Goal: Task Accomplishment & Management: Use online tool/utility

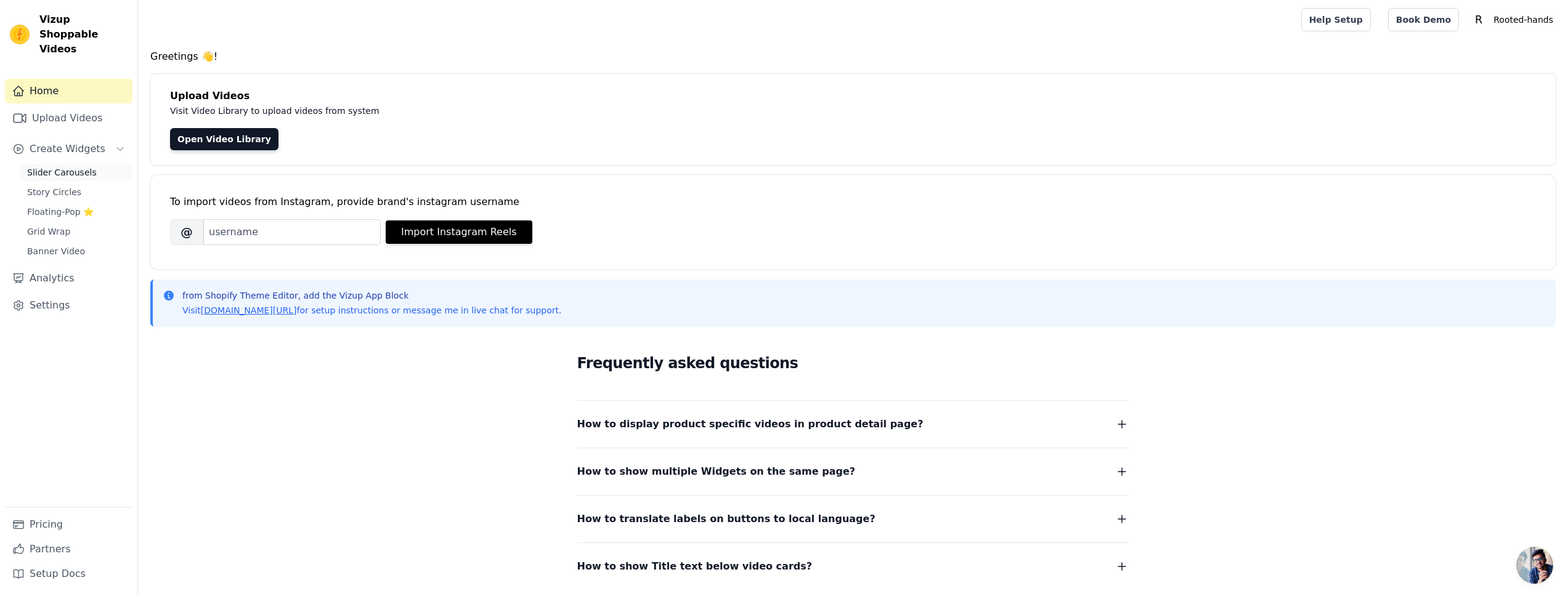
click at [90, 166] on span "Slider Carousels" at bounding box center [62, 172] width 69 height 12
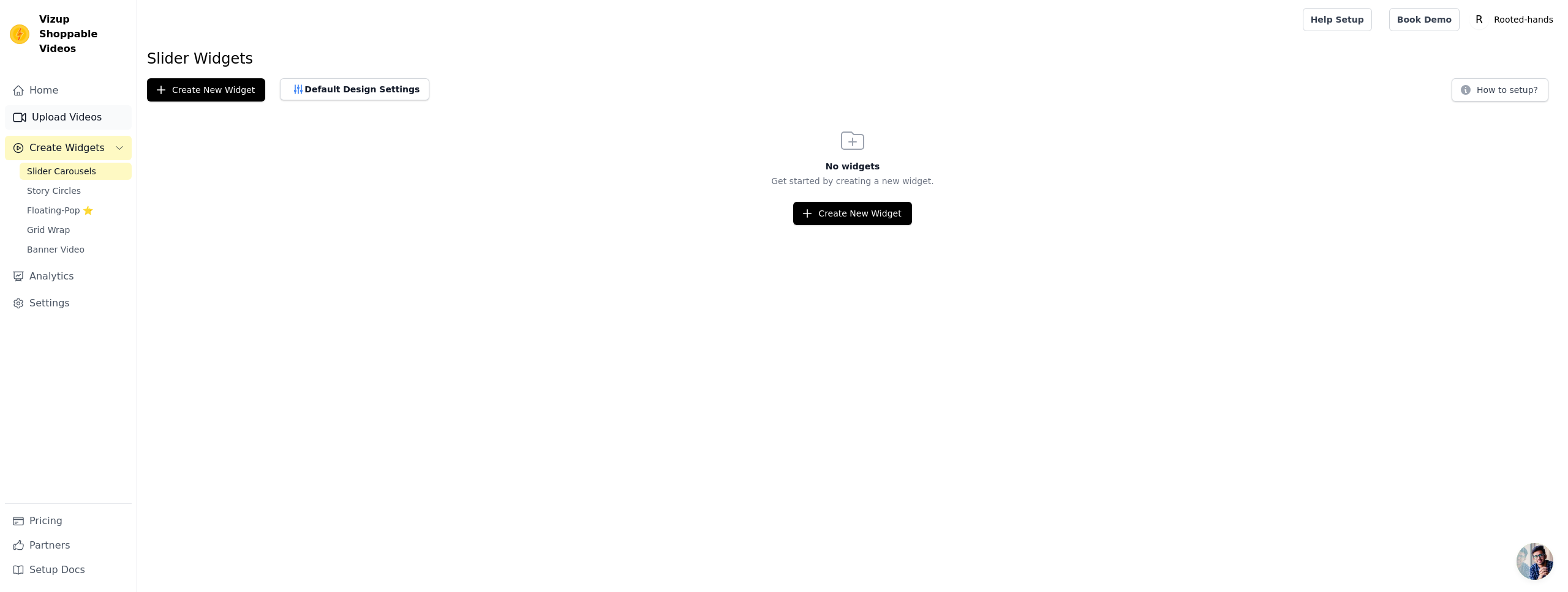
click at [72, 109] on link "Upload Videos" at bounding box center [67, 118] width 126 height 25
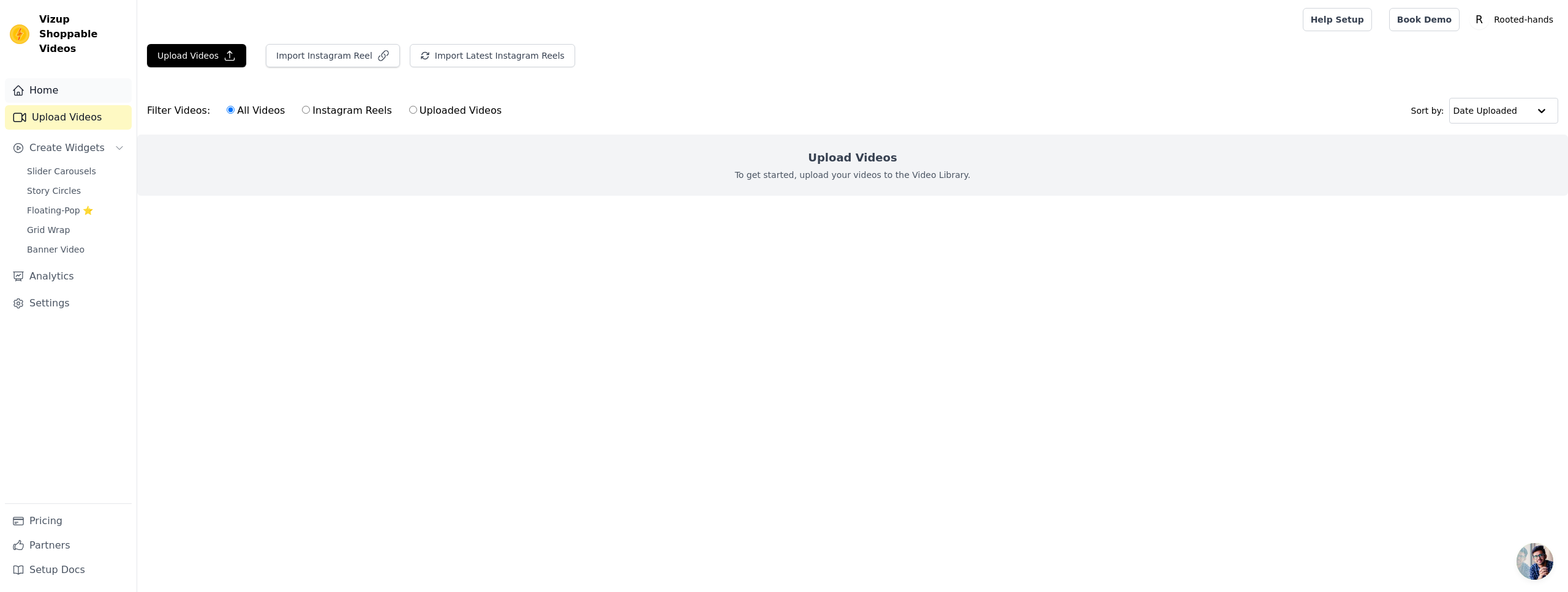
click at [68, 83] on link "Home" at bounding box center [67, 91] width 126 height 25
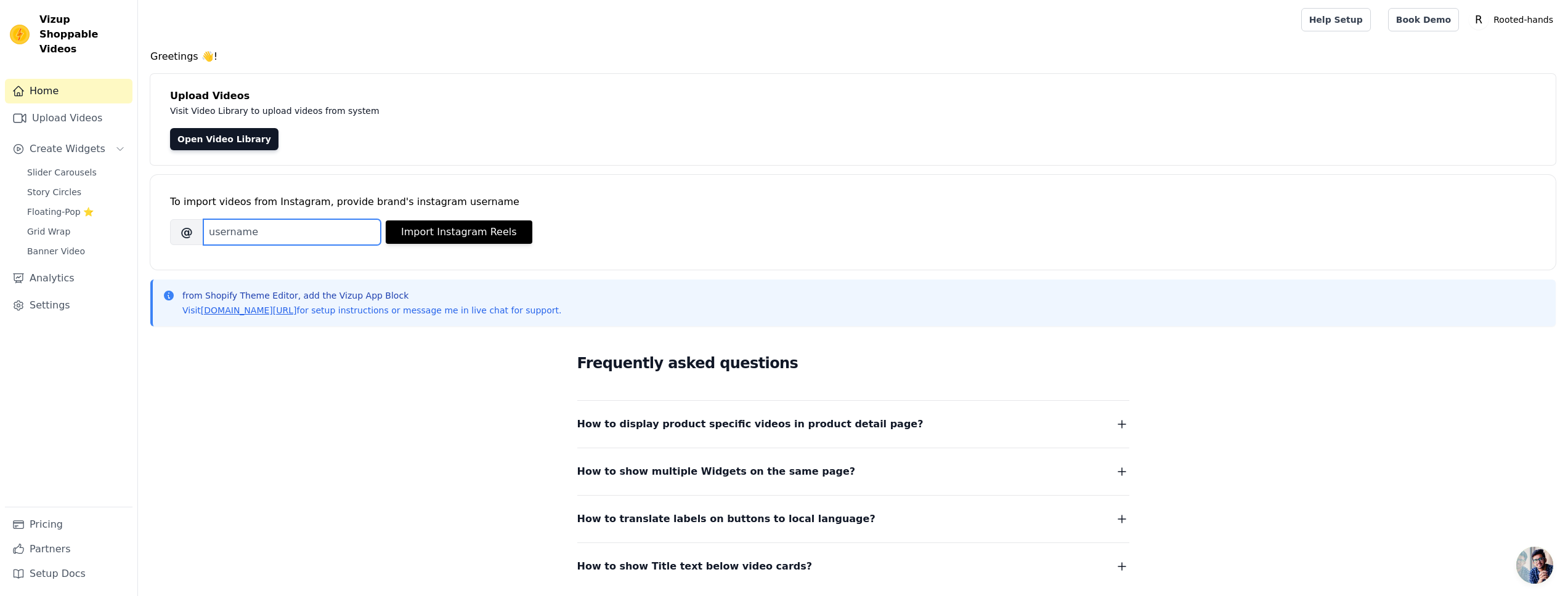
click at [309, 235] on input "Brand's Instagram Username" at bounding box center [292, 232] width 177 height 26
paste input "thecouturecushion"
type input "thecouturecushion"
click at [431, 235] on button "Import Instagram Reels" at bounding box center [459, 232] width 147 height 23
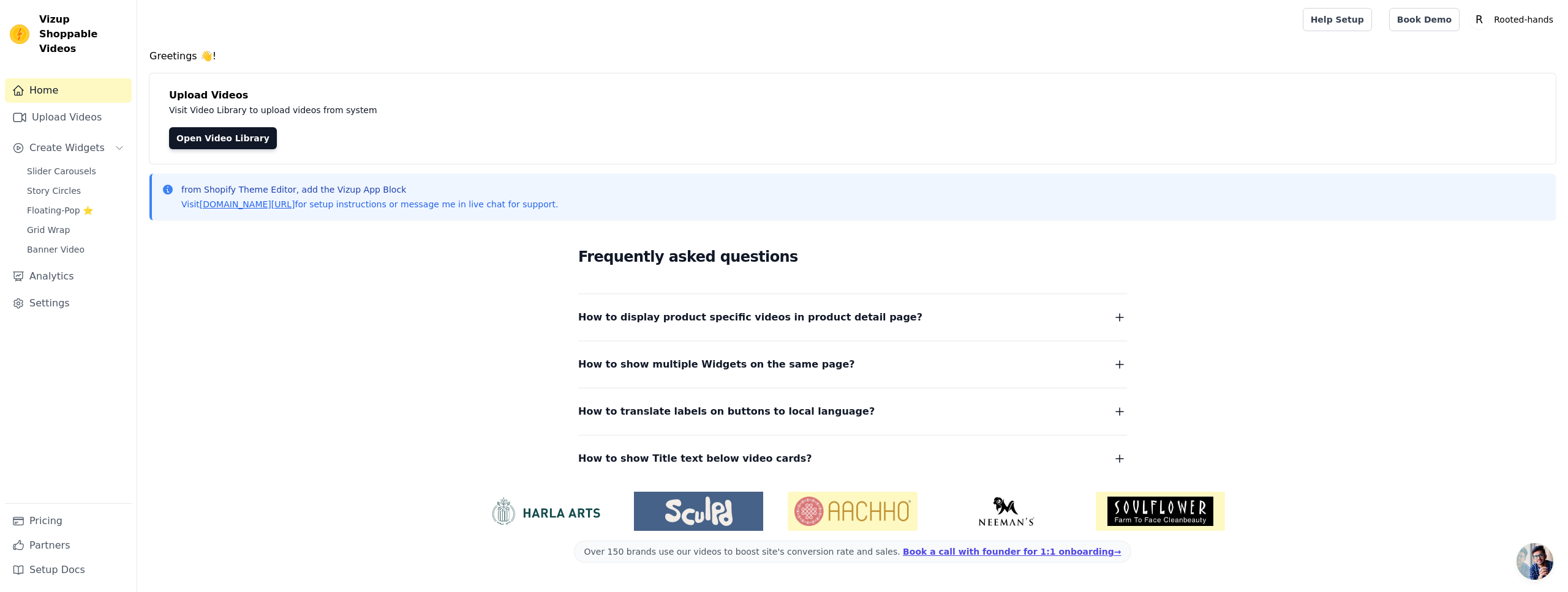
click at [240, 152] on div "Upload Videos Visit Video Library to upload videos from system Open Video Libra…" at bounding box center [852, 119] width 1406 height 91
click at [243, 138] on link "Open Video Library" at bounding box center [223, 138] width 108 height 22
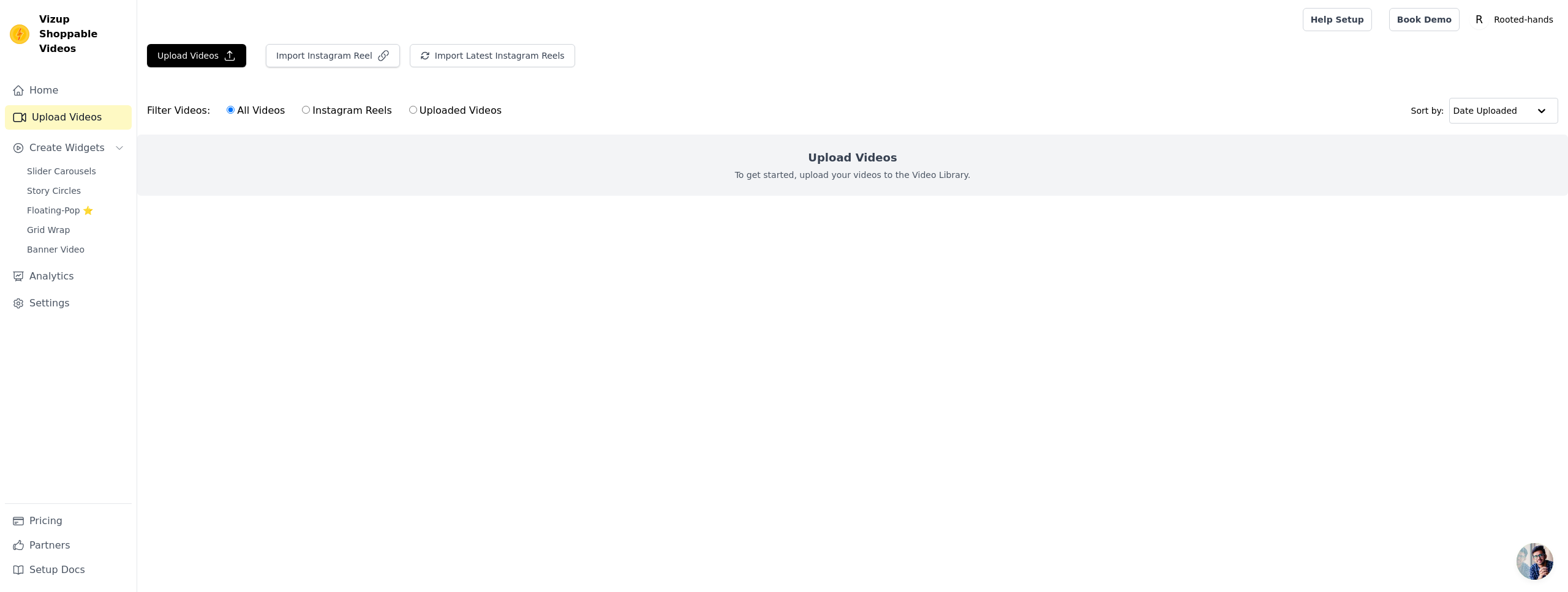
click at [331, 110] on label "Instagram Reels" at bounding box center [347, 111] width 91 height 16
click at [310, 110] on input "Instagram Reels" at bounding box center [306, 110] width 8 height 8
radio input "true"
click at [330, 64] on button "Import Instagram Reel" at bounding box center [333, 56] width 134 height 23
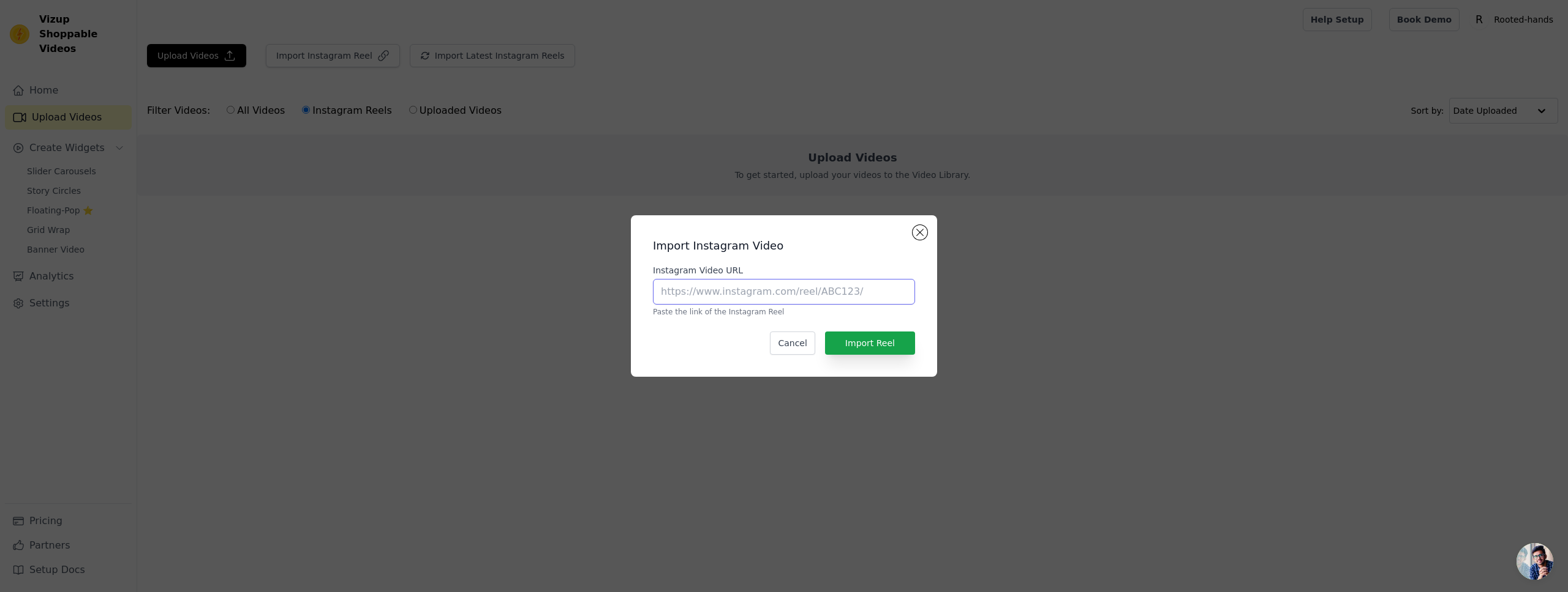
click at [733, 291] on input "Instagram Video URL" at bounding box center [784, 291] width 262 height 26
click at [921, 239] on button "Close modal" at bounding box center [920, 232] width 15 height 15
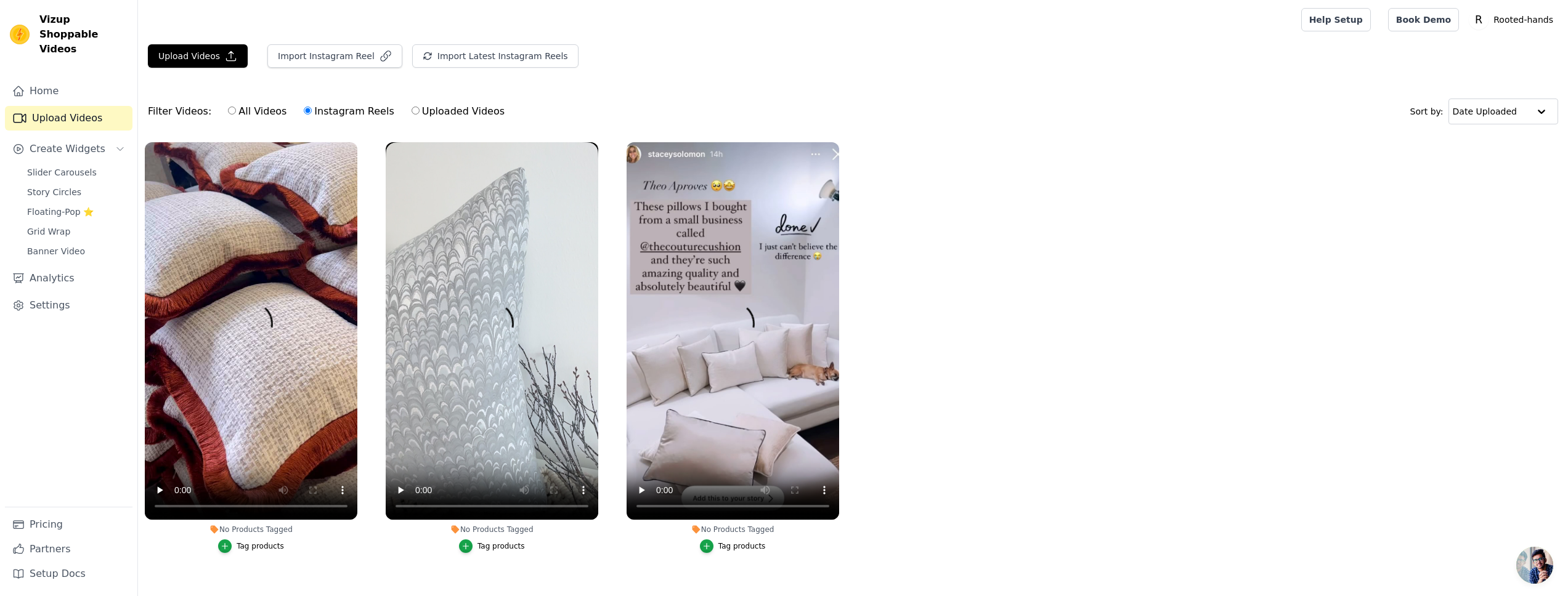
scroll to position [25, 0]
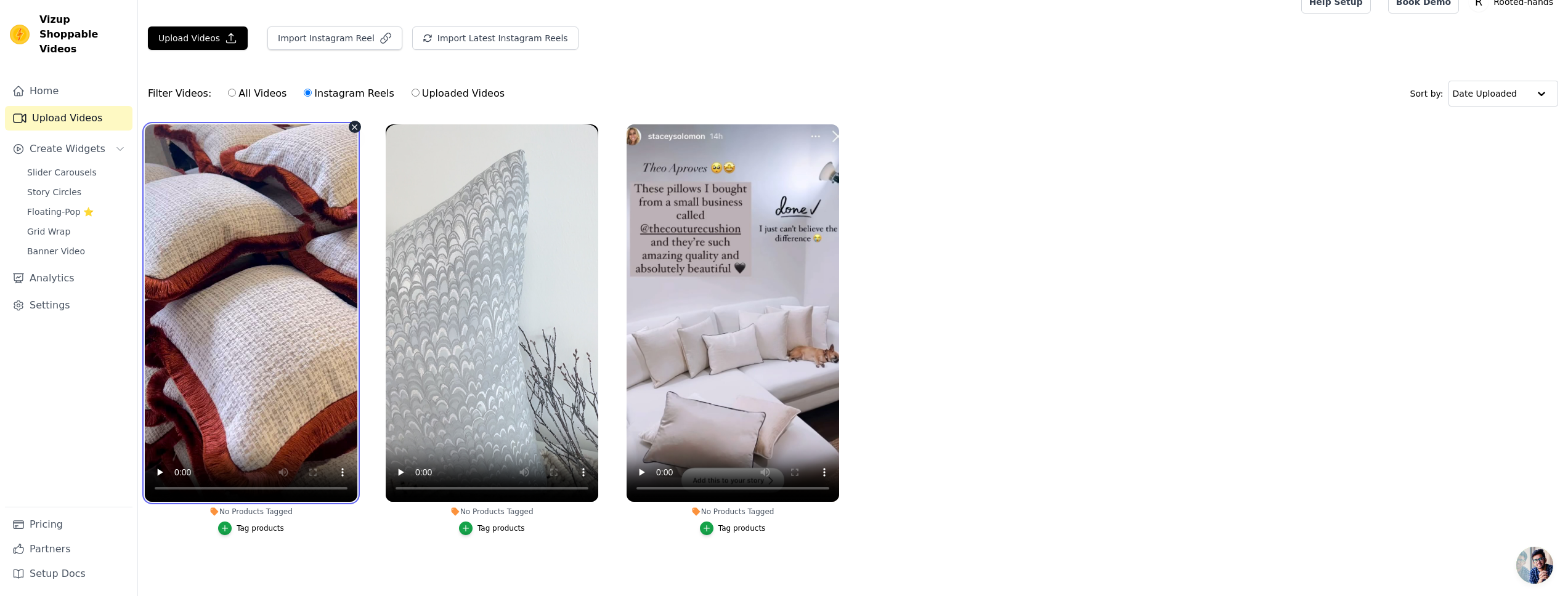
click at [280, 195] on video at bounding box center [251, 314] width 212 height 378
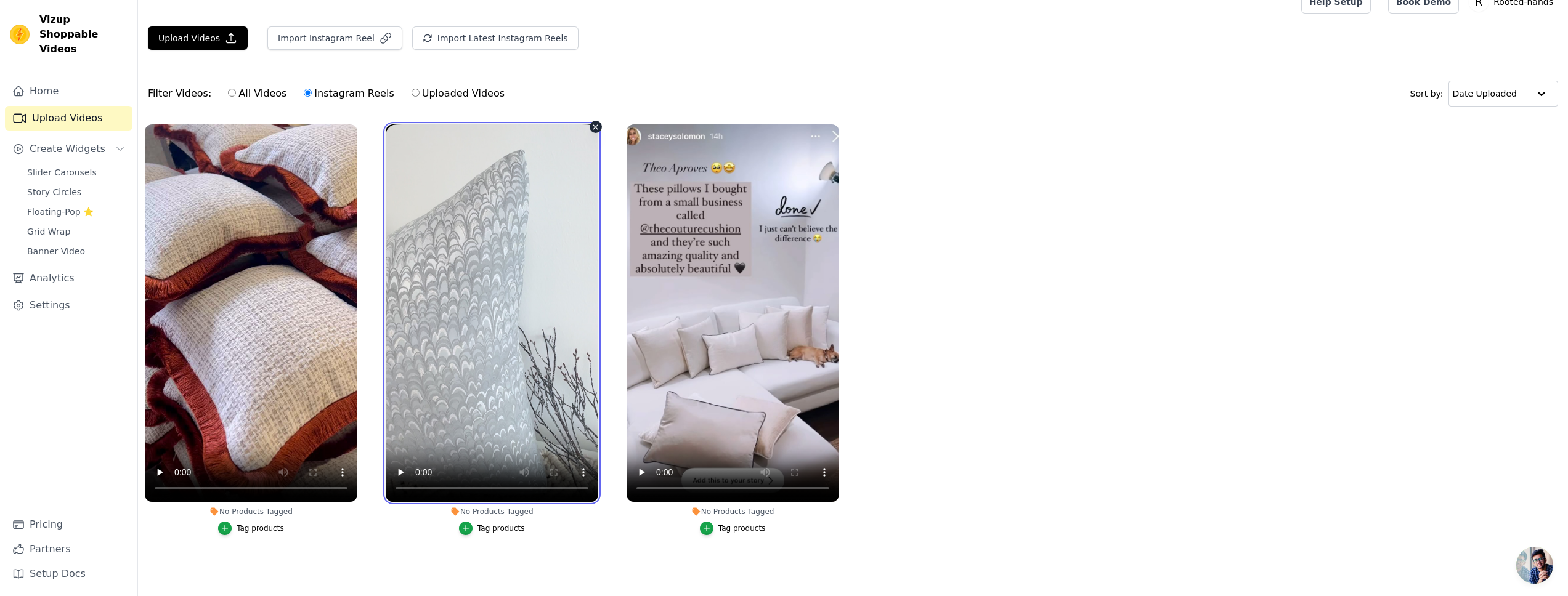
click at [569, 242] on video at bounding box center [491, 314] width 212 height 378
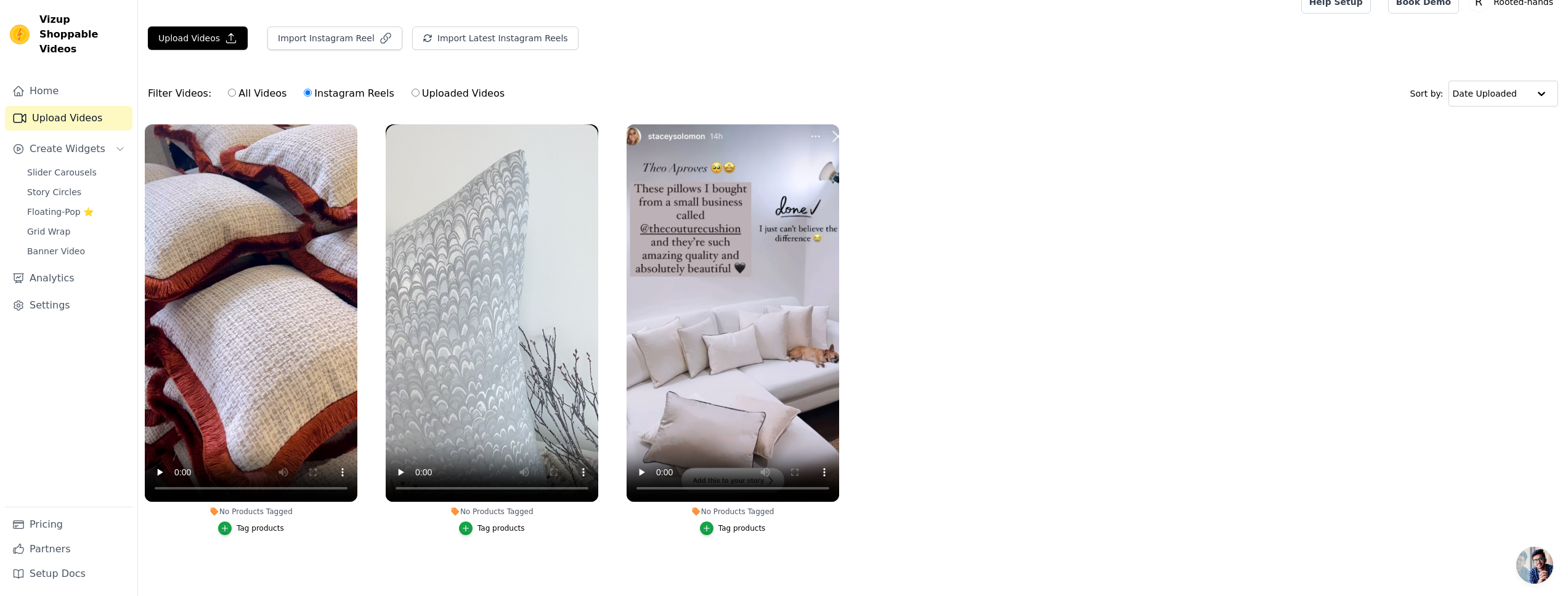
click at [878, 240] on ul "No Products Tagged Tag products No Products Tagged Tag products No Products Tag…" at bounding box center [853, 342] width 1430 height 449
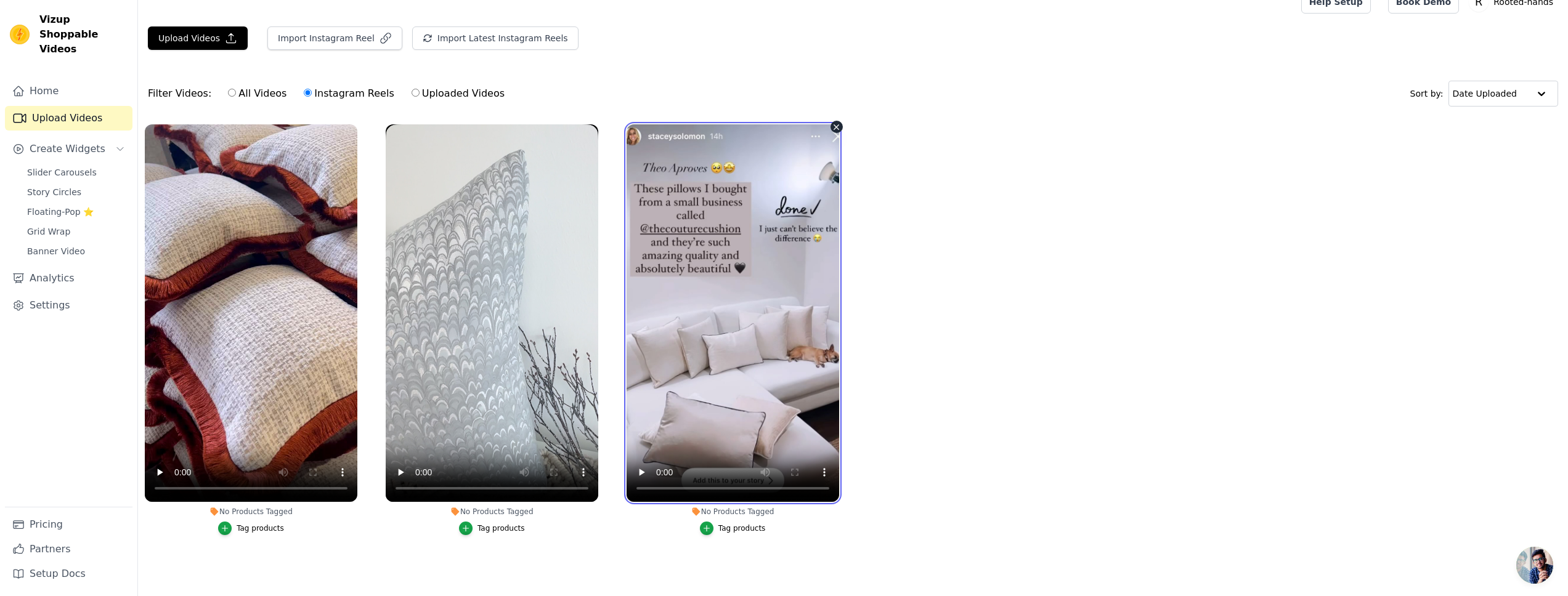
click at [701, 239] on video at bounding box center [733, 314] width 212 height 378
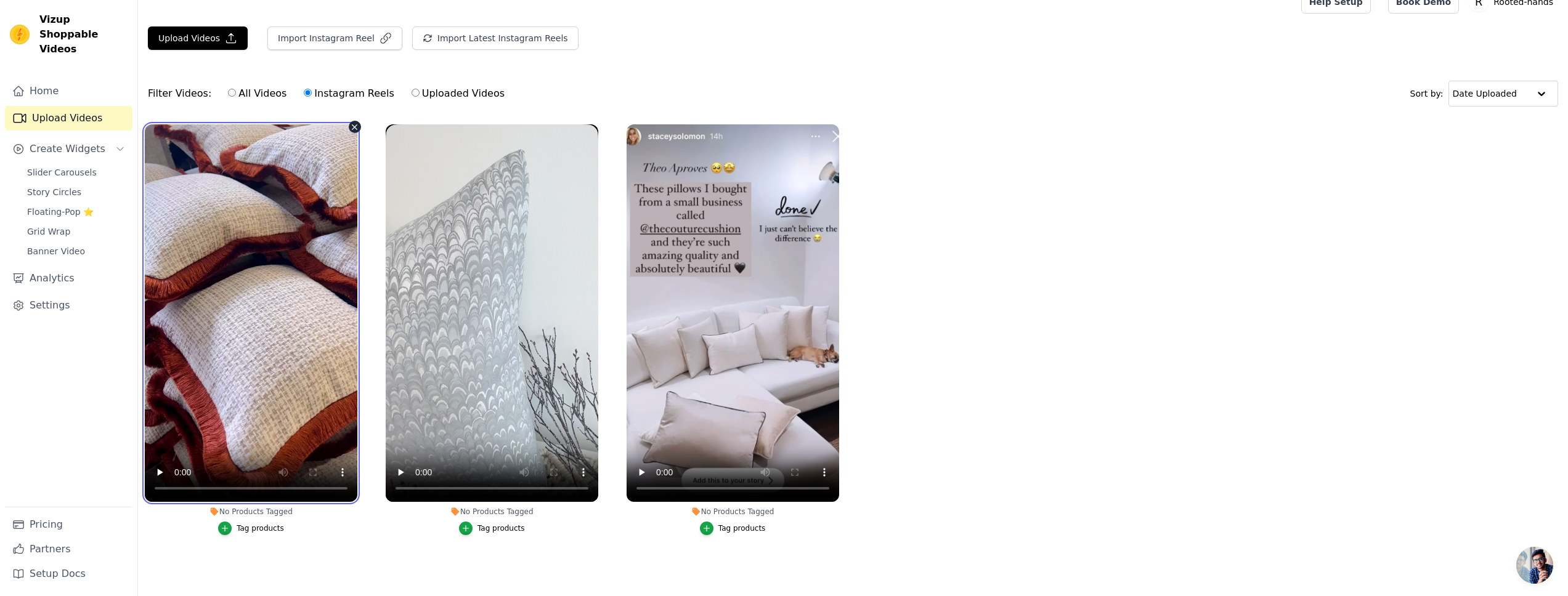
click at [292, 214] on video at bounding box center [251, 314] width 212 height 378
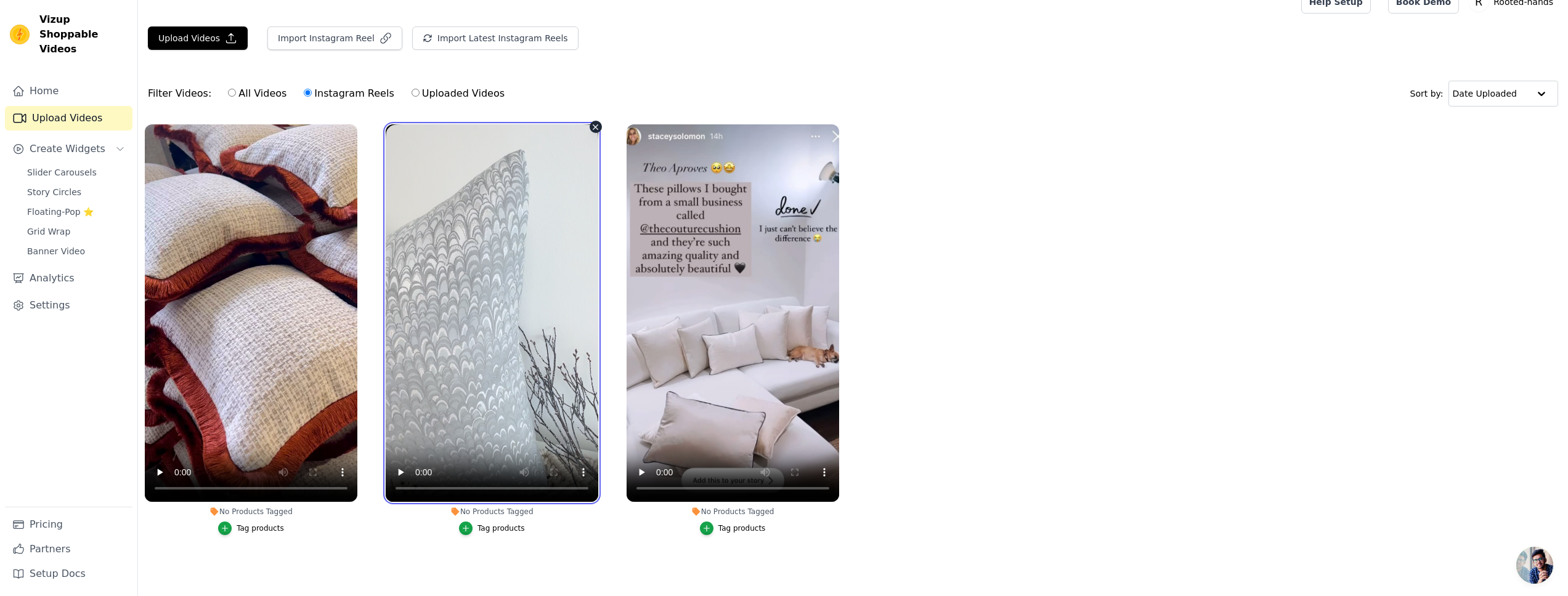
click at [483, 242] on video at bounding box center [491, 314] width 212 height 378
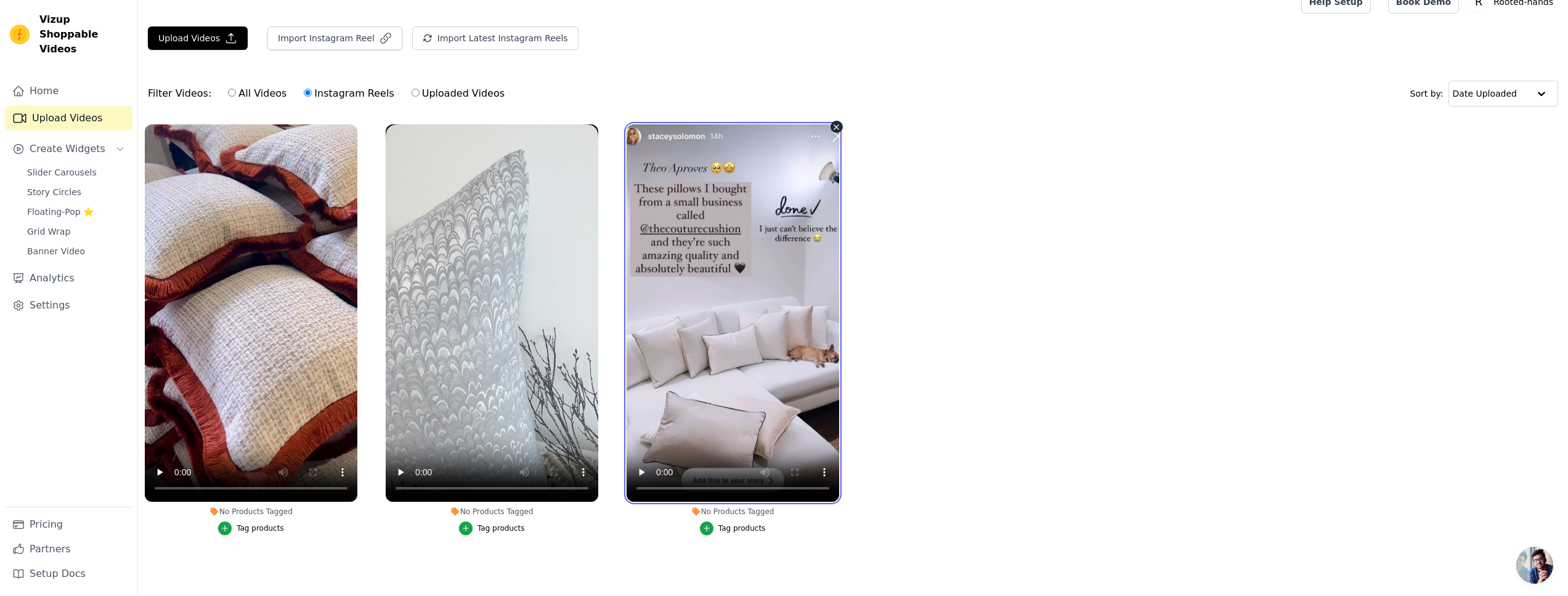
click at [811, 244] on video at bounding box center [733, 314] width 212 height 378
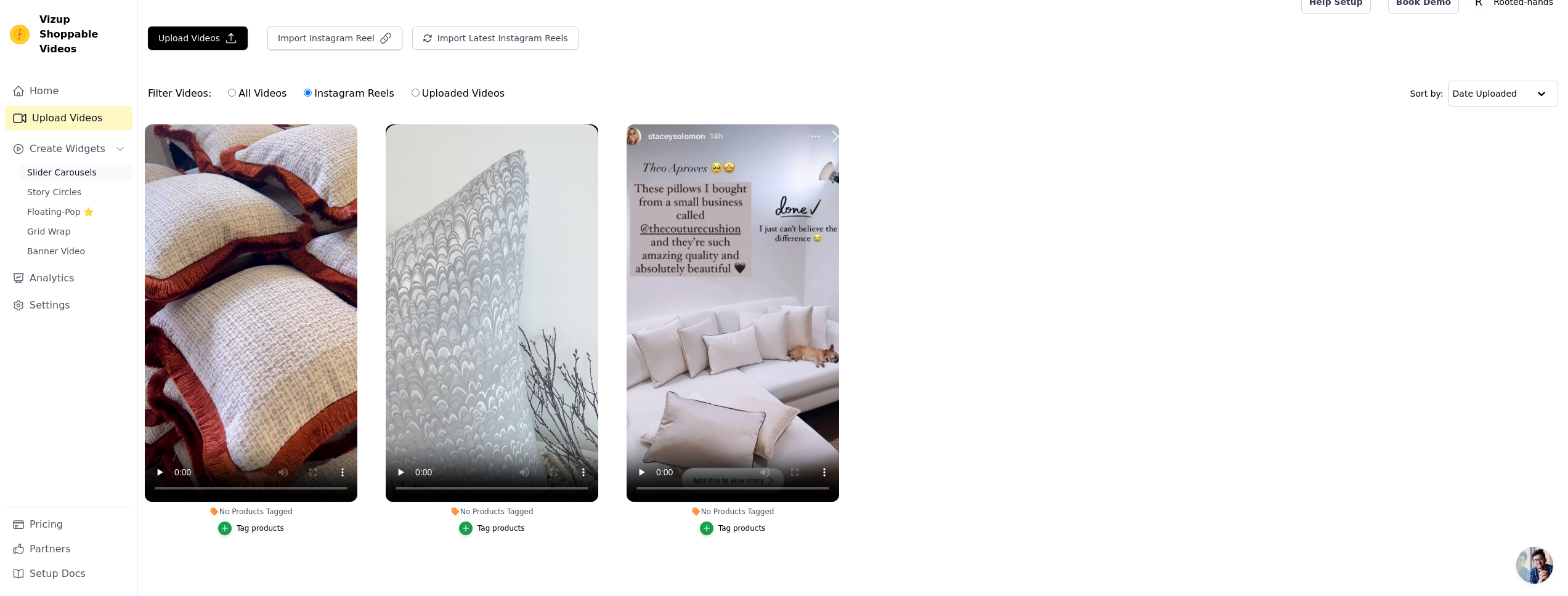
click at [73, 166] on span "Slider Carousels" at bounding box center [62, 172] width 69 height 12
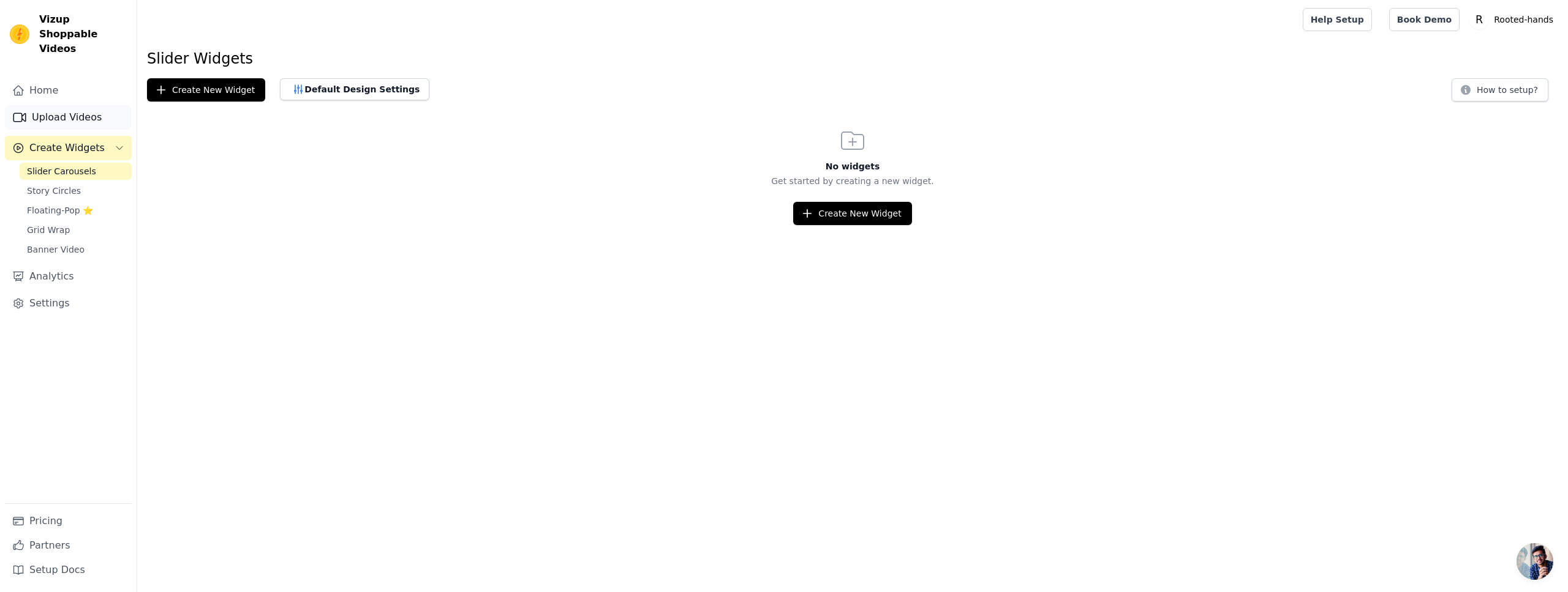
click at [77, 105] on link "Upload Videos" at bounding box center [67, 118] width 126 height 25
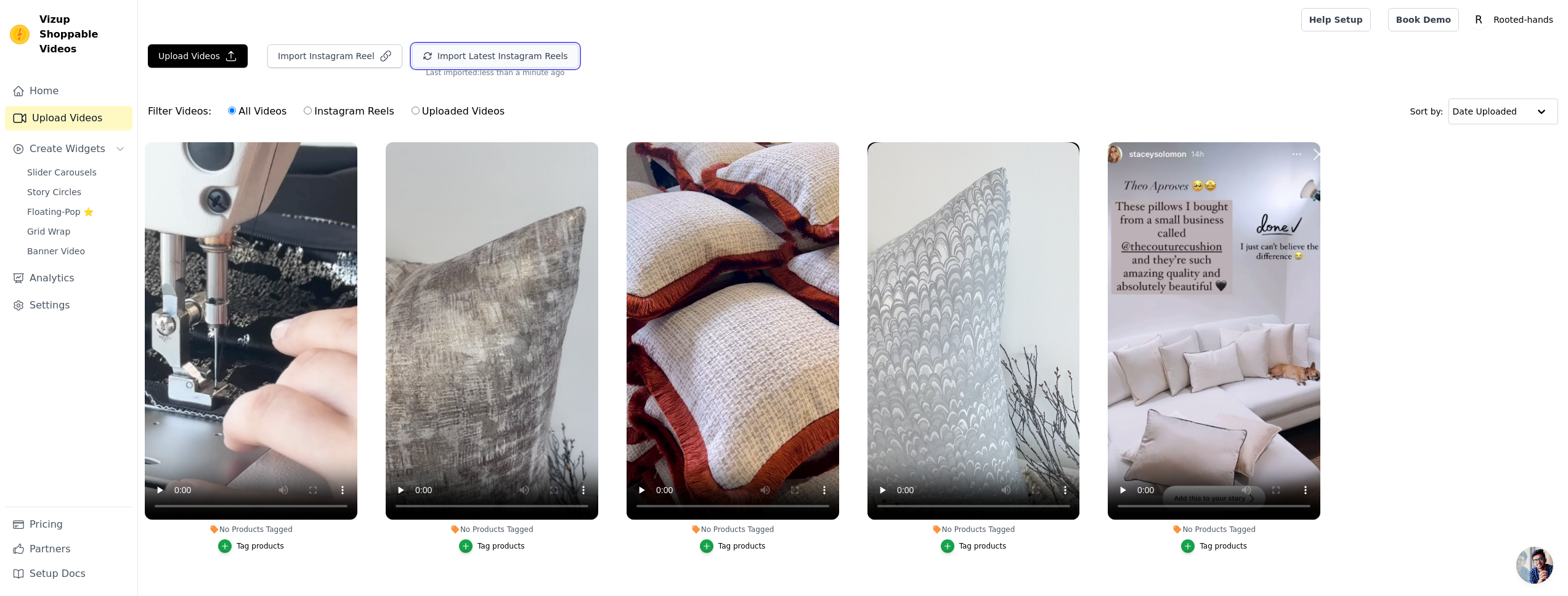
click at [509, 59] on button "Import Latest Instagram Reels" at bounding box center [495, 56] width 166 height 23
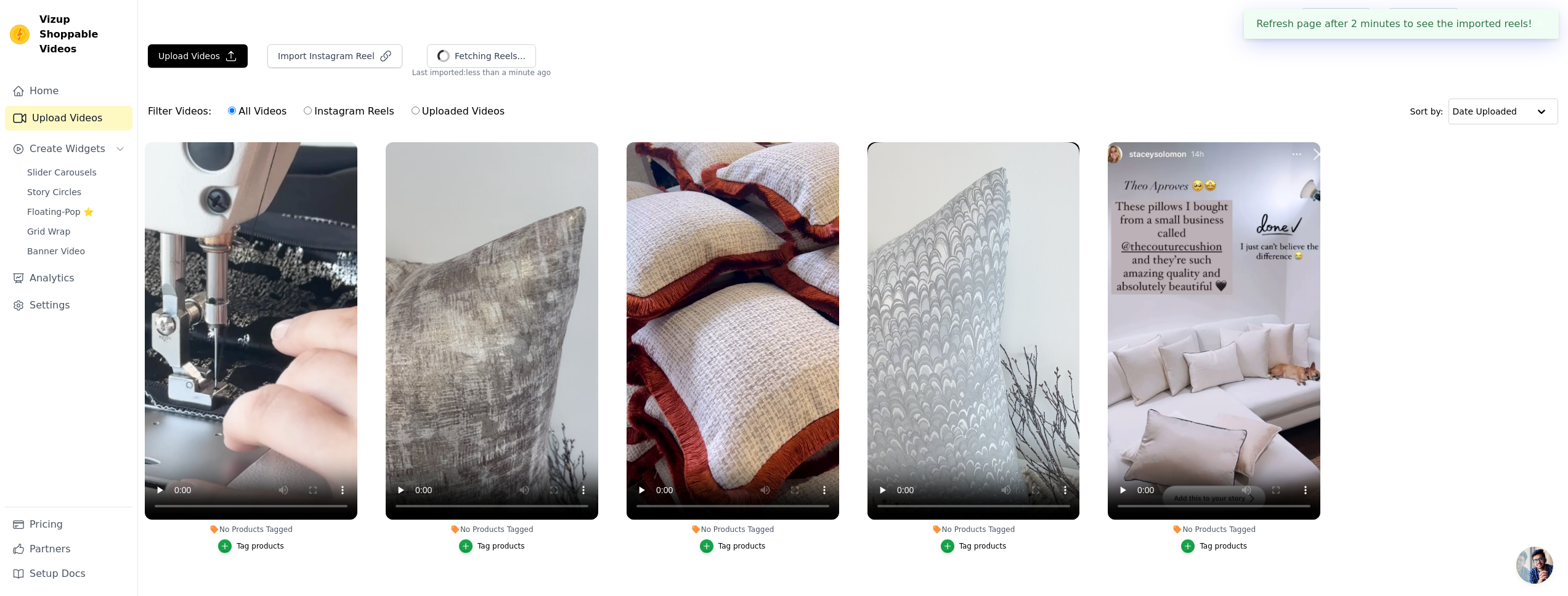
click at [1543, 23] on button "✖" at bounding box center [1539, 23] width 14 height 15
click at [48, 80] on link "Home" at bounding box center [68, 91] width 127 height 25
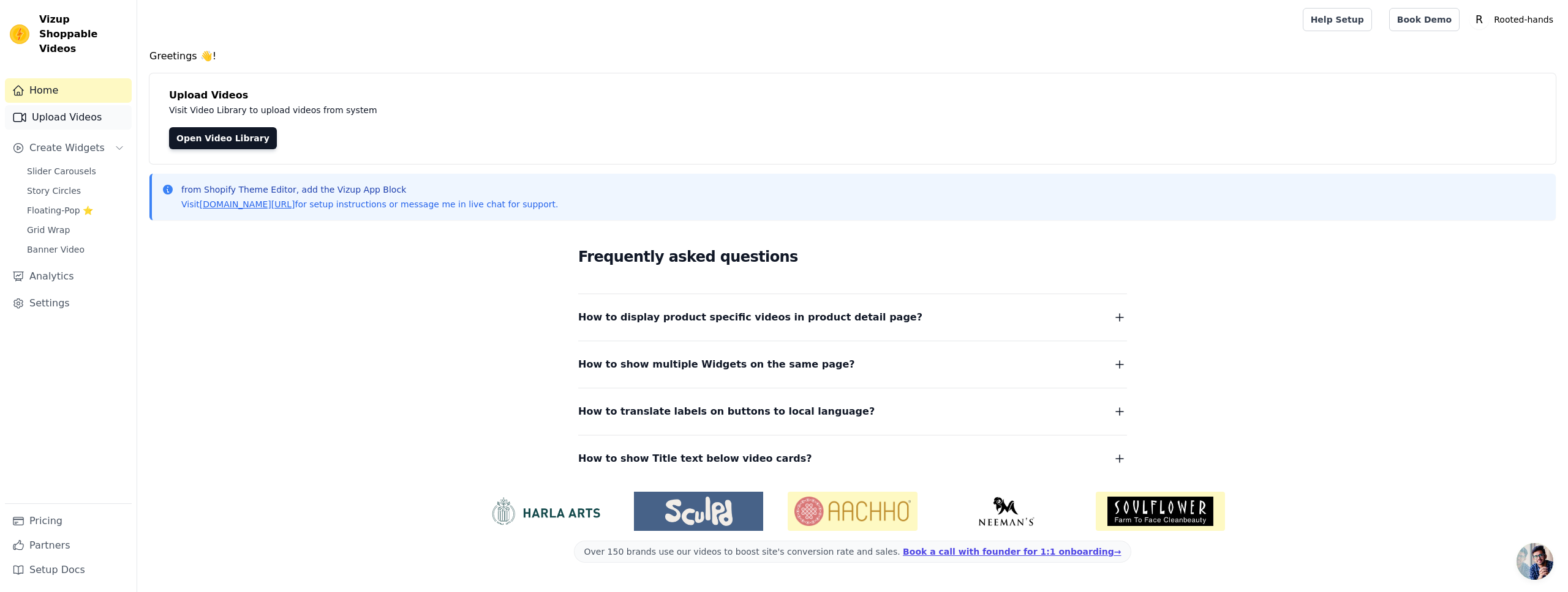
click at [60, 105] on link "Upload Videos" at bounding box center [67, 118] width 126 height 25
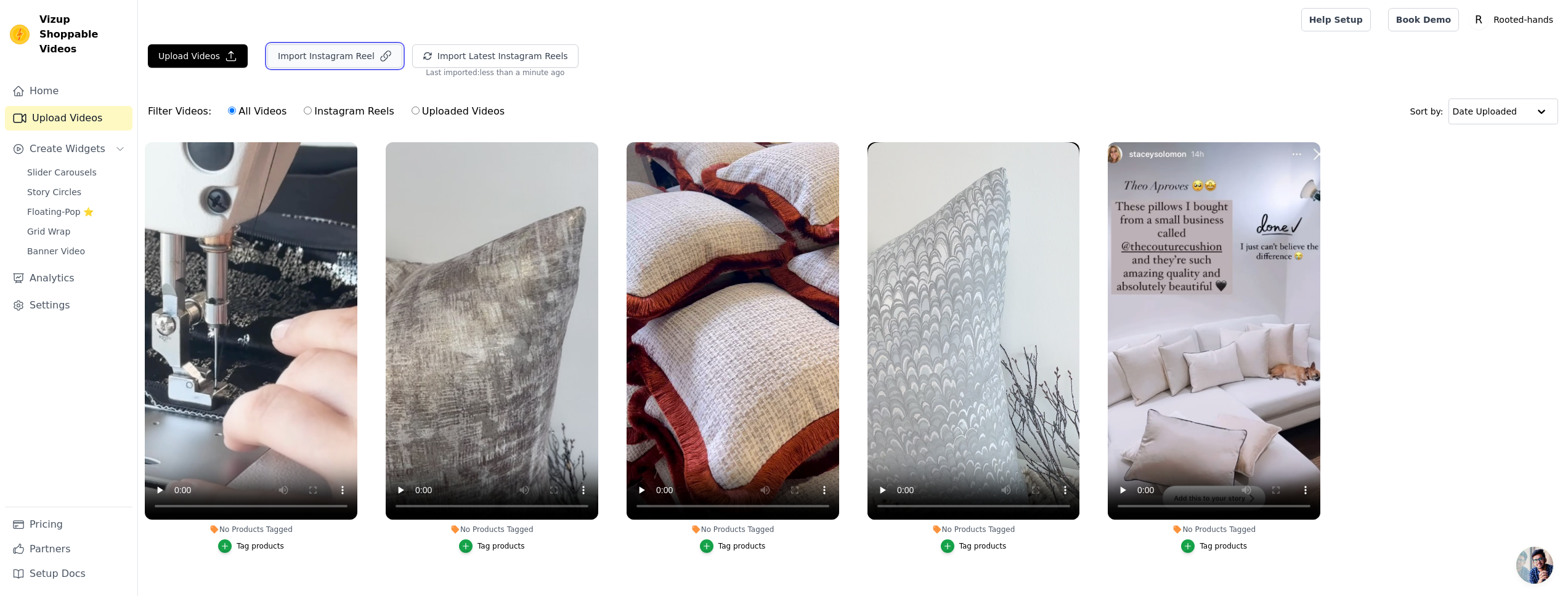
click at [300, 56] on button "Import Instagram Reel" at bounding box center [335, 56] width 135 height 23
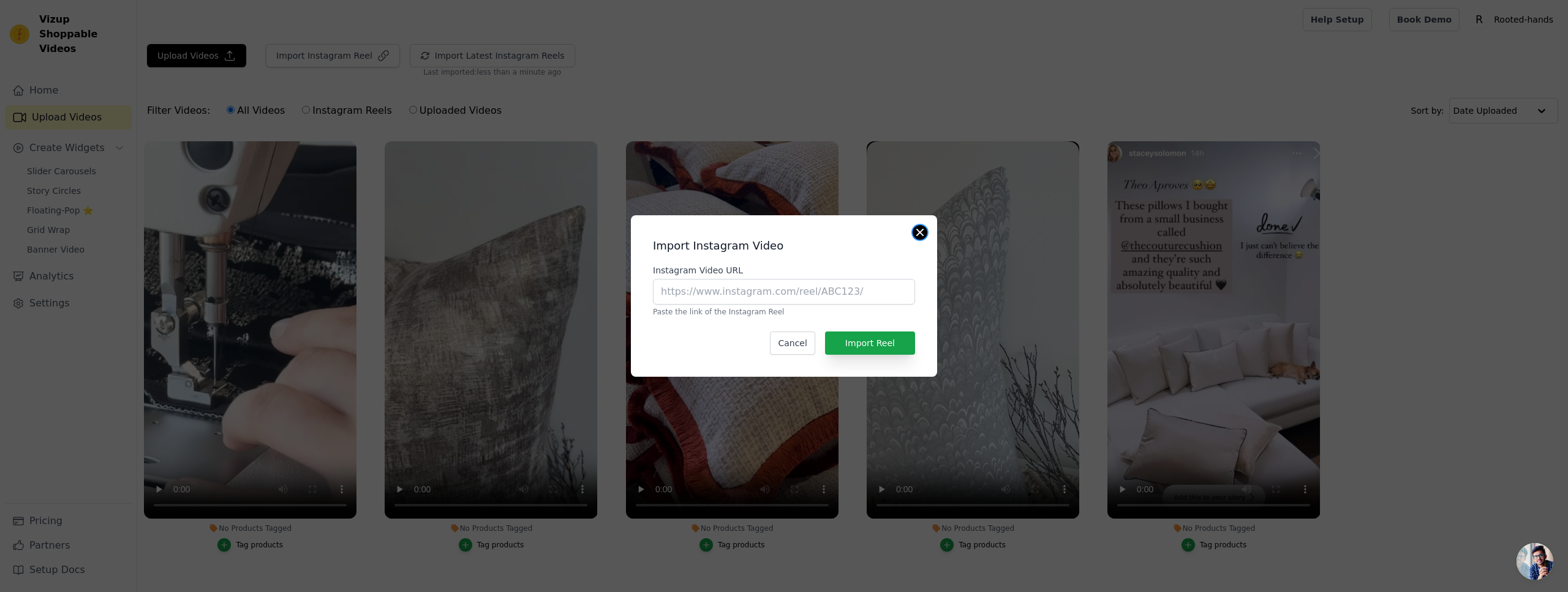
click at [918, 236] on button "Close modal" at bounding box center [920, 232] width 15 height 15
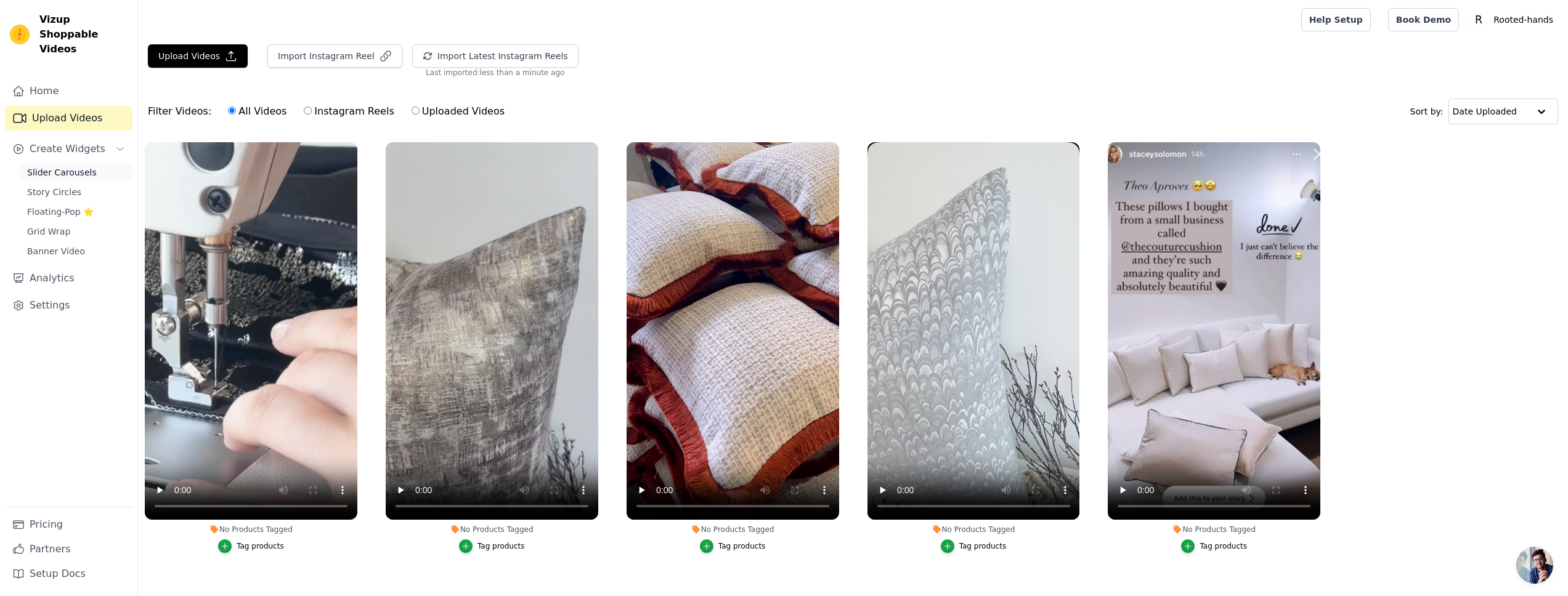
click at [63, 166] on span "Slider Carousels" at bounding box center [62, 172] width 69 height 12
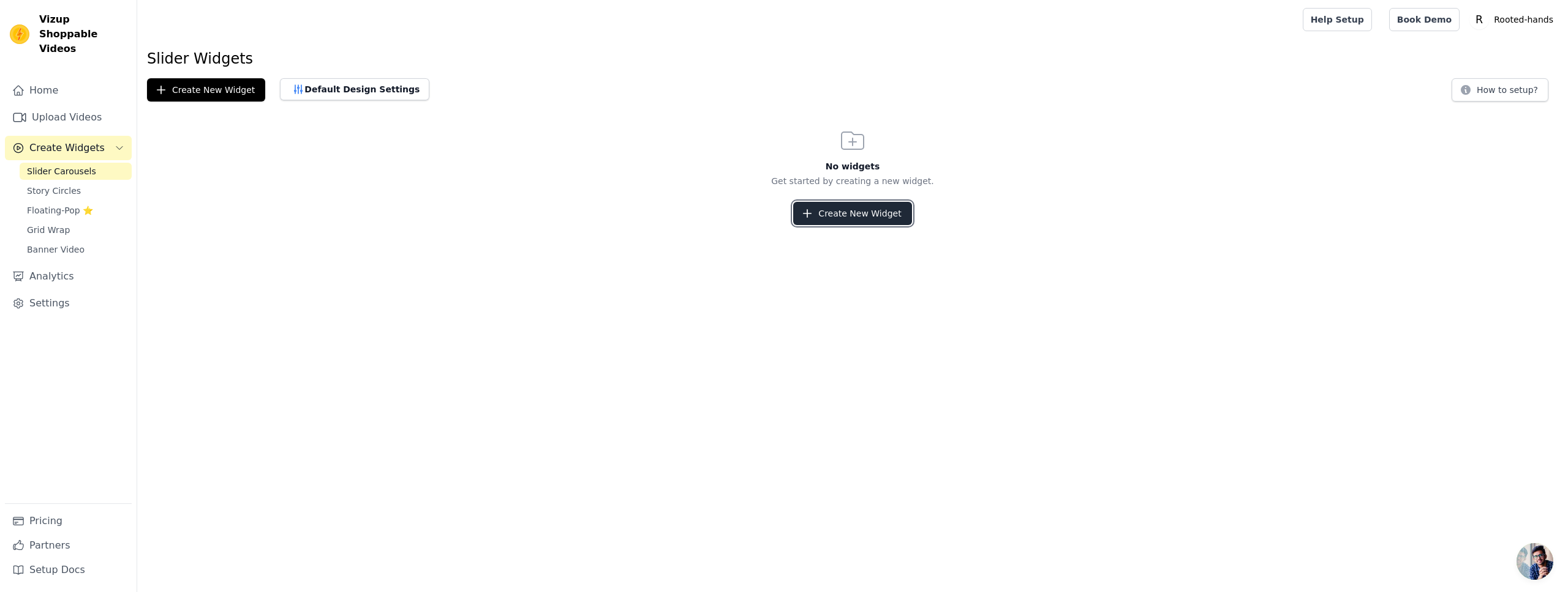
click at [872, 205] on button "Create New Widget" at bounding box center [852, 214] width 118 height 23
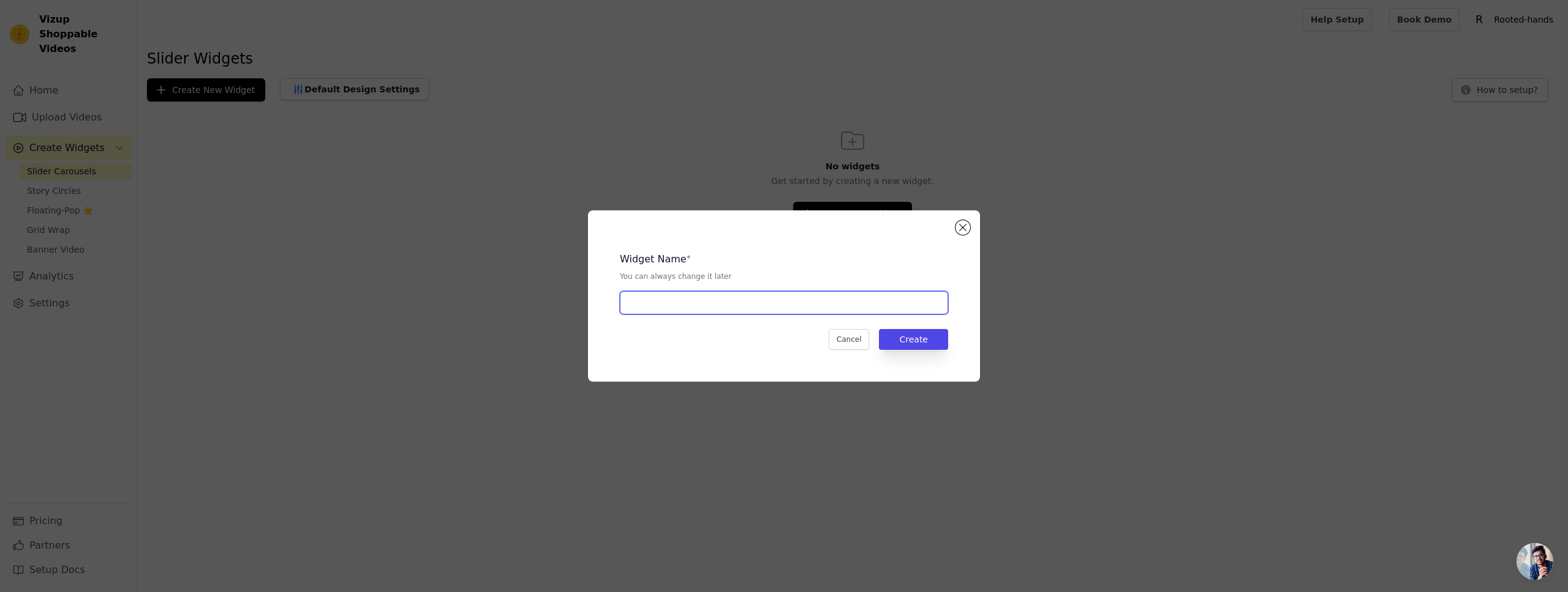
click at [756, 298] on input "text" at bounding box center [783, 303] width 328 height 23
type input "r"
type input "insta reel"
click at [897, 344] on button "Create" at bounding box center [913, 339] width 69 height 21
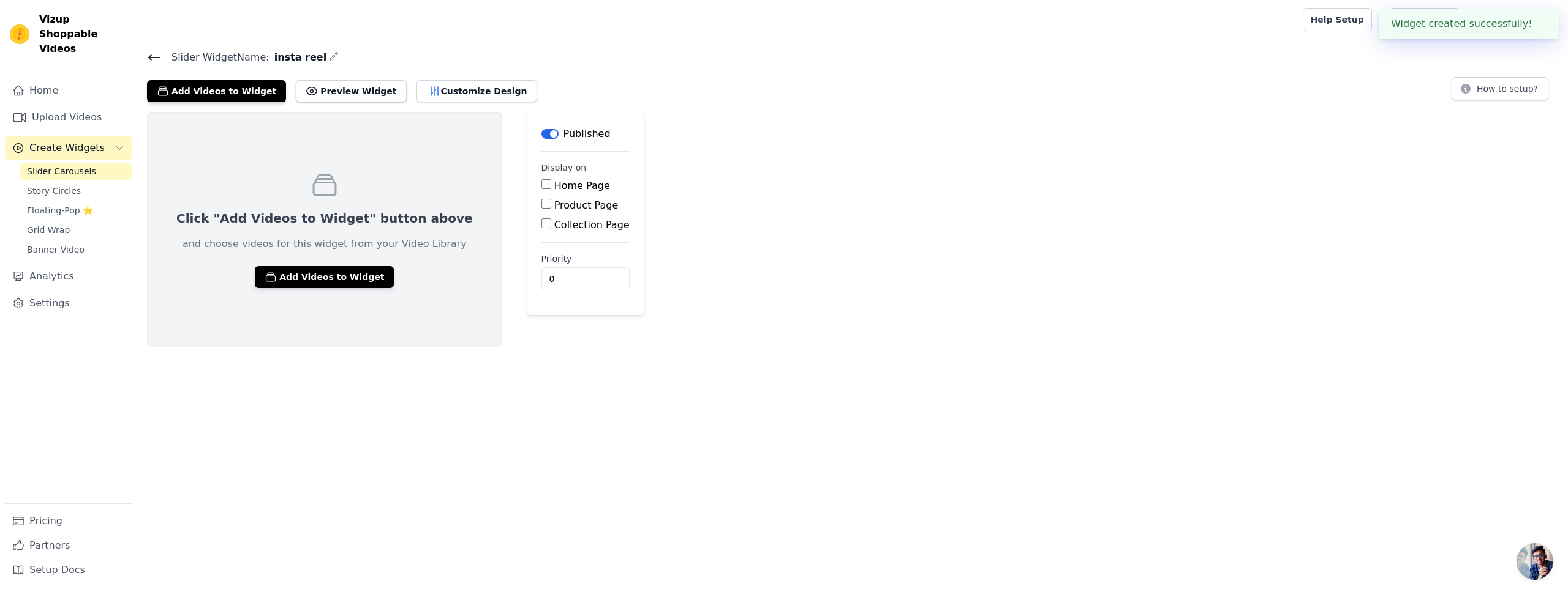
click at [554, 190] on label "Home Page" at bounding box center [582, 185] width 56 height 12
click at [546, 189] on input "Home Page" at bounding box center [546, 184] width 10 height 10
checkbox input "true"
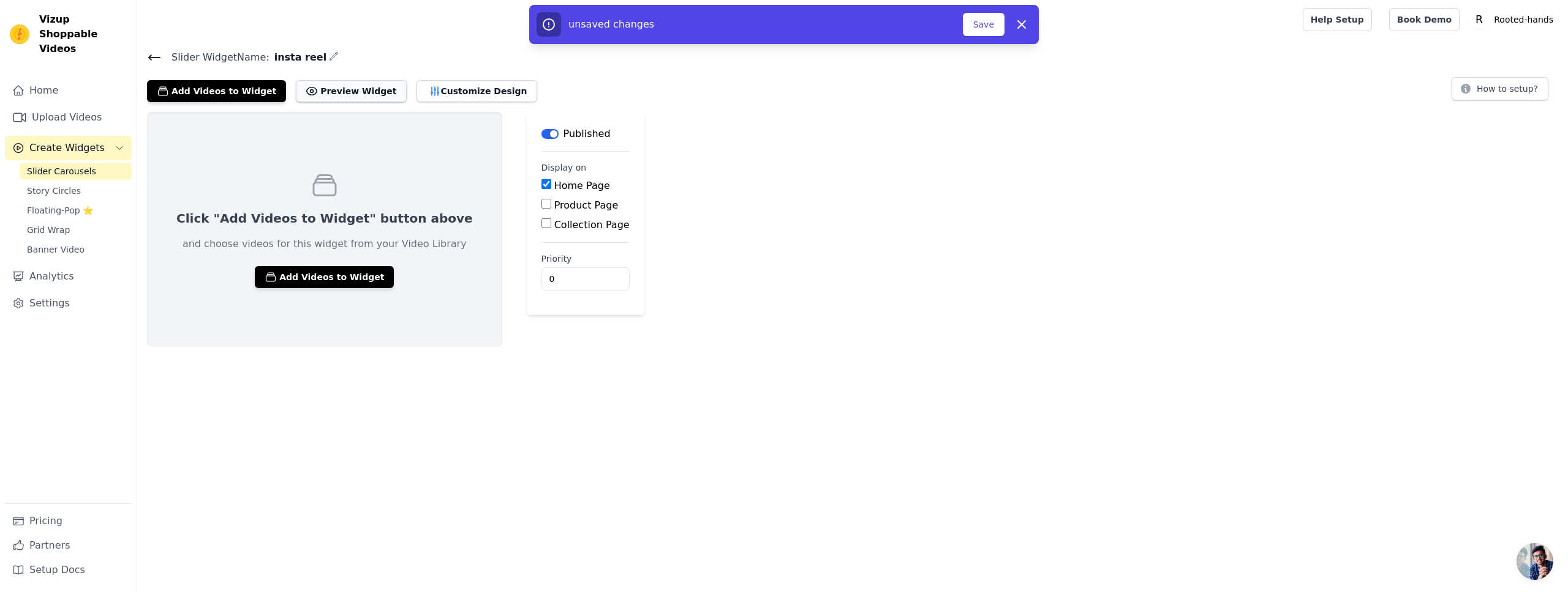
click at [319, 92] on button "Preview Widget" at bounding box center [351, 91] width 110 height 22
click at [342, 81] on button "Preview Widget" at bounding box center [351, 91] width 110 height 22
click at [436, 95] on button "Customize Design" at bounding box center [477, 91] width 121 height 22
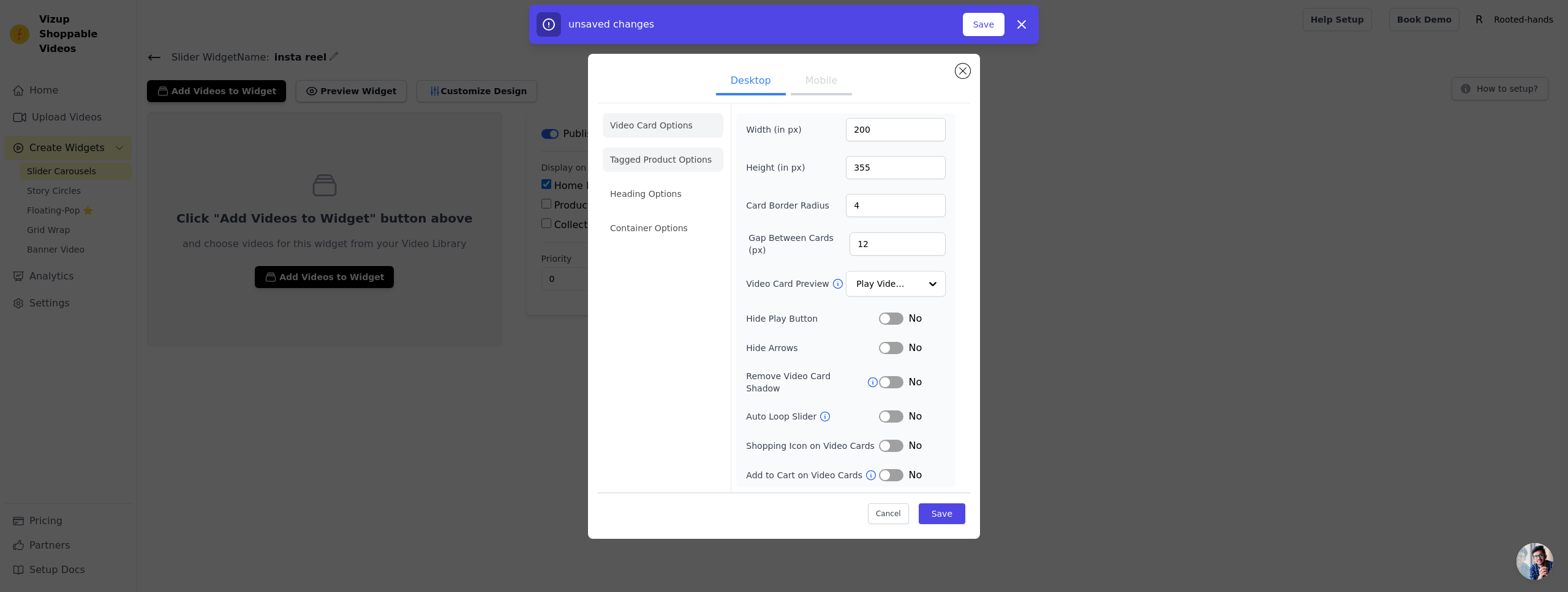
click at [625, 216] on li "Tagged Product Options" at bounding box center [663, 229] width 121 height 25
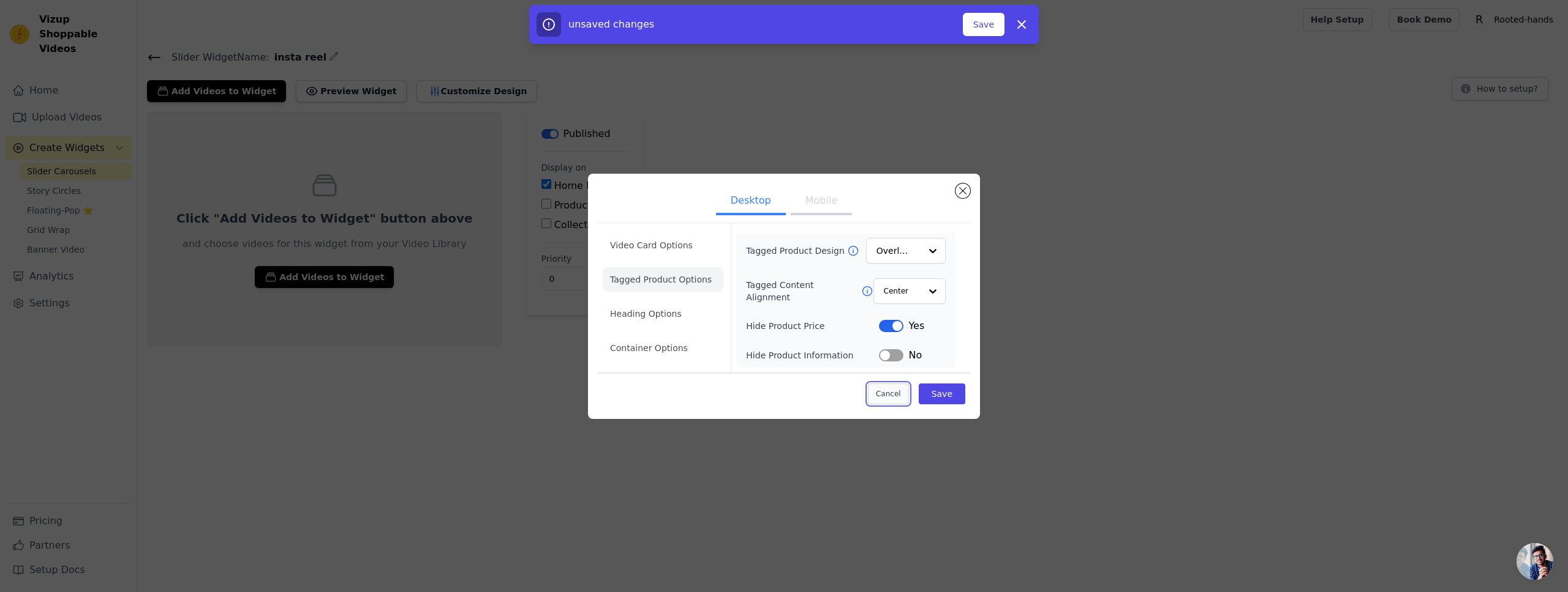
click at [894, 400] on button "Cancel" at bounding box center [888, 394] width 41 height 21
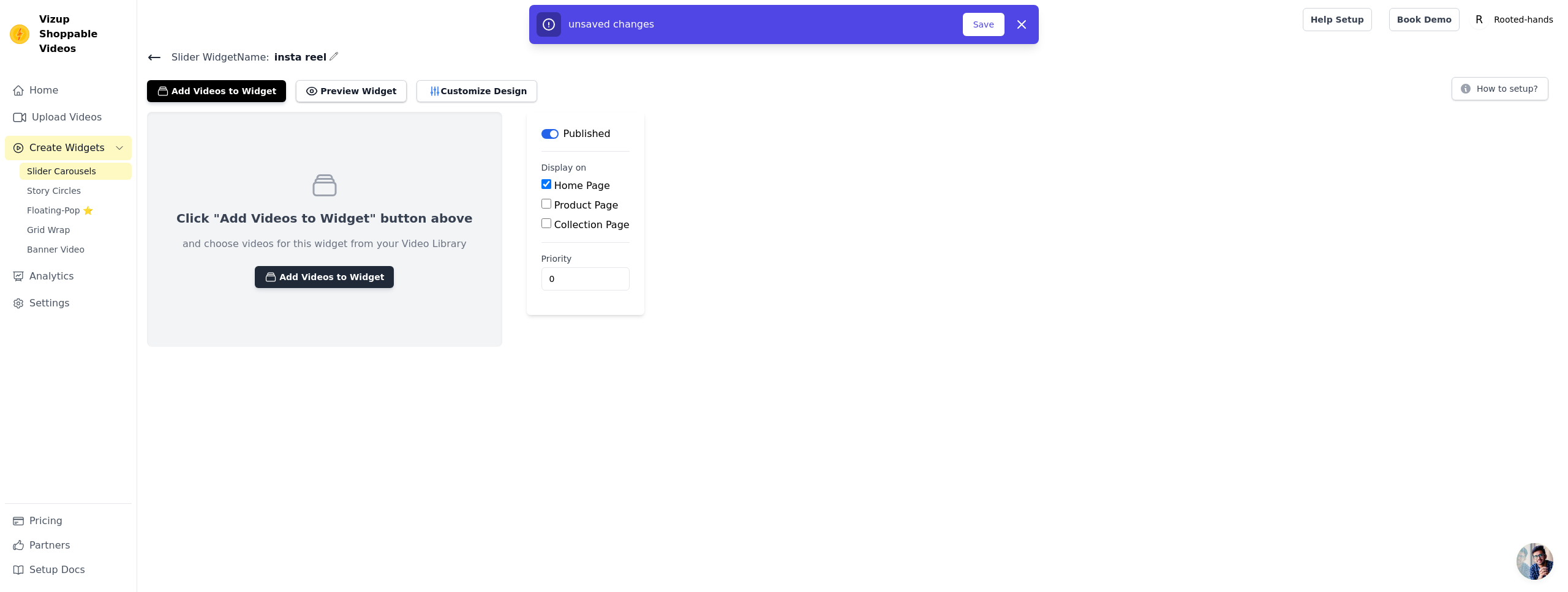
click at [301, 278] on button "Add Videos to Widget" at bounding box center [324, 277] width 139 height 22
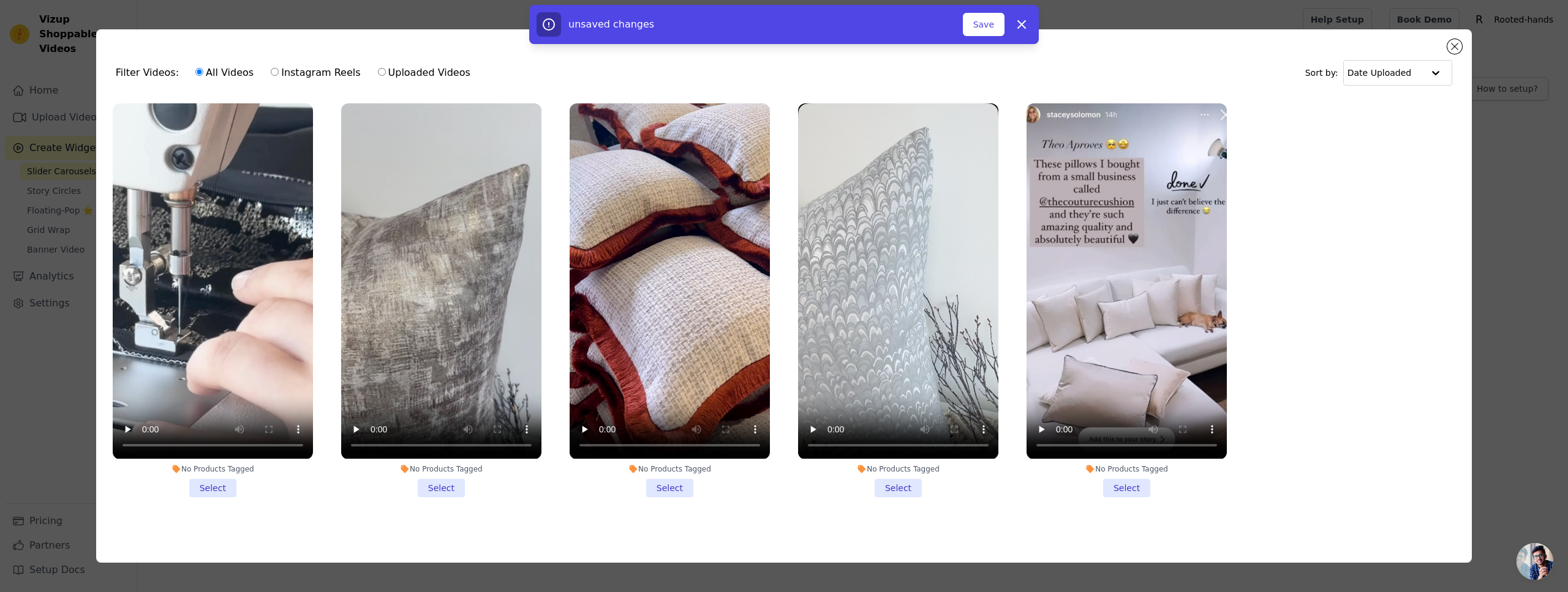
click at [219, 490] on li "No Products Tagged Select" at bounding box center [212, 300] width 200 height 394
click at [0, 0] on input "No Products Tagged Select" at bounding box center [0, 0] width 0 height 0
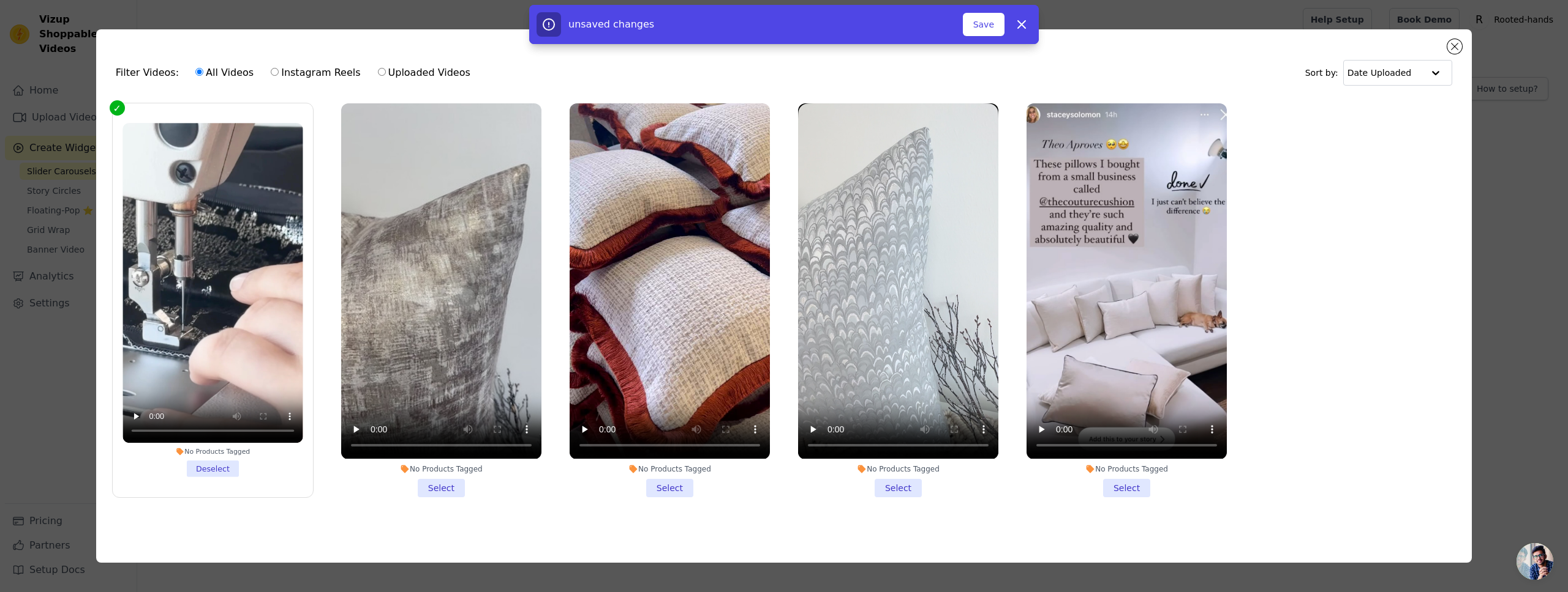
click at [449, 484] on li "No Products Tagged Select" at bounding box center [441, 300] width 200 height 394
click at [0, 0] on input "No Products Tagged Select" at bounding box center [0, 0] width 0 height 0
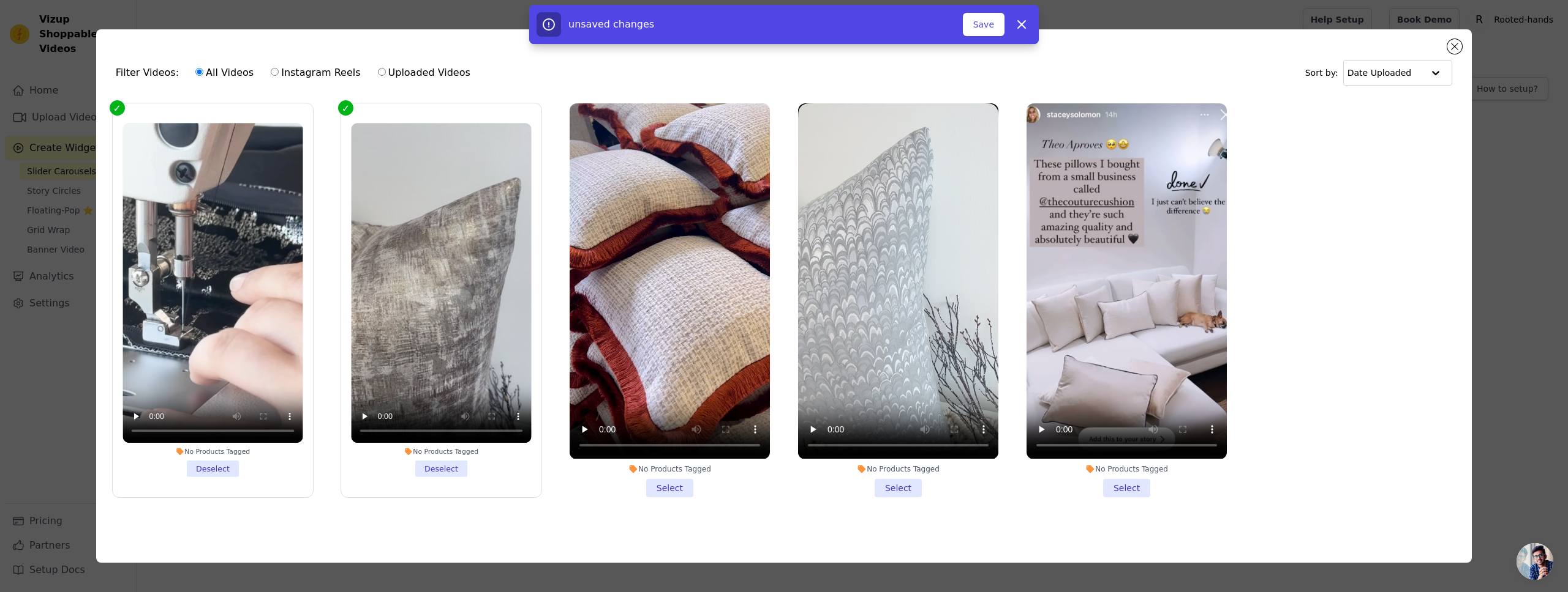
click at [664, 487] on li "No Products Tagged Select" at bounding box center [669, 300] width 200 height 394
click at [0, 0] on input "No Products Tagged Select" at bounding box center [0, 0] width 0 height 0
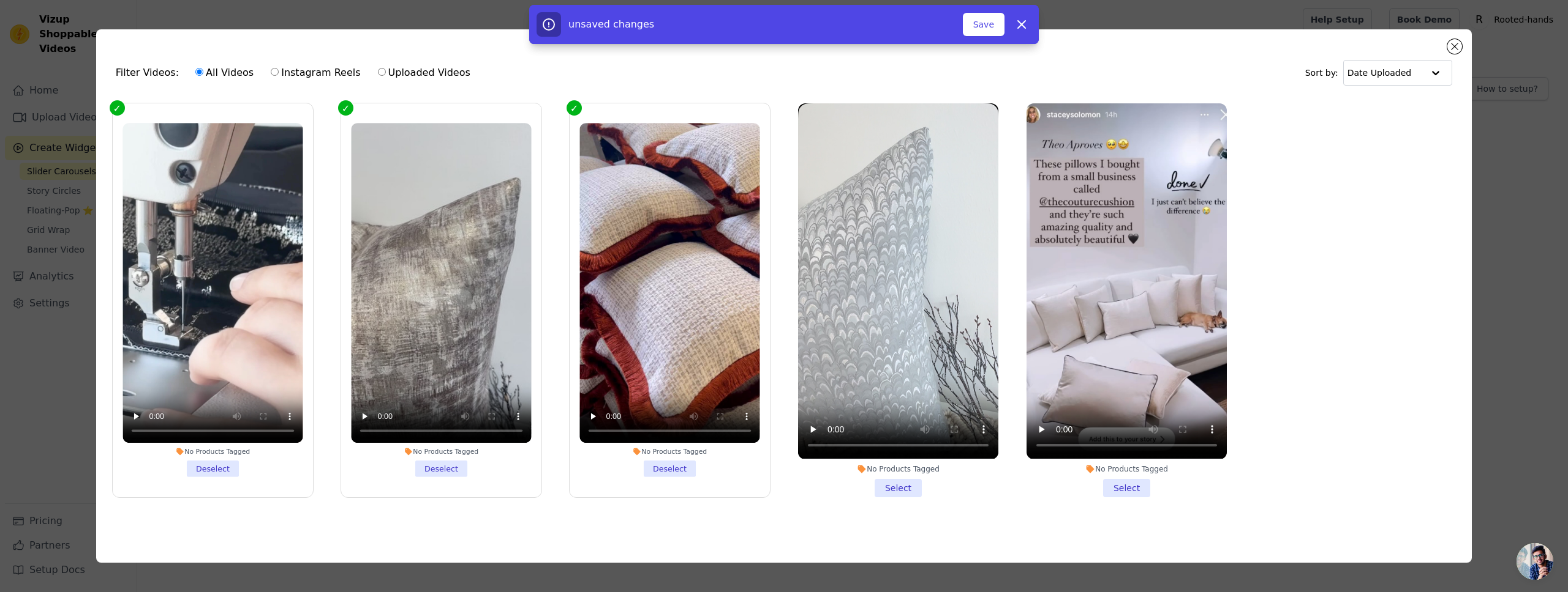
click at [898, 482] on li "No Products Tagged Select" at bounding box center [898, 300] width 200 height 394
click at [0, 0] on input "No Products Tagged Select" at bounding box center [0, 0] width 0 height 0
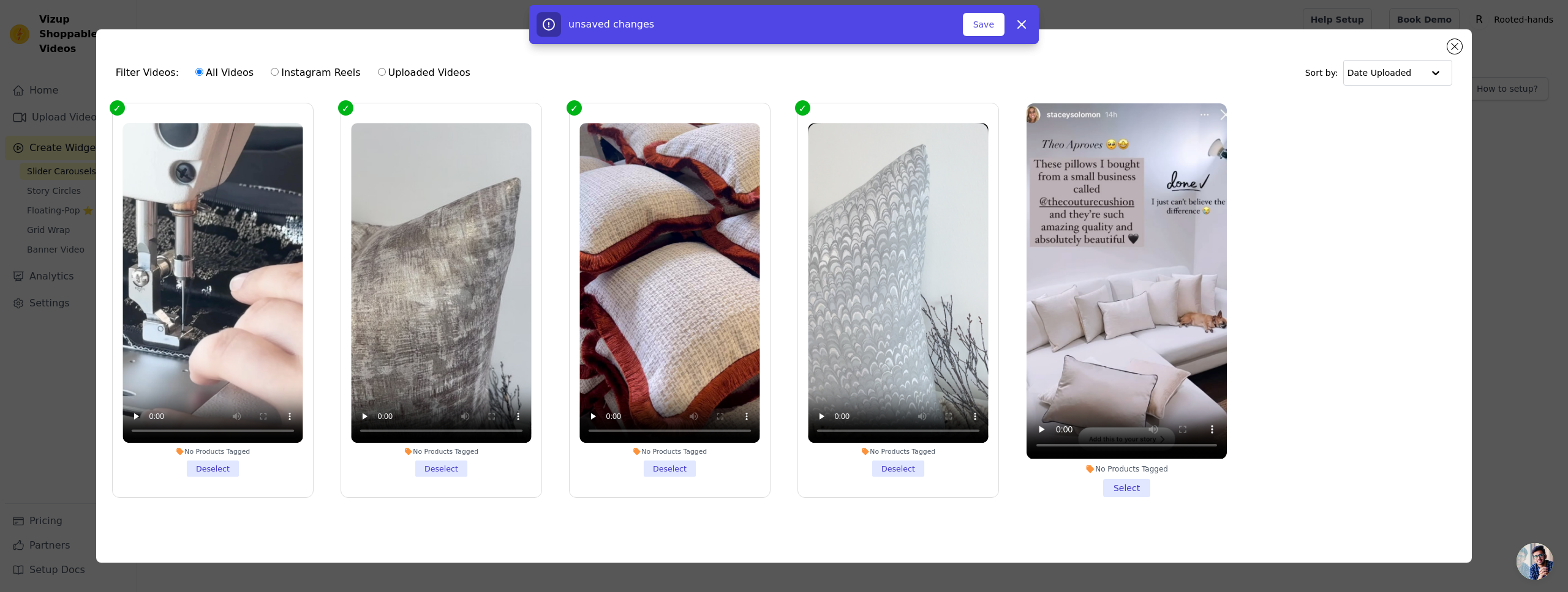
click at [1119, 484] on li "No Products Tagged Select" at bounding box center [1127, 300] width 200 height 394
click at [0, 0] on input "No Products Tagged Select" at bounding box center [0, 0] width 0 height 0
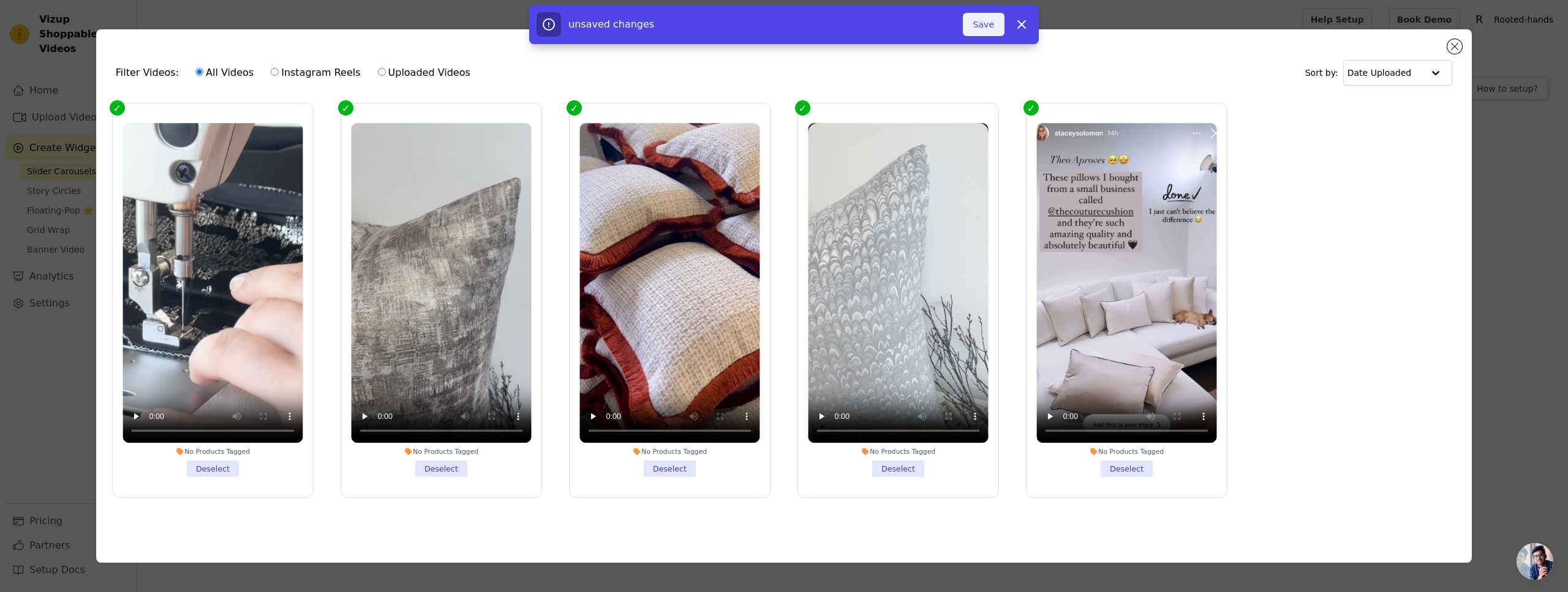
click at [990, 30] on button "Save" at bounding box center [983, 25] width 42 height 23
click at [976, 30] on button "Add To Widget" at bounding box center [963, 25] width 82 height 23
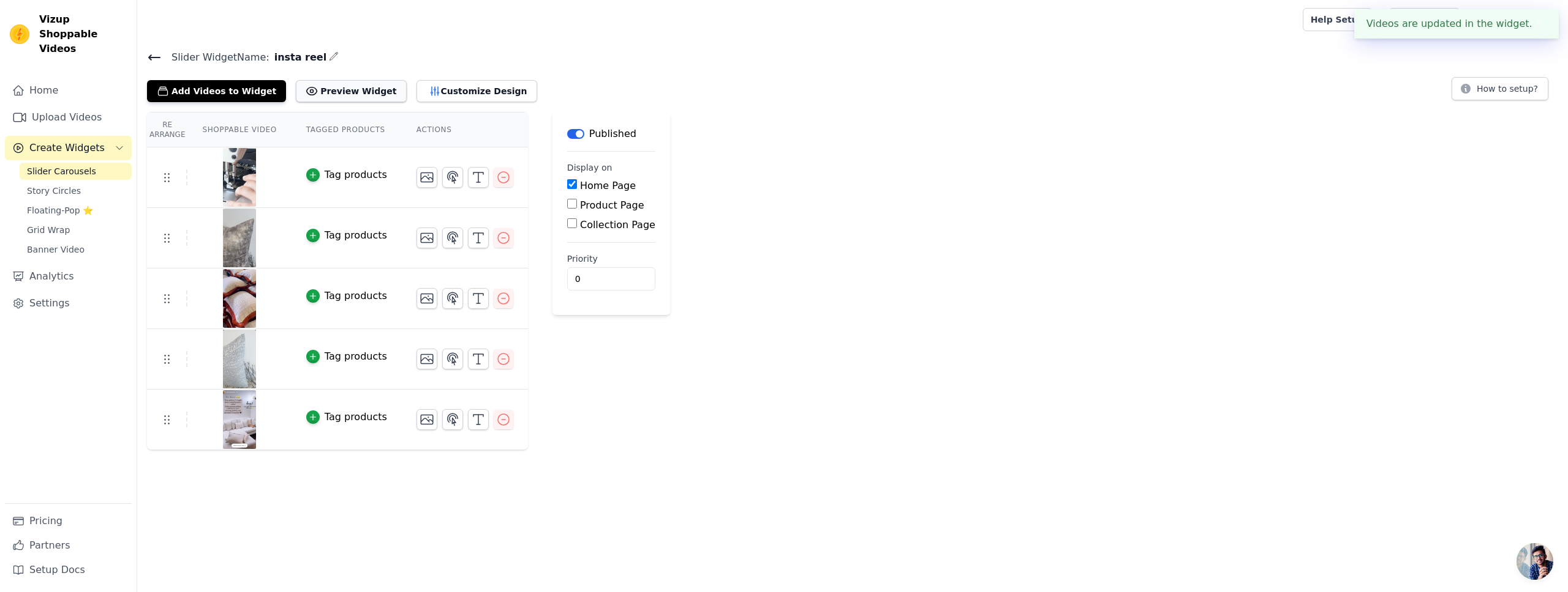
click at [349, 86] on button "Preview Widget" at bounding box center [351, 91] width 110 height 22
click at [48, 184] on span "Story Circles" at bounding box center [54, 191] width 54 height 12
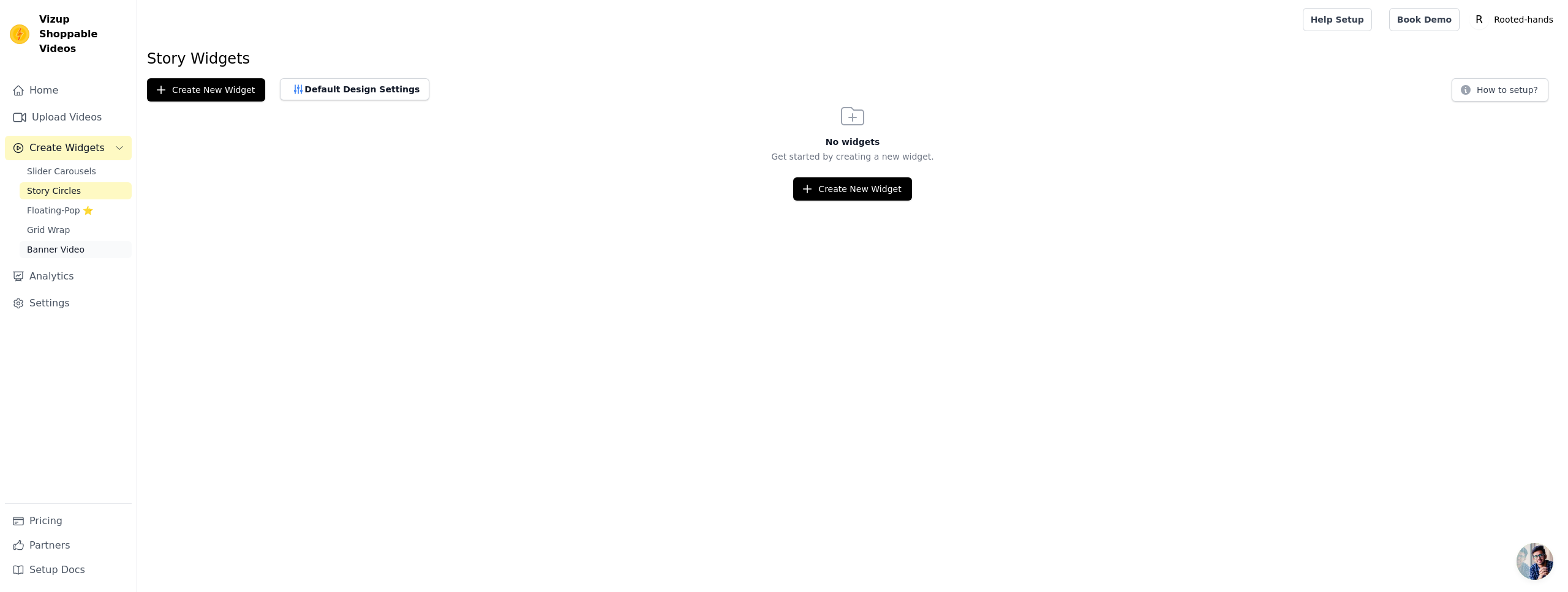
click at [62, 243] on span "Banner Video" at bounding box center [56, 250] width 57 height 12
click at [855, 201] on html "Vizup Shoppable Videos Home Upload Videos Create Widgets Slider Carousels Story…" at bounding box center [784, 100] width 1568 height 201
click at [858, 196] on button "Create New Widget" at bounding box center [852, 189] width 118 height 23
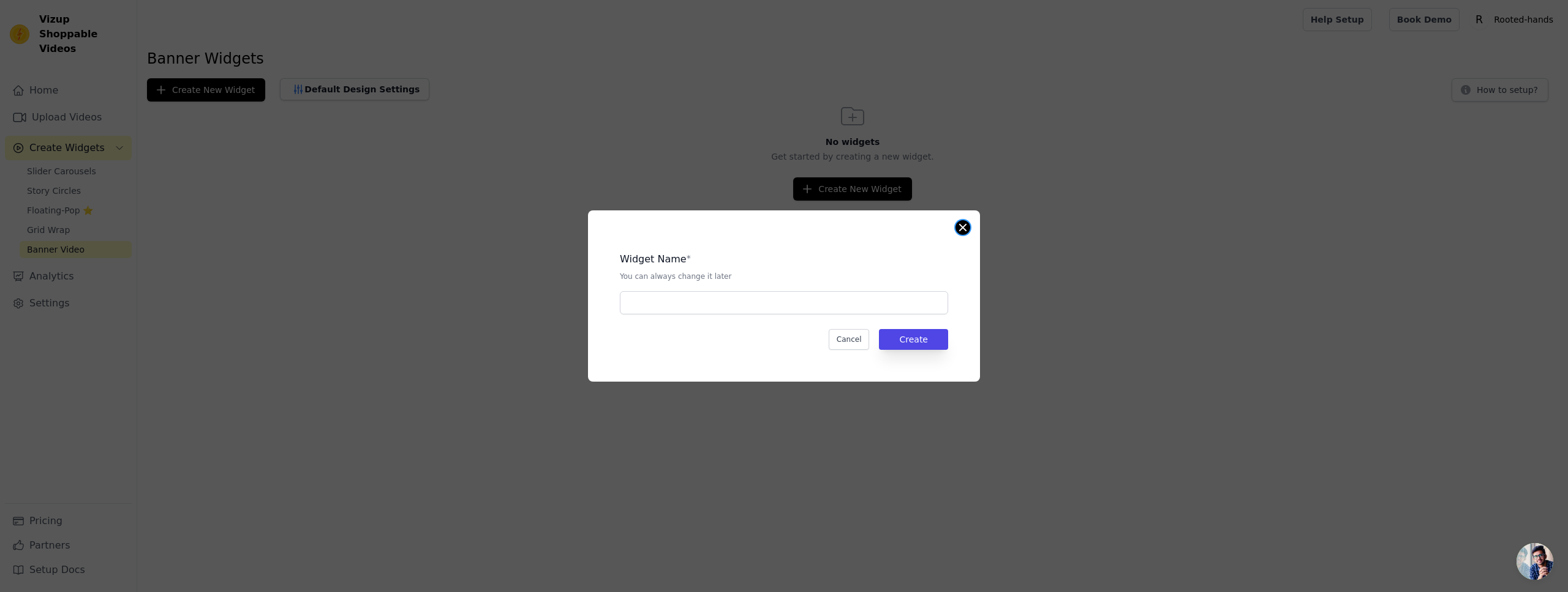
click at [962, 224] on button "Close modal" at bounding box center [962, 227] width 15 height 15
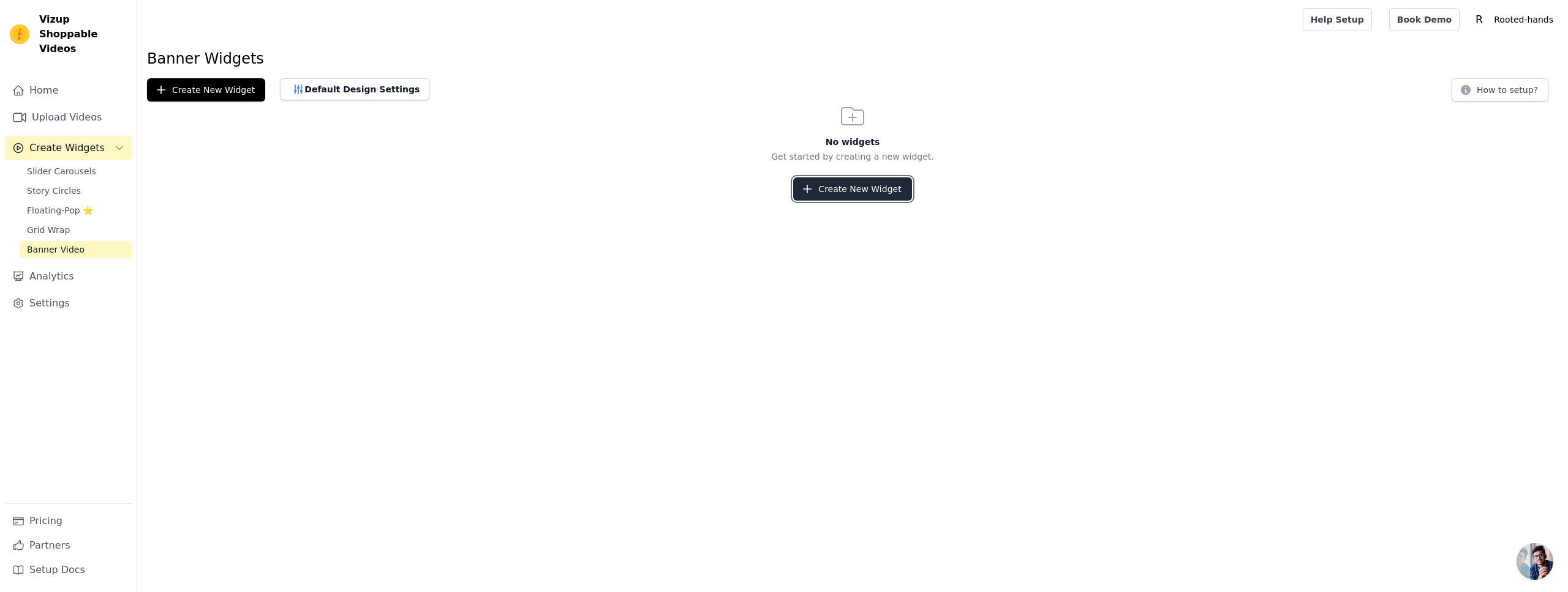
click at [886, 192] on button "Create New Widget" at bounding box center [852, 189] width 118 height 23
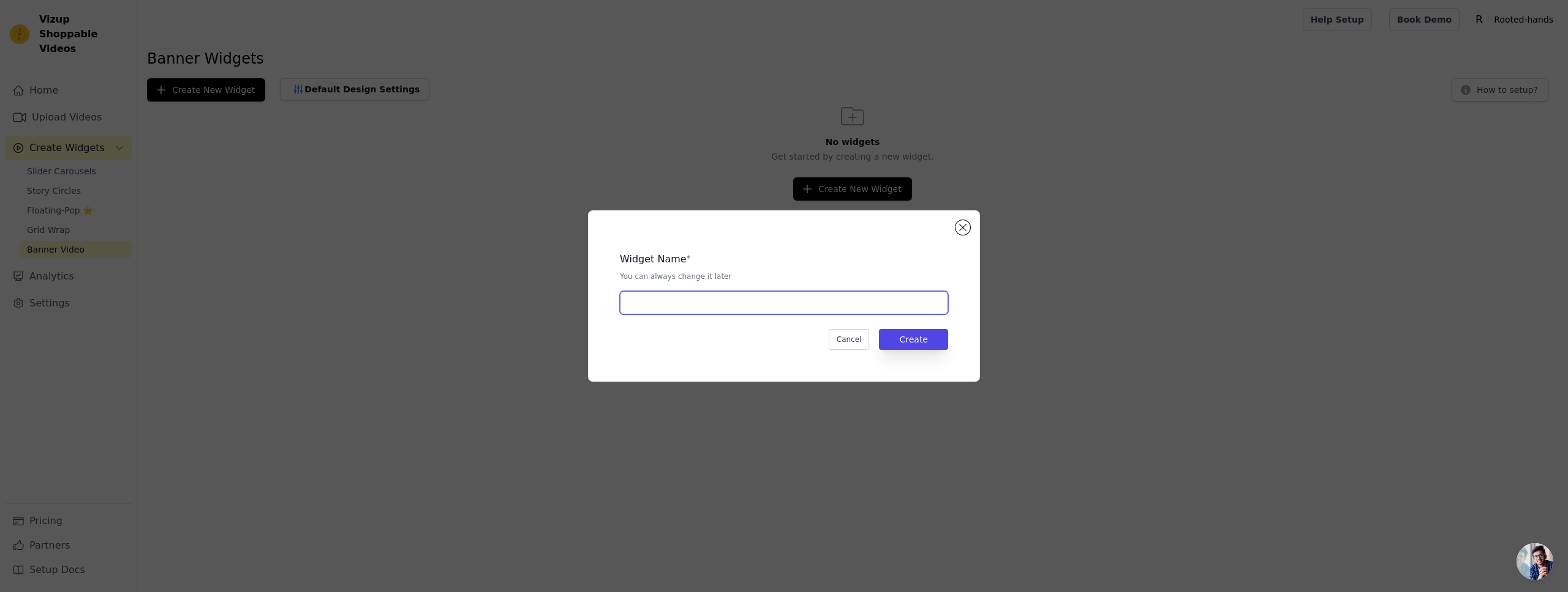
click at [720, 310] on input "text" at bounding box center [783, 303] width 328 height 23
type input "Video bnner"
click at [934, 342] on button "Create" at bounding box center [913, 339] width 69 height 21
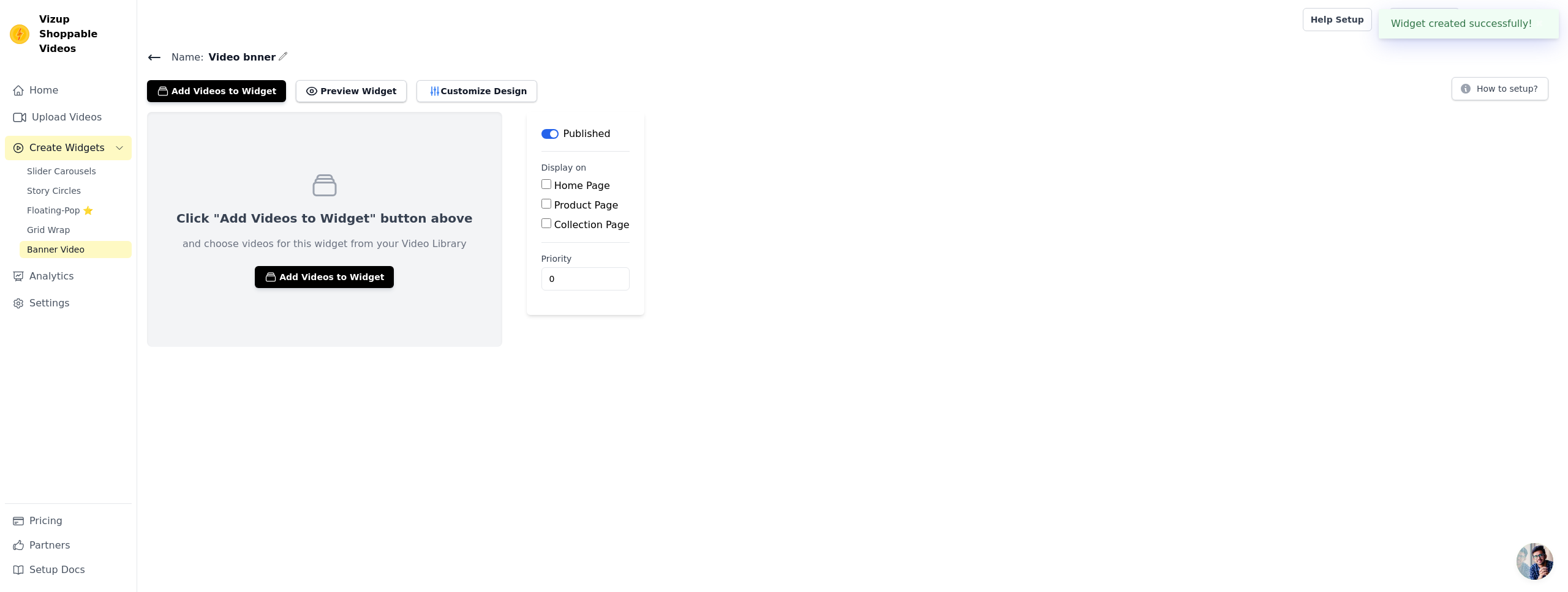
click at [554, 188] on label "Home Page" at bounding box center [582, 185] width 56 height 12
click at [541, 188] on input "Home Page" at bounding box center [546, 184] width 10 height 10
checkbox input "true"
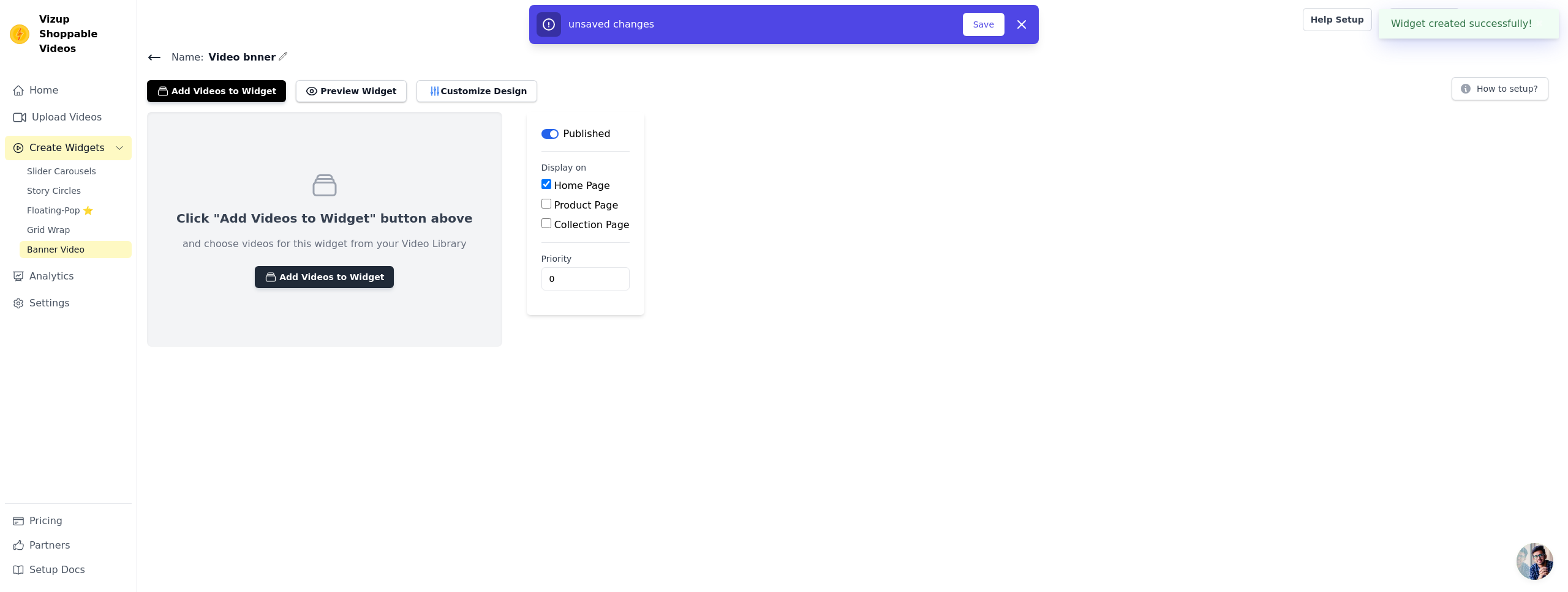
click at [329, 280] on button "Add Videos to Widget" at bounding box center [324, 277] width 139 height 22
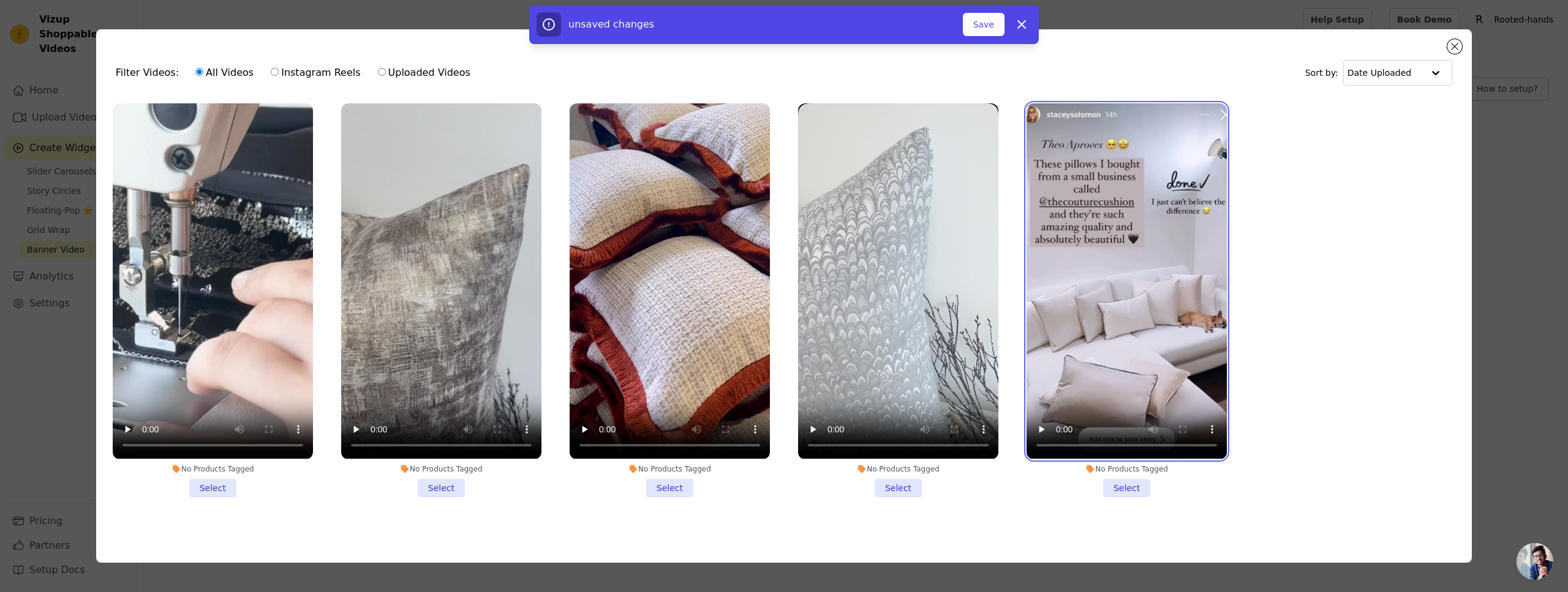
click at [1128, 369] on video at bounding box center [1127, 281] width 200 height 356
click at [1127, 481] on li "No Products Tagged Select" at bounding box center [1127, 300] width 200 height 394
click at [0, 0] on input "No Products Tagged Select" at bounding box center [0, 0] width 0 height 0
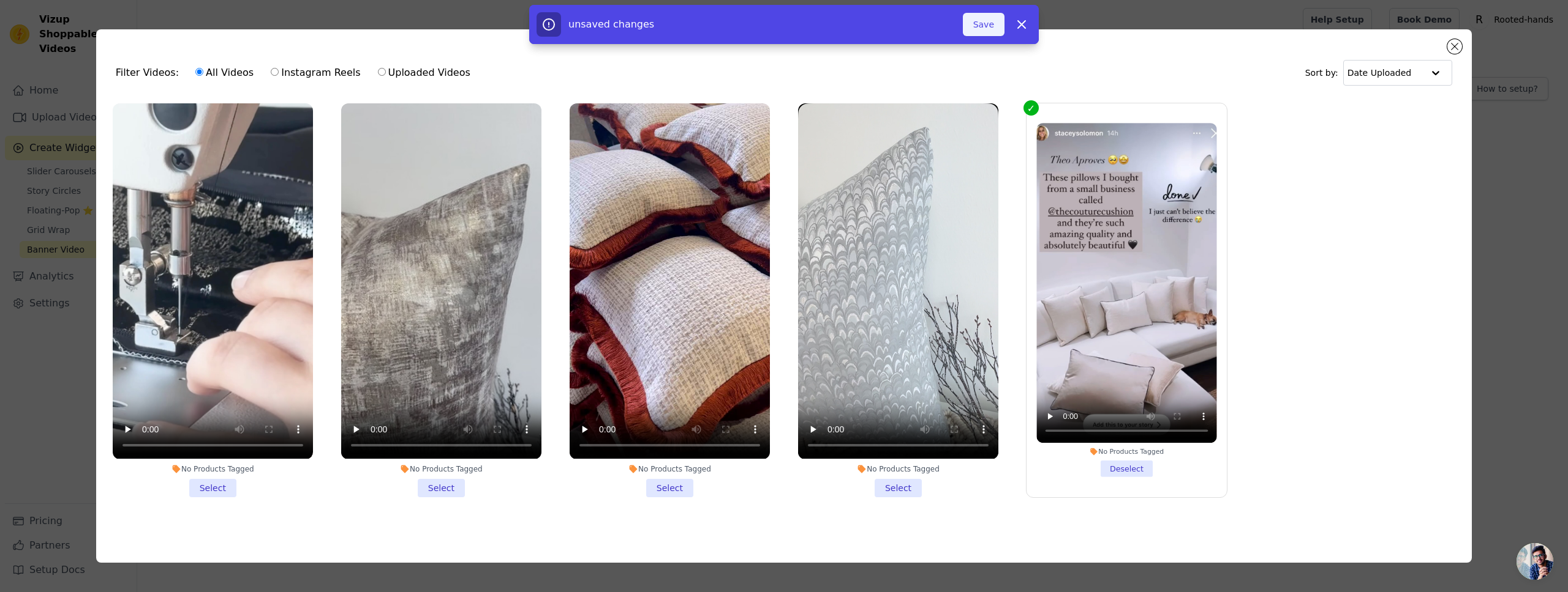
click at [986, 25] on button "Save" at bounding box center [983, 25] width 42 height 23
click at [967, 29] on button "Add To Widget" at bounding box center [963, 25] width 82 height 23
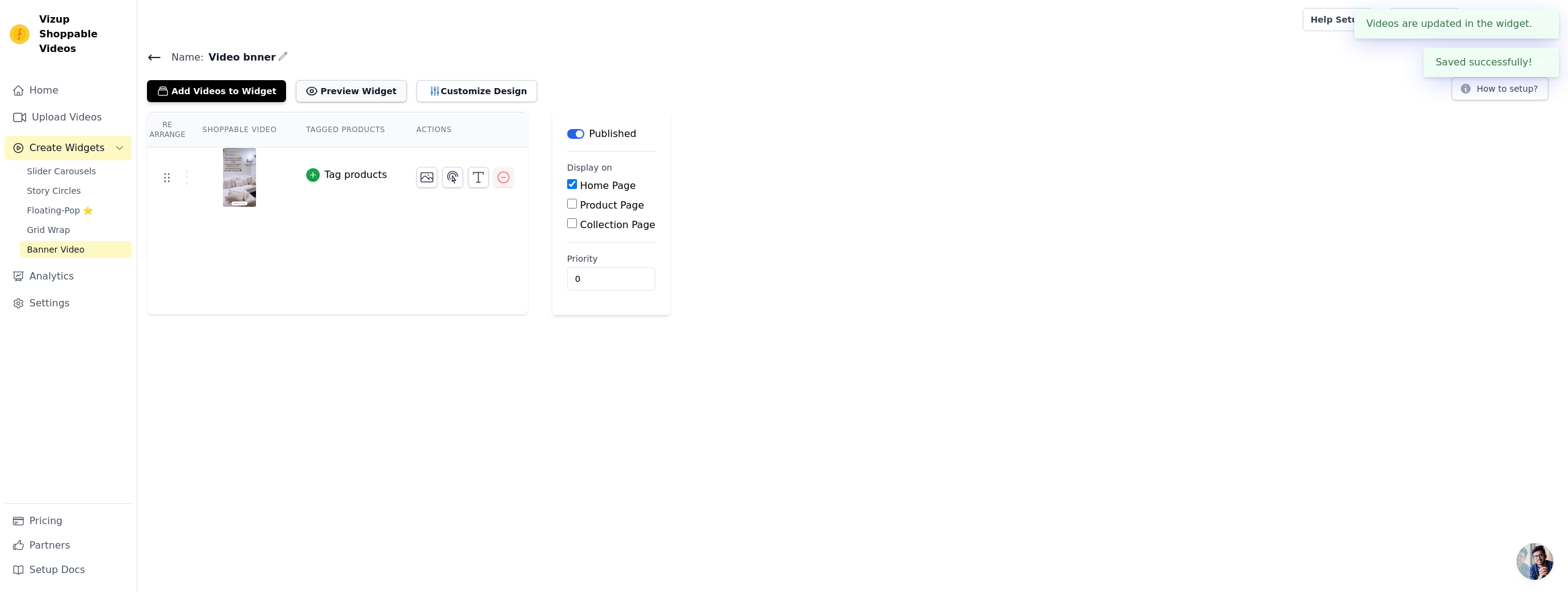
click at [350, 84] on button "Preview Widget" at bounding box center [351, 91] width 110 height 22
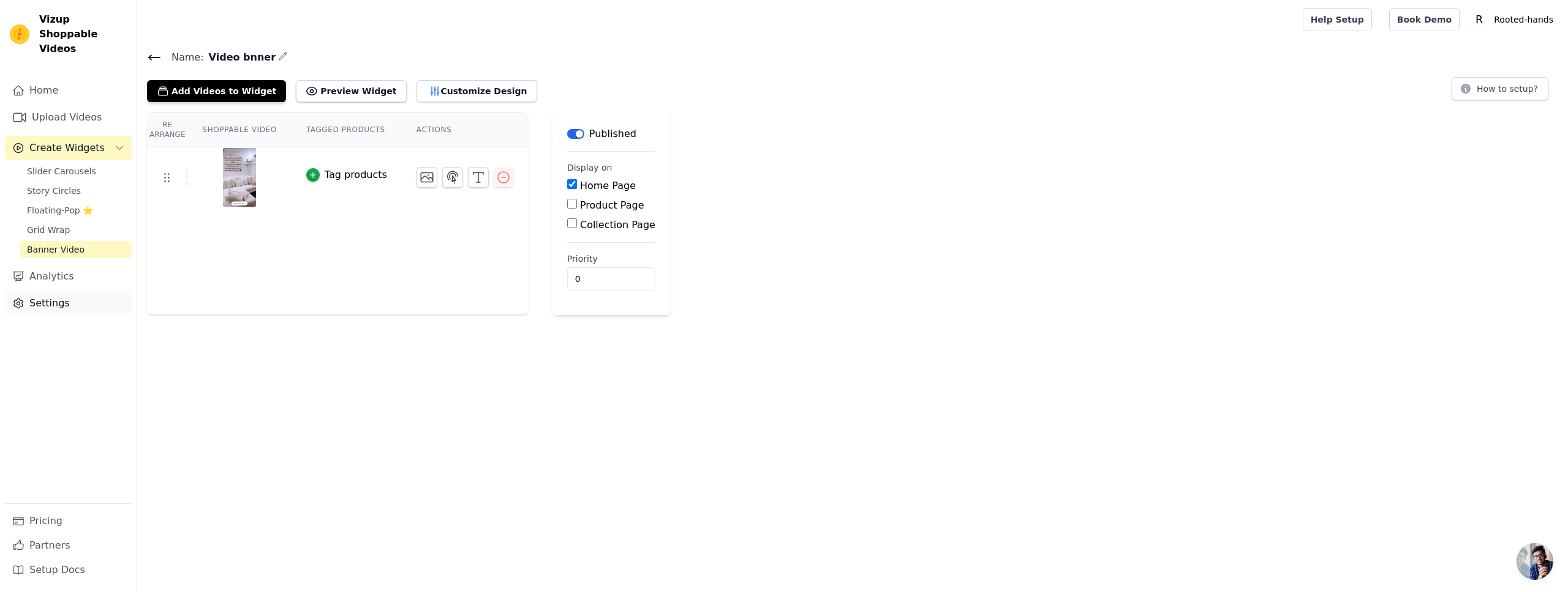
click at [60, 291] on link "Settings" at bounding box center [67, 304] width 126 height 25
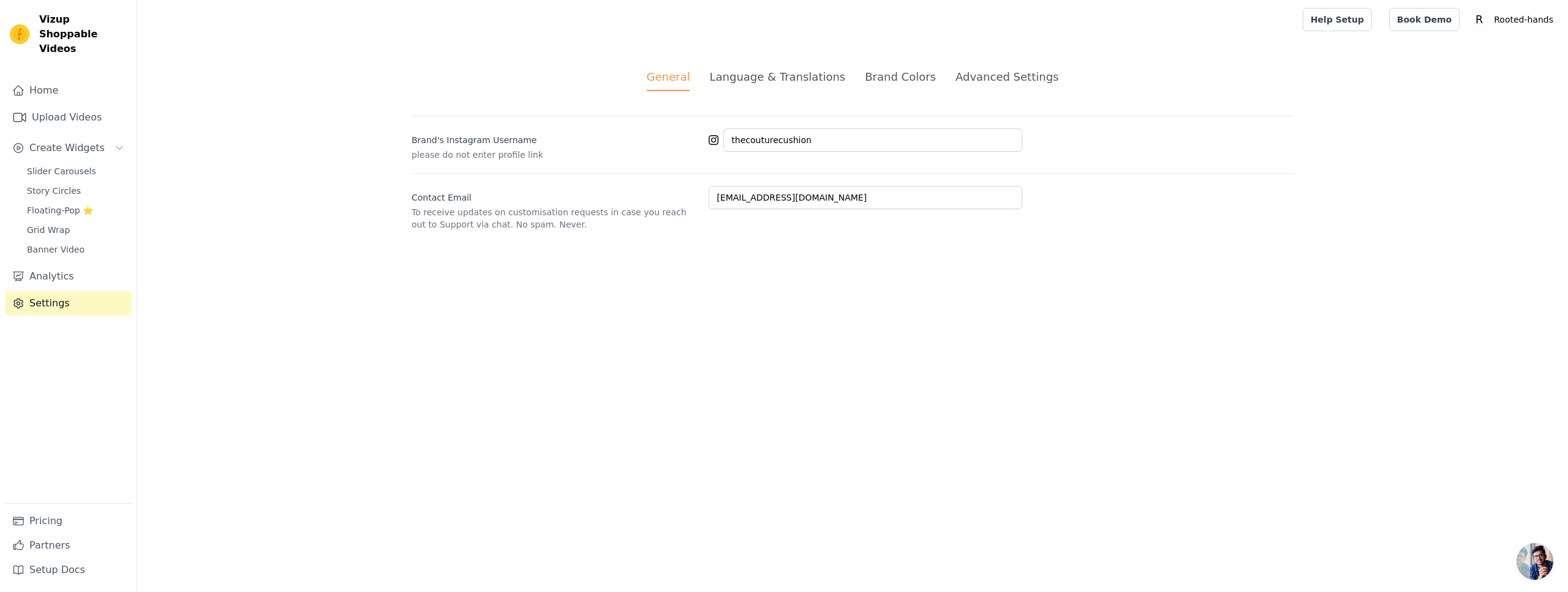
click at [750, 75] on div "Language & Translations" at bounding box center [776, 76] width 136 height 16
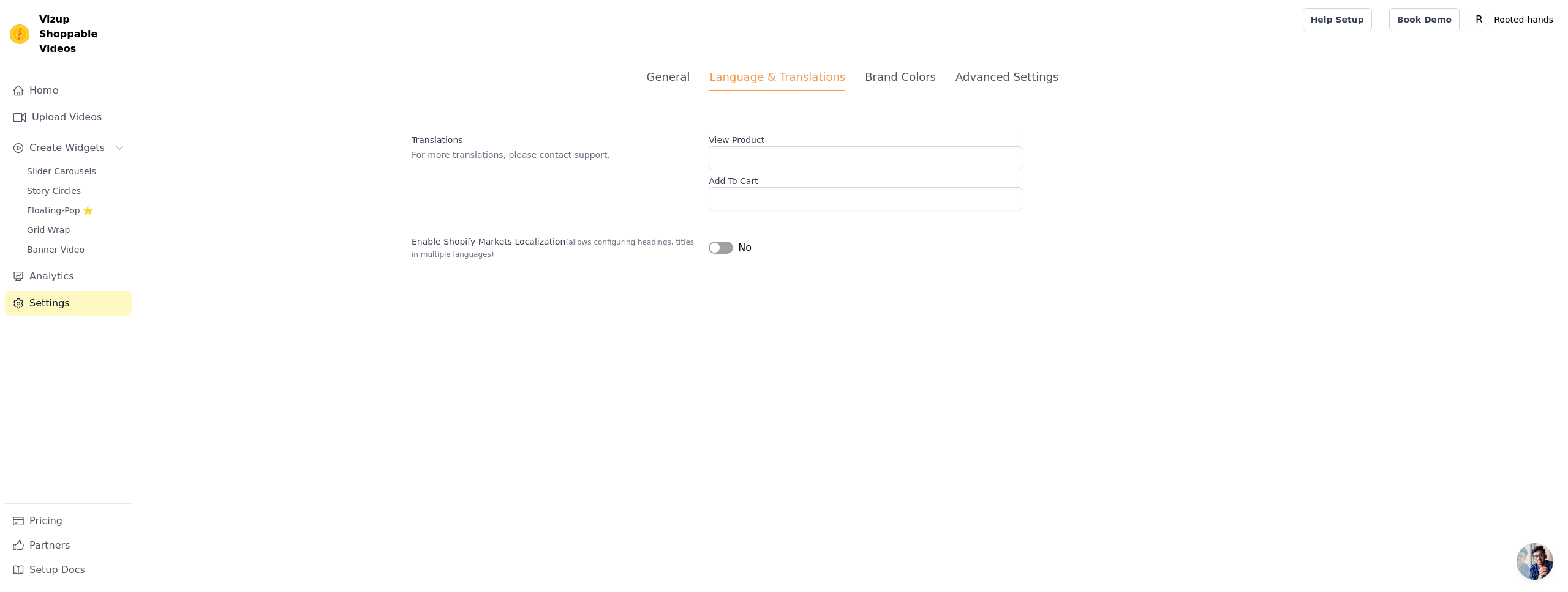
click at [878, 82] on div "Brand Colors" at bounding box center [900, 76] width 71 height 16
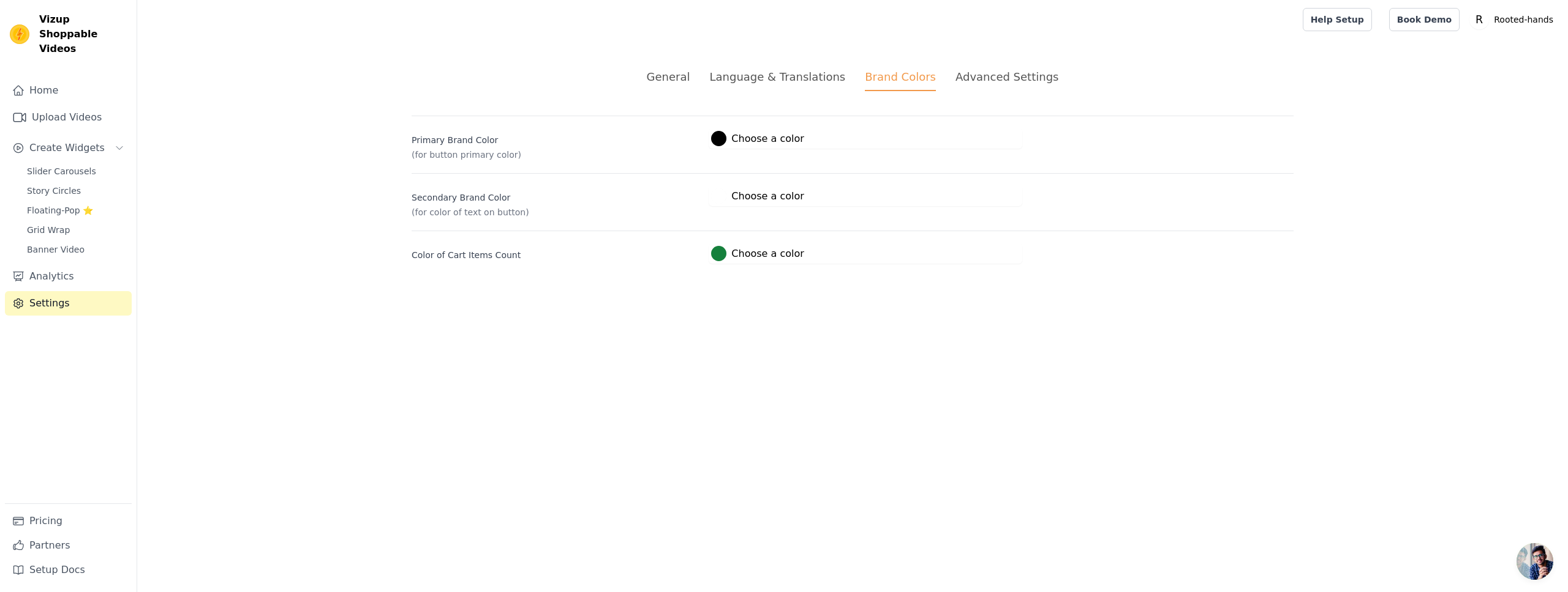
click at [1003, 73] on div "Advanced Settings" at bounding box center [1007, 76] width 103 height 16
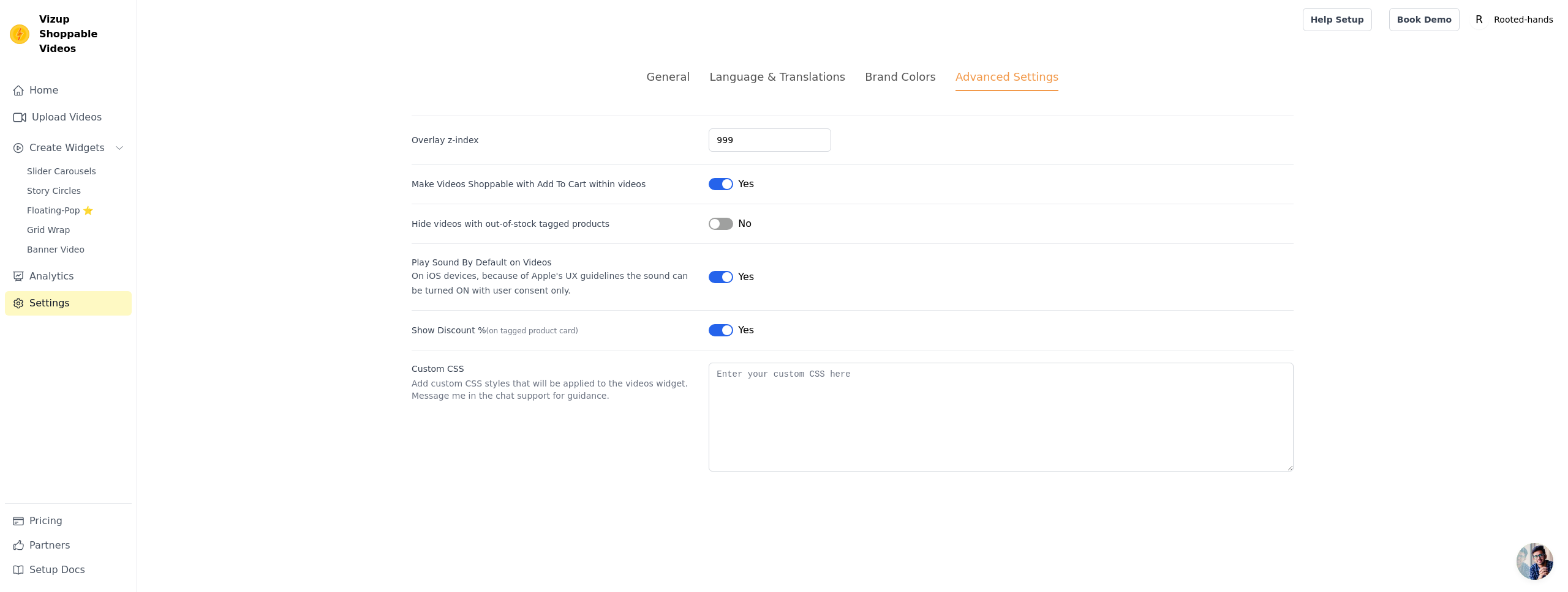
click at [675, 86] on li "General" at bounding box center [668, 79] width 43 height 22
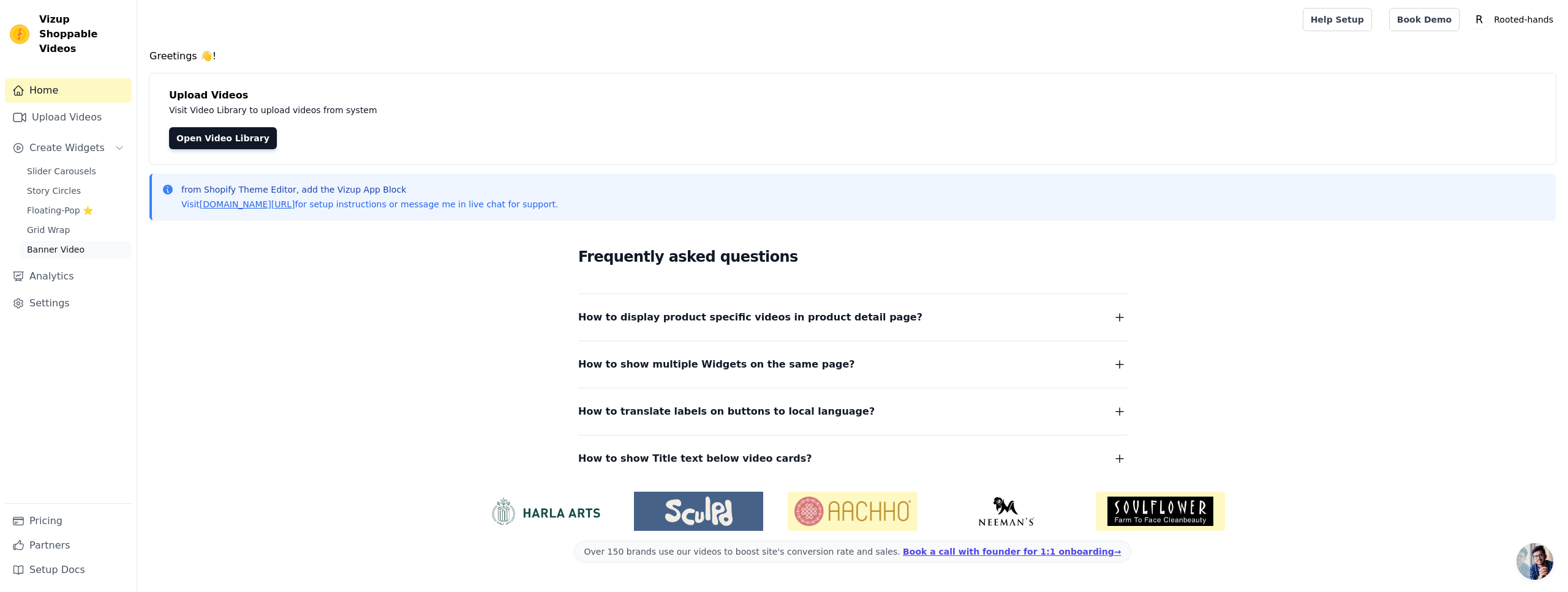
click at [85, 241] on link "Banner Video" at bounding box center [75, 250] width 112 height 17
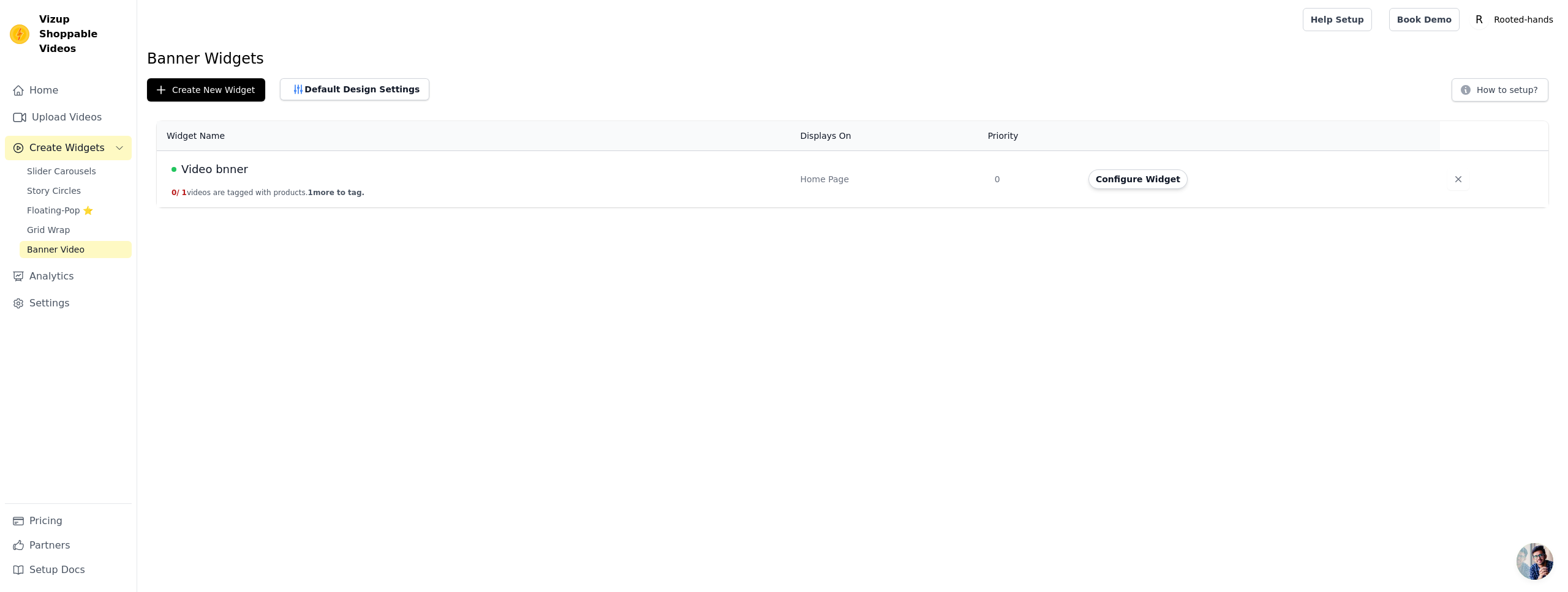
click at [345, 194] on span "1 more to tag." at bounding box center [336, 192] width 57 height 9
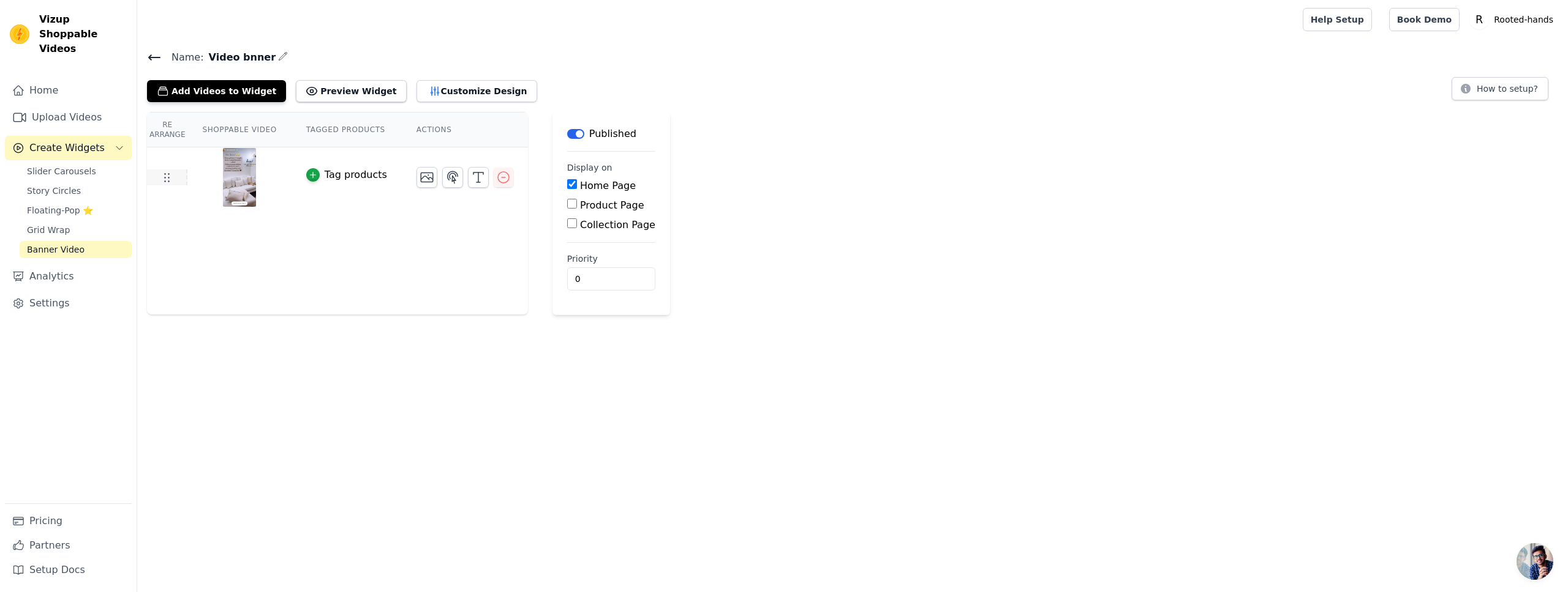
click at [172, 180] on icon at bounding box center [166, 177] width 15 height 15
click at [505, 178] on icon "button" at bounding box center [503, 177] width 15 height 15
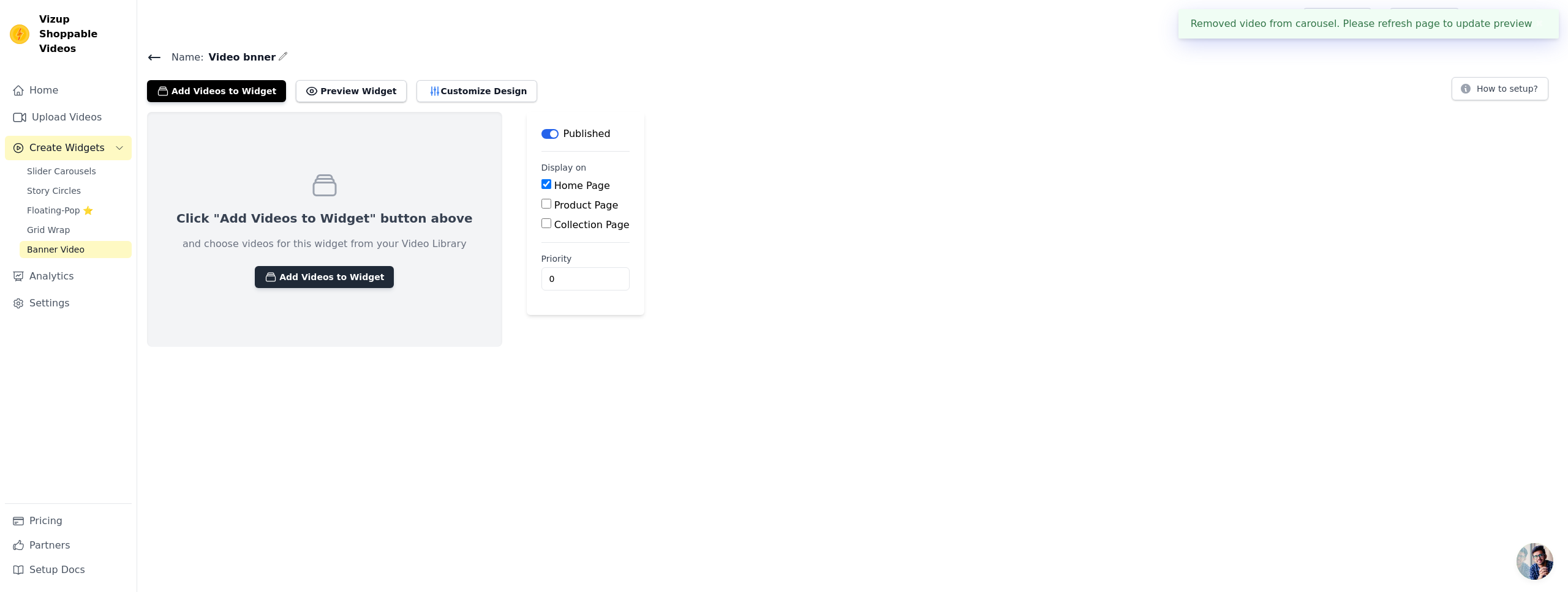
click at [325, 284] on button "Add Videos to Widget" at bounding box center [324, 277] width 139 height 22
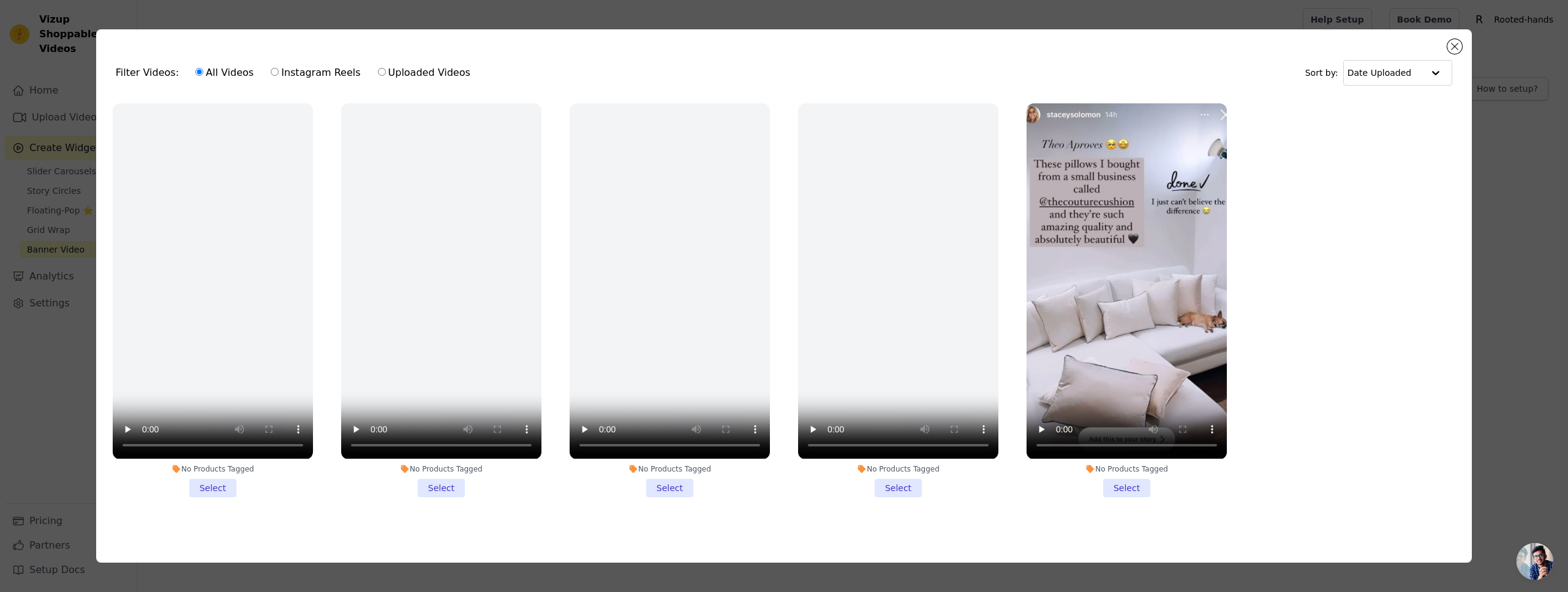
click at [446, 70] on label "Uploaded Videos" at bounding box center [423, 73] width 94 height 16
click at [386, 70] on input "Uploaded Videos" at bounding box center [382, 72] width 8 height 8
radio input "true"
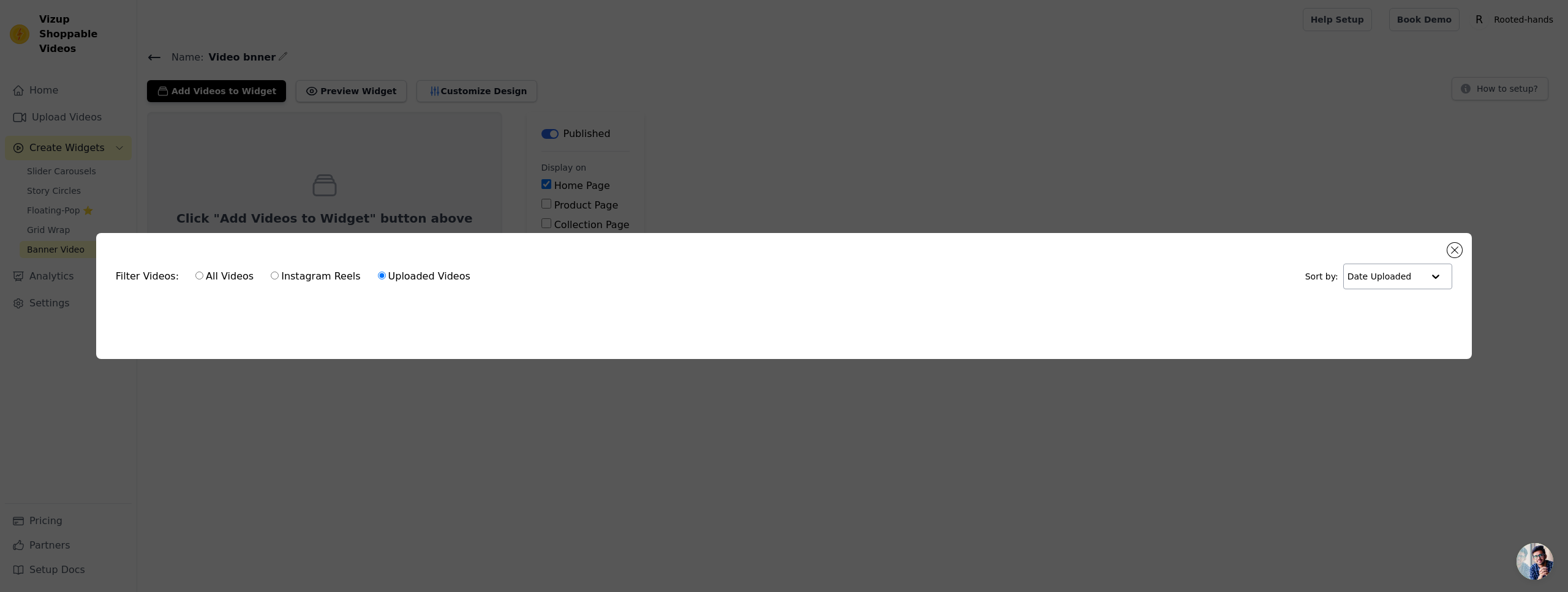
click at [1421, 281] on input "text" at bounding box center [1385, 277] width 76 height 25
click at [1181, 308] on ul at bounding box center [784, 310] width 1356 height 19
click at [371, 326] on div "Filter Videos: All Videos Instagram Reels Uploaded Videos Sort by: Date Uploade…" at bounding box center [784, 296] width 1376 height 126
click at [633, 444] on div "Filter Videos: All Videos Instagram Reels Uploaded Videos Sort by: Date Uploade…" at bounding box center [784, 296] width 1568 height 592
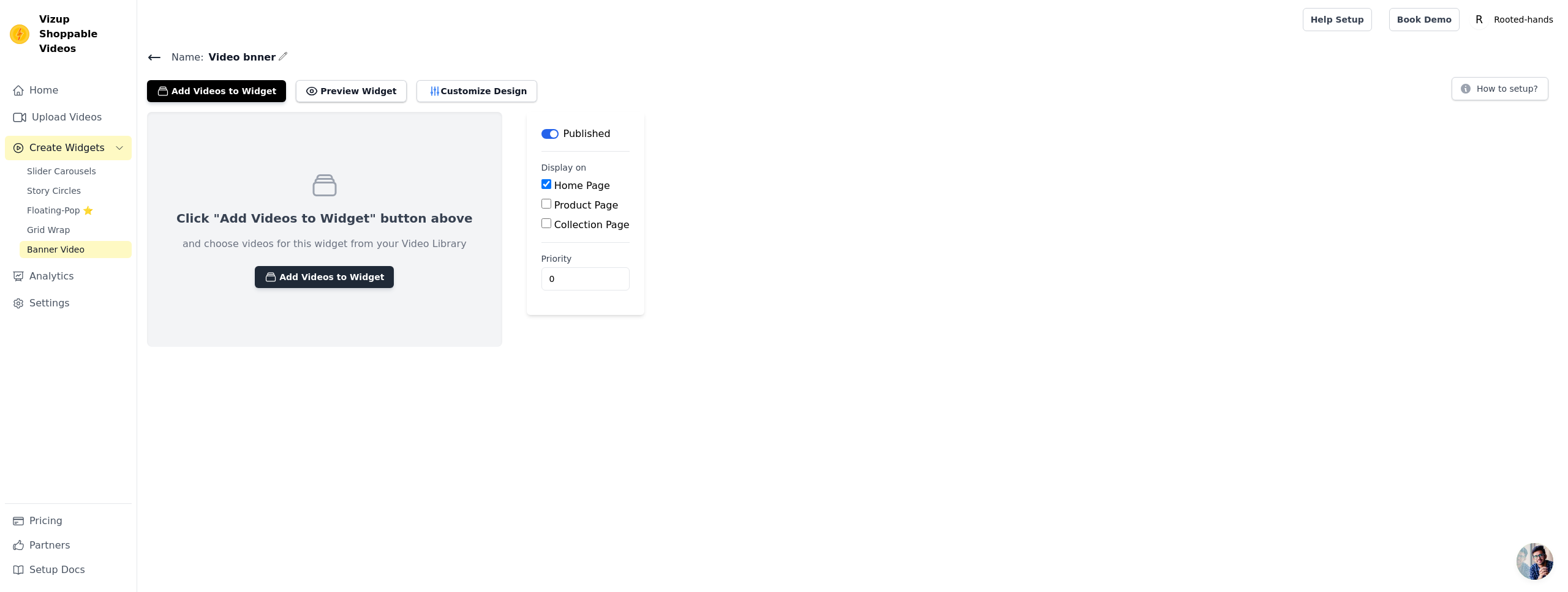
click at [290, 274] on button "Add Videos to Widget" at bounding box center [324, 277] width 139 height 22
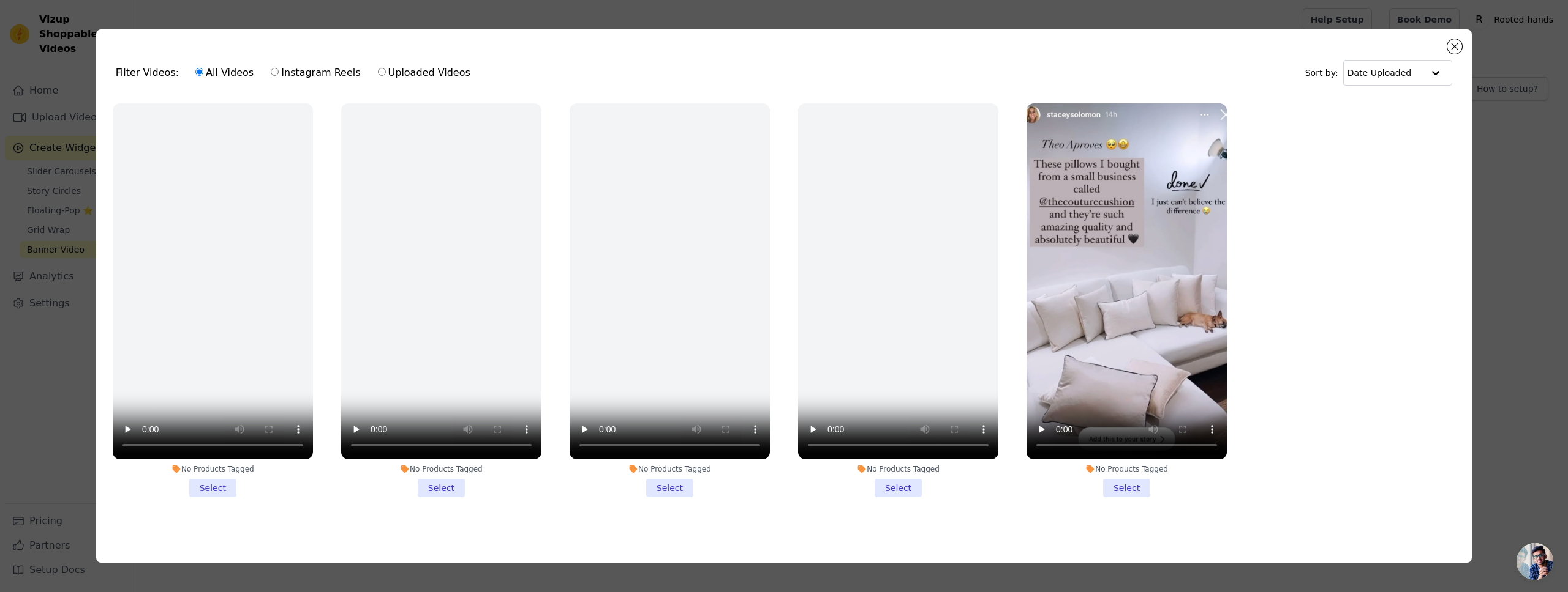
click at [433, 65] on label "Uploaded Videos" at bounding box center [423, 73] width 94 height 16
click at [386, 68] on input "Uploaded Videos" at bounding box center [382, 72] width 8 height 8
radio input "true"
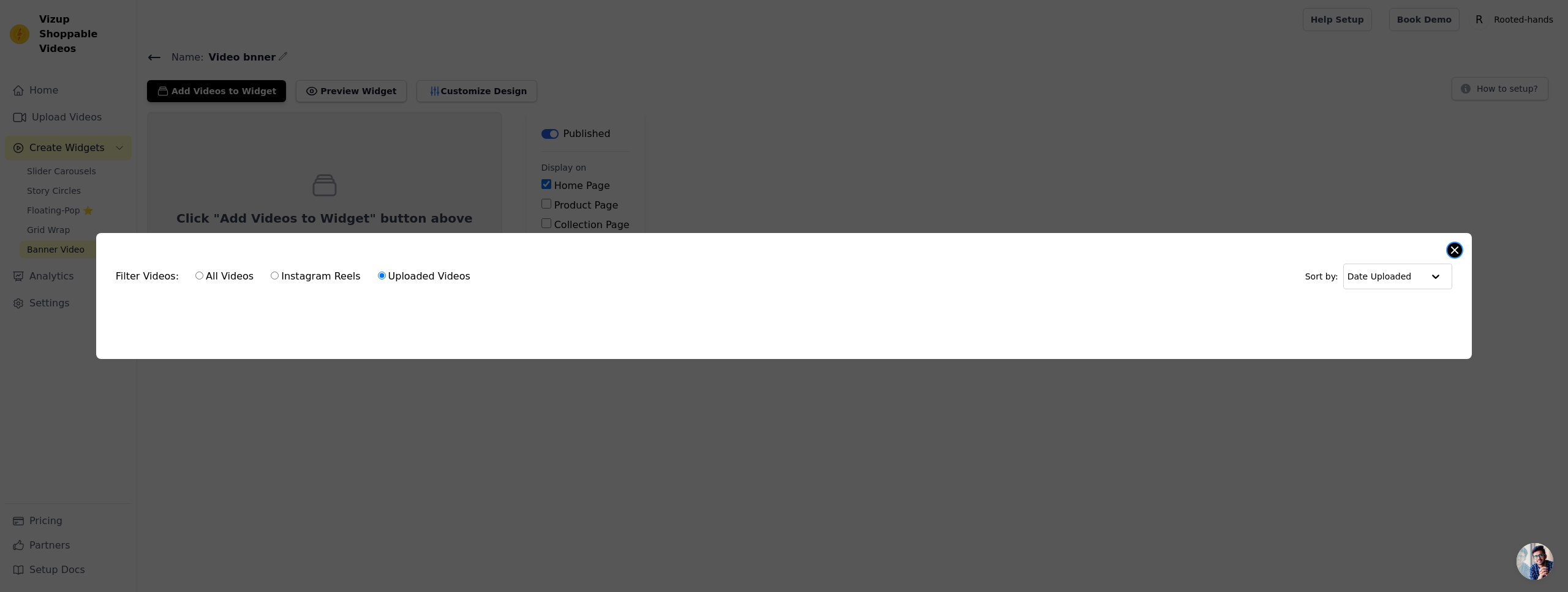
click at [1456, 248] on button "Close modal" at bounding box center [1454, 250] width 15 height 15
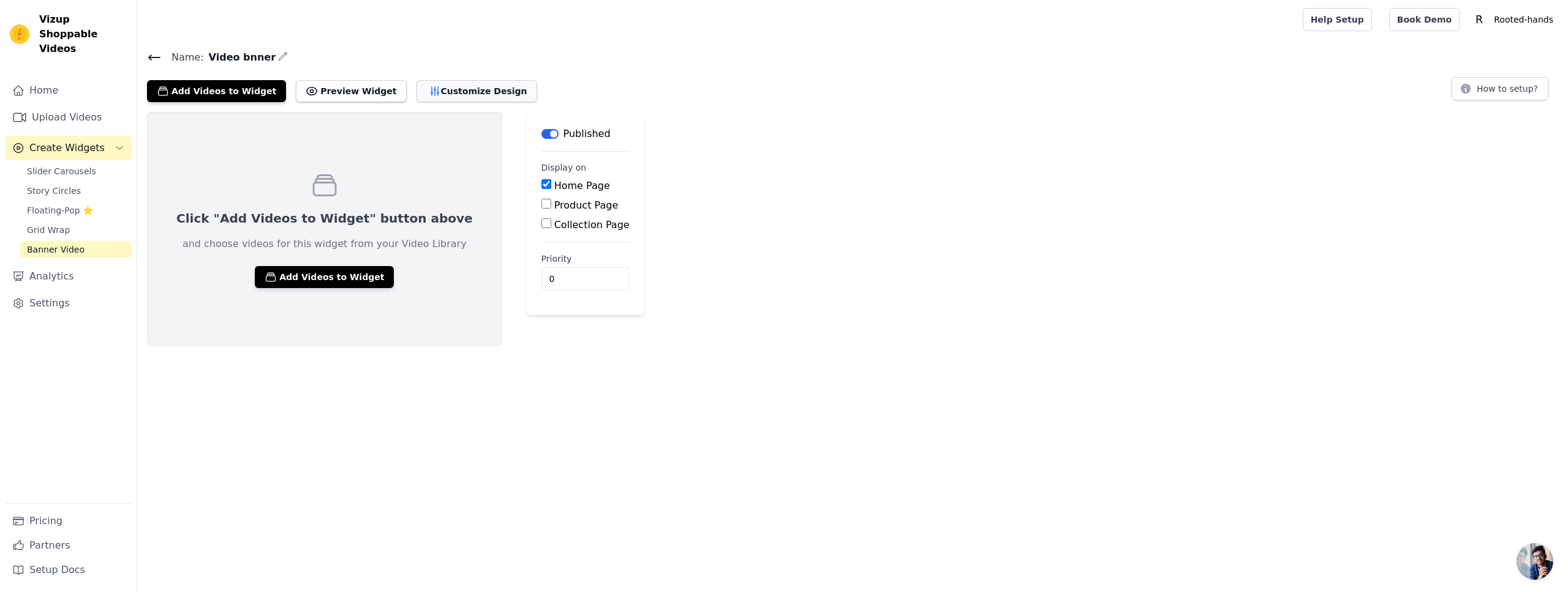
click at [467, 89] on button "Customize Design" at bounding box center [477, 91] width 121 height 22
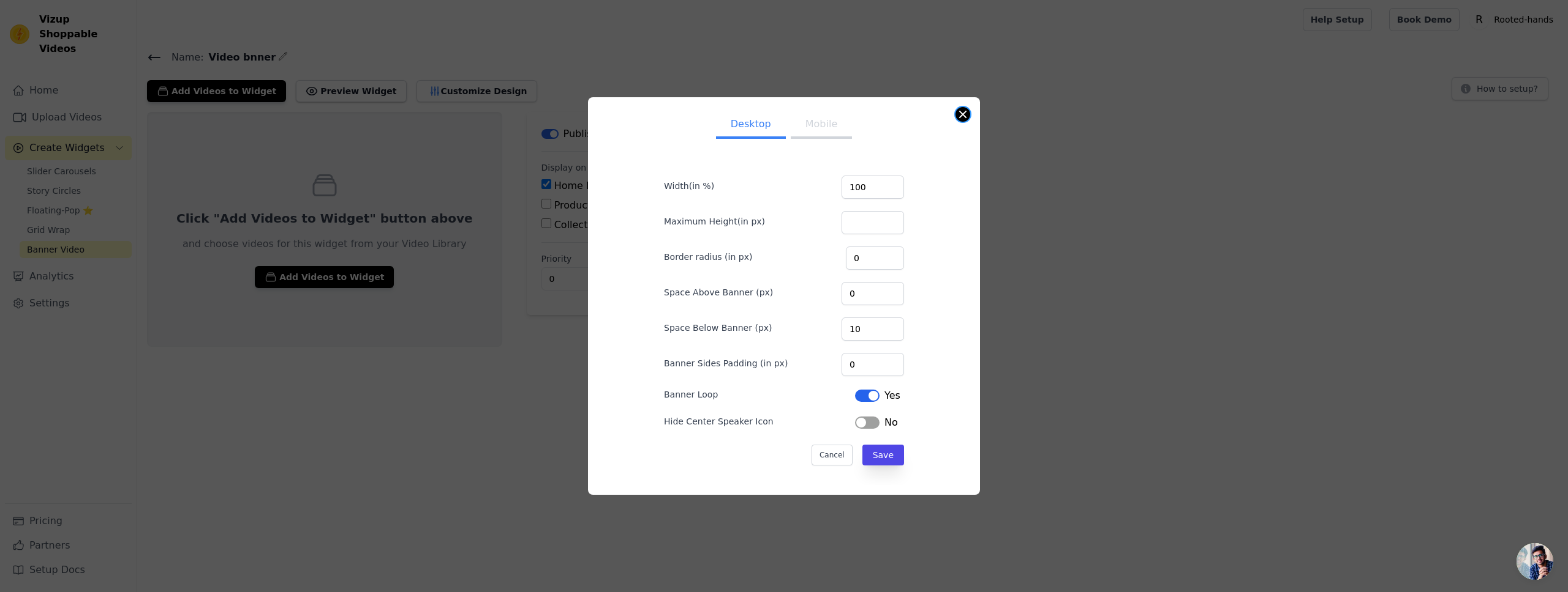
click at [965, 115] on button "Close modal" at bounding box center [962, 114] width 15 height 15
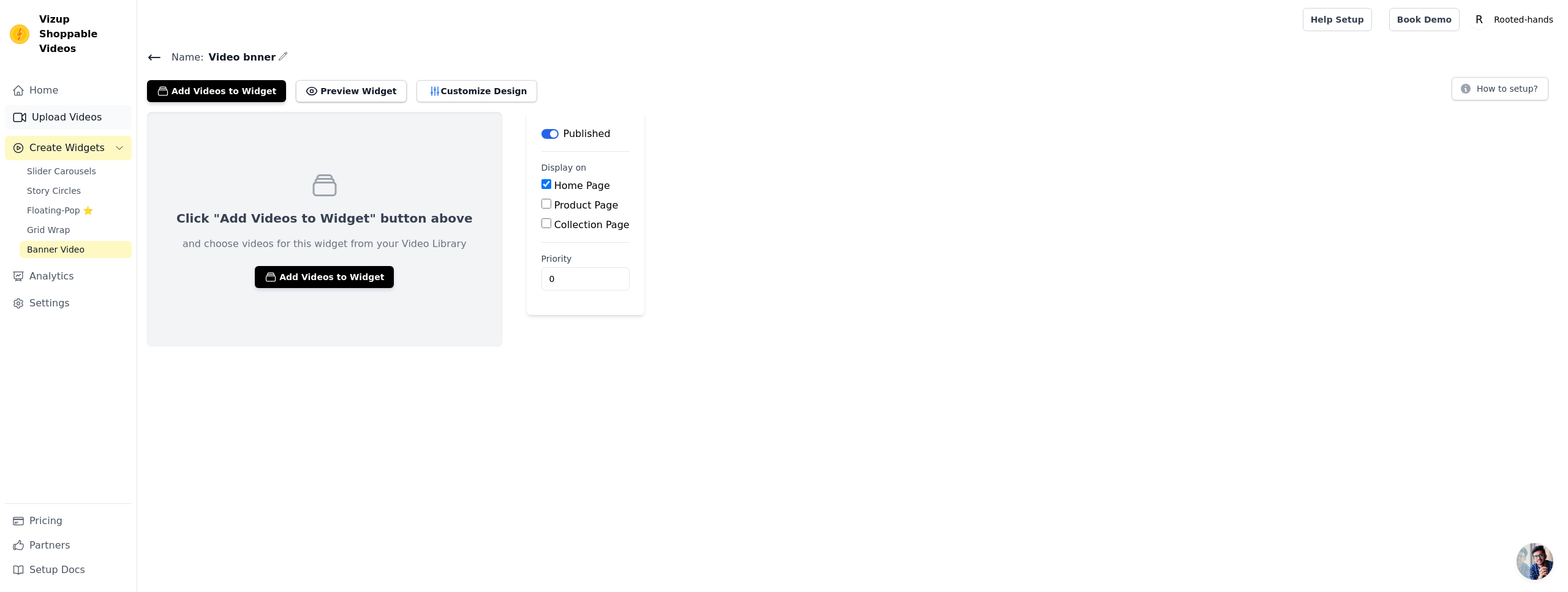
click at [63, 105] on link "Upload Videos" at bounding box center [67, 118] width 126 height 25
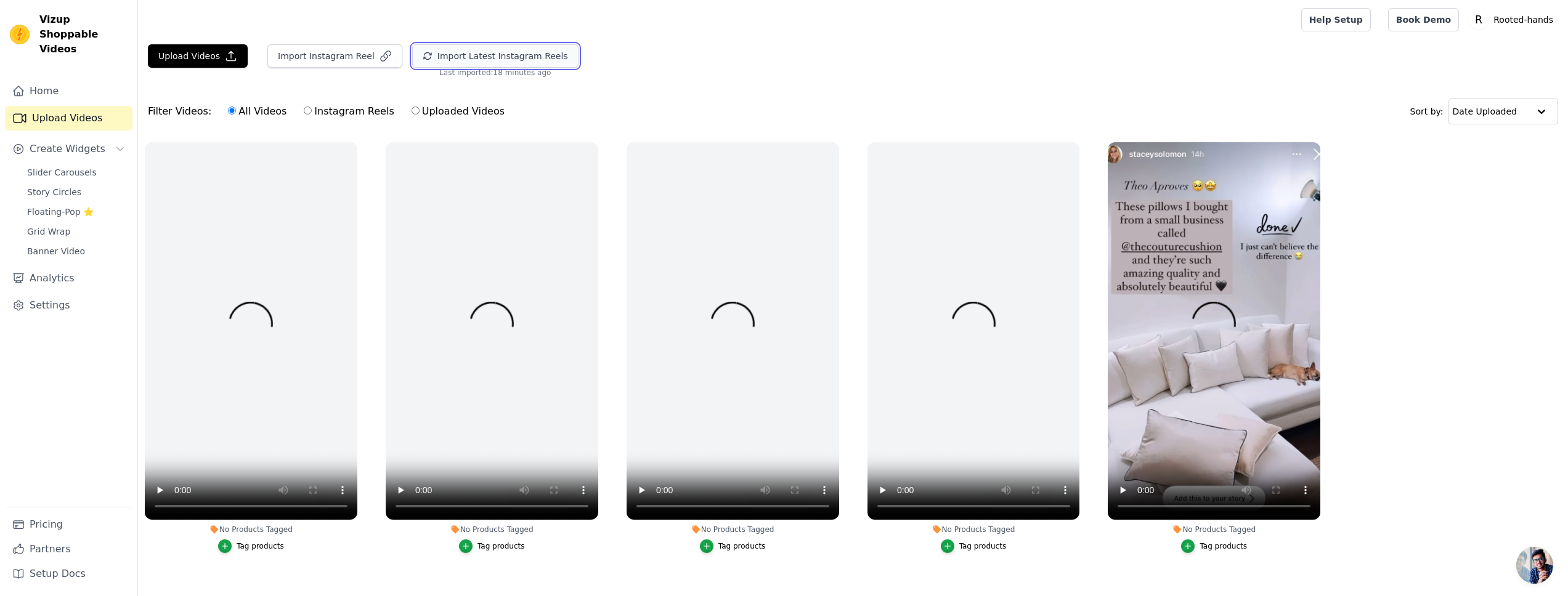
click at [481, 54] on button "Import Latest Instagram Reels" at bounding box center [495, 56] width 166 height 23
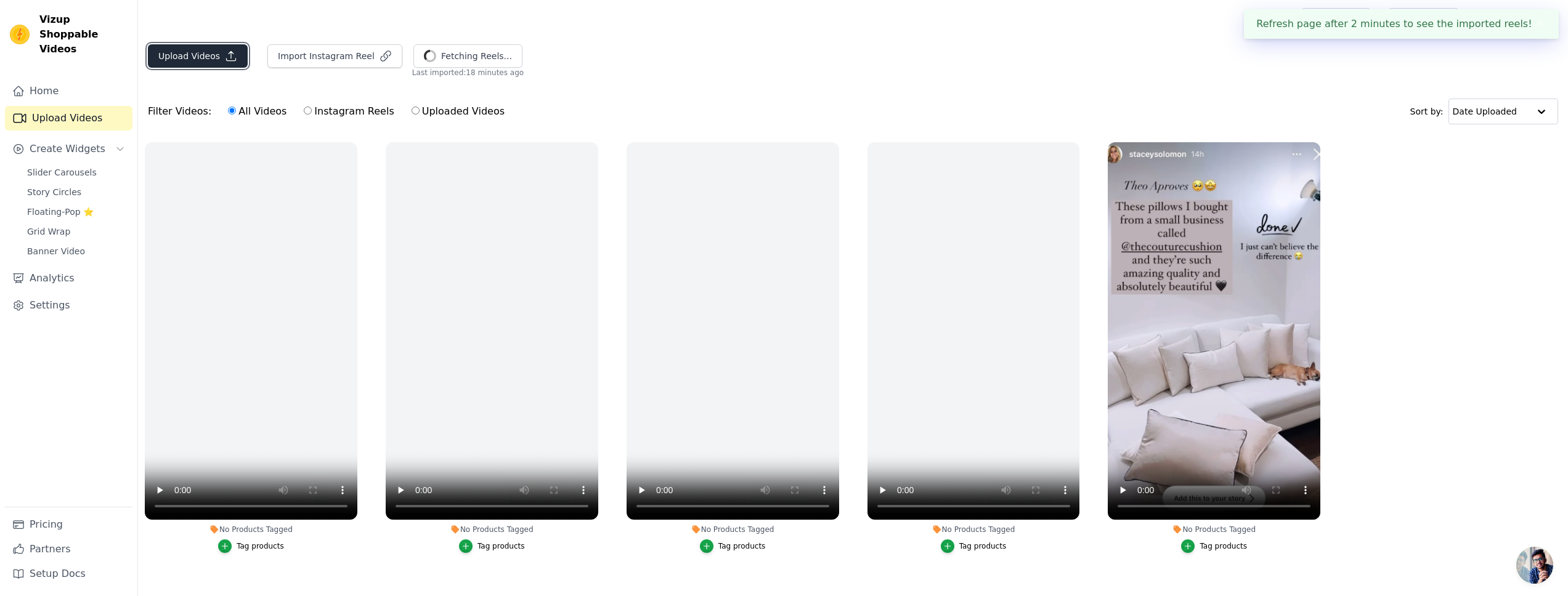
click at [189, 64] on button "Upload Videos" at bounding box center [198, 56] width 100 height 23
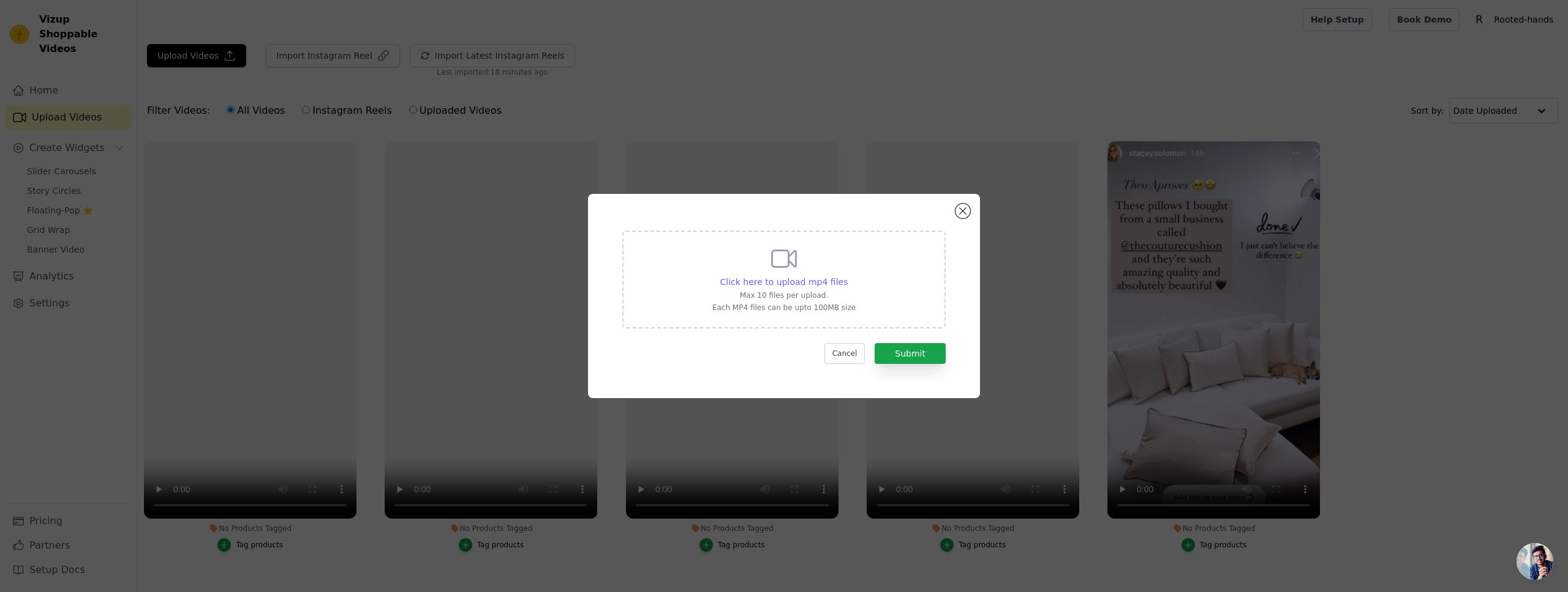
click at [788, 285] on span "Click here to upload mp4 files" at bounding box center [784, 282] width 128 height 10
click at [847, 276] on input "Click here to upload mp4 files Max 10 files per upload. Each MP4 files can be u…" at bounding box center [847, 275] width 1 height 1
type input "C:\fakepath\small-vecteezy_close-up-hands-asian-man-touch-bedspread-arranges-cu…"
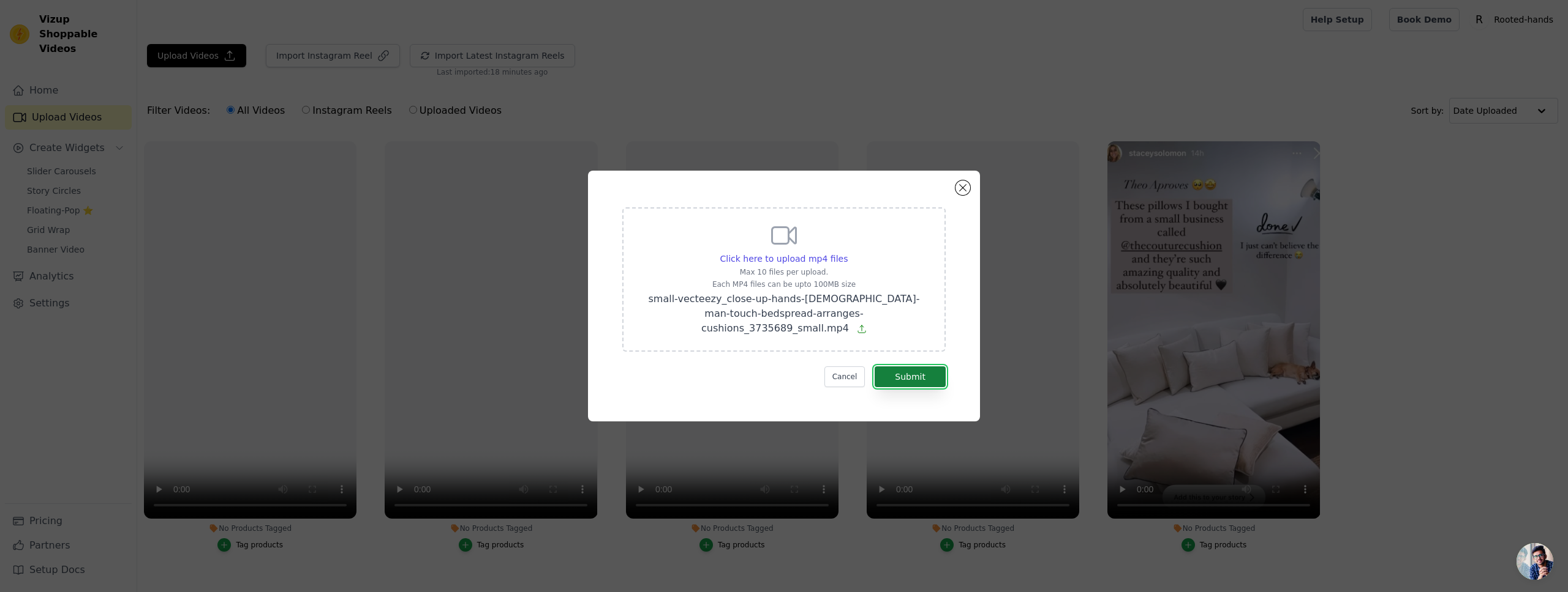
click at [913, 370] on button "Submit" at bounding box center [910, 377] width 71 height 21
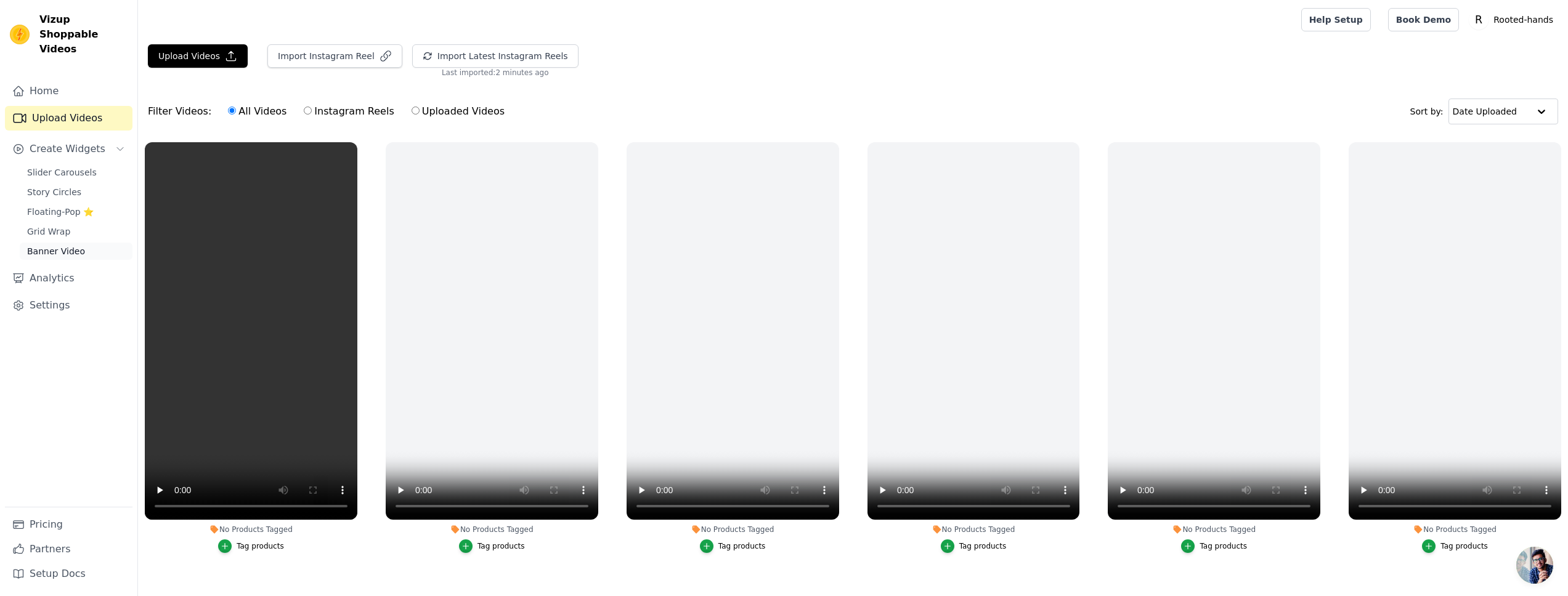
click at [71, 245] on span "Banner Video" at bounding box center [56, 251] width 58 height 12
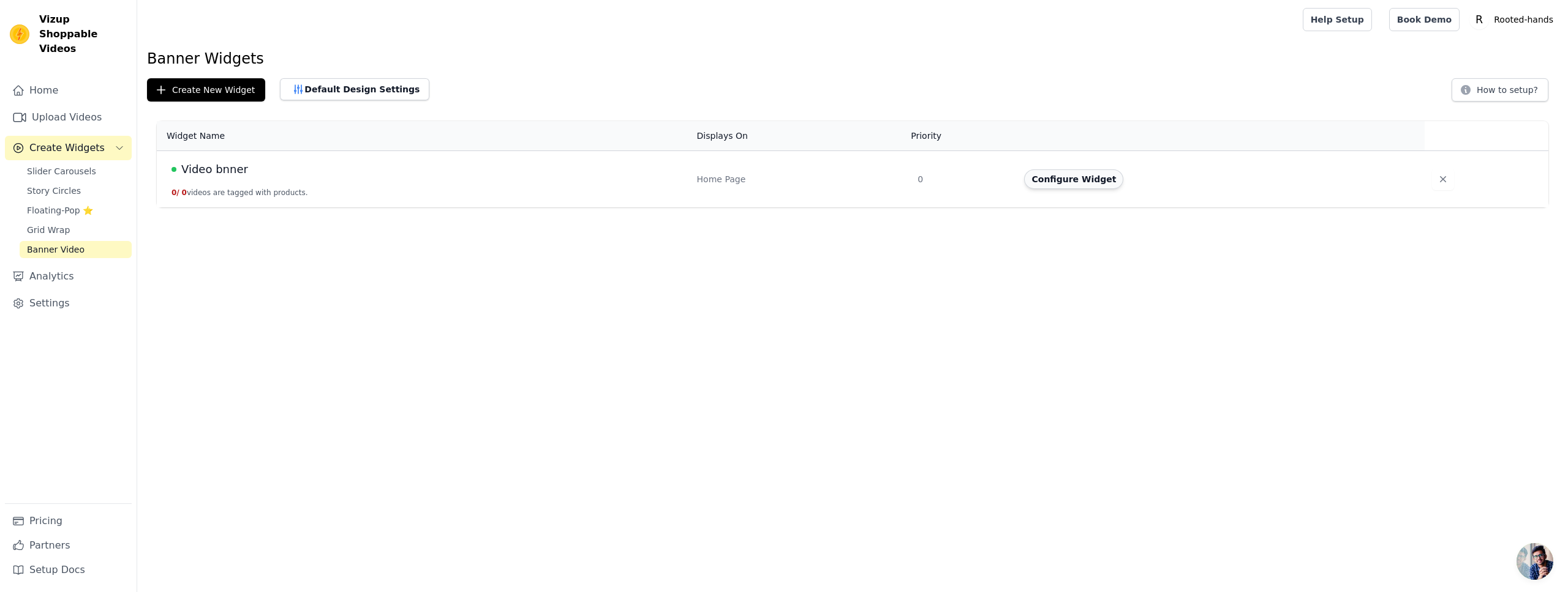
click at [1114, 184] on button "Configure Widget" at bounding box center [1073, 179] width 99 height 19
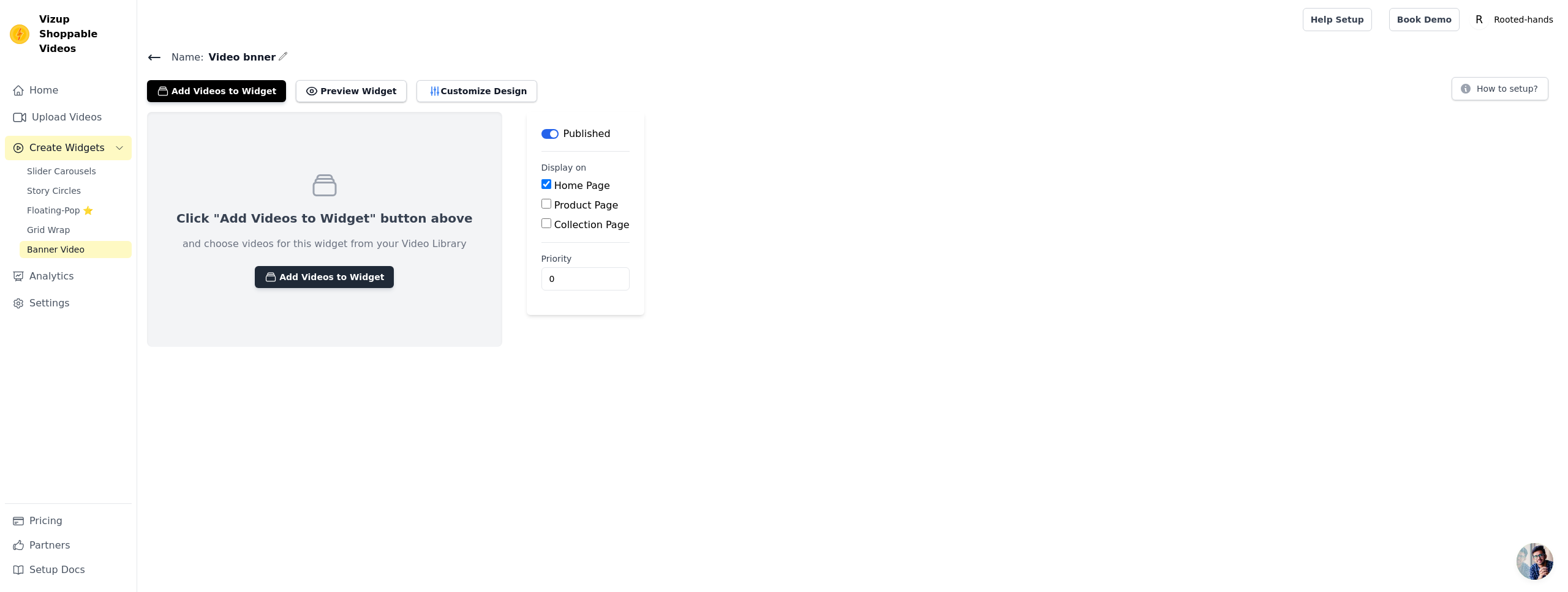
click at [328, 278] on button "Add Videos to Widget" at bounding box center [324, 277] width 139 height 22
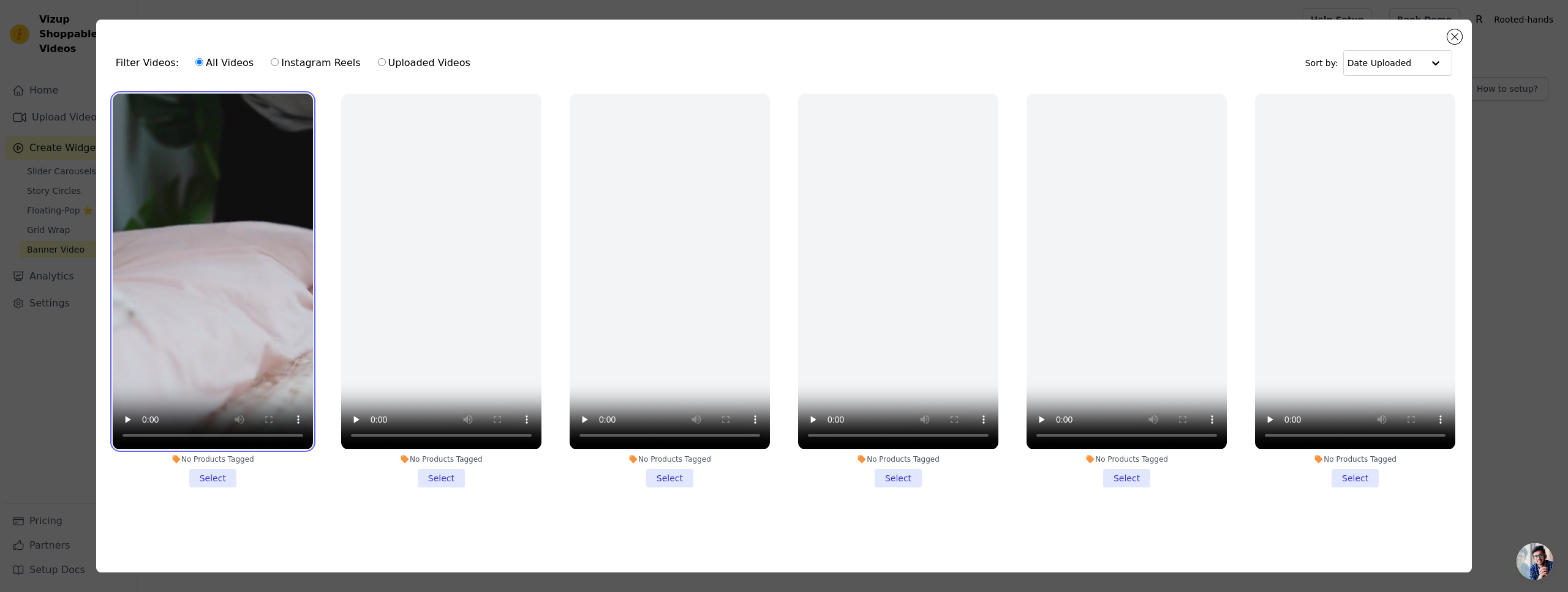
click at [296, 302] on video at bounding box center [212, 271] width 200 height 356
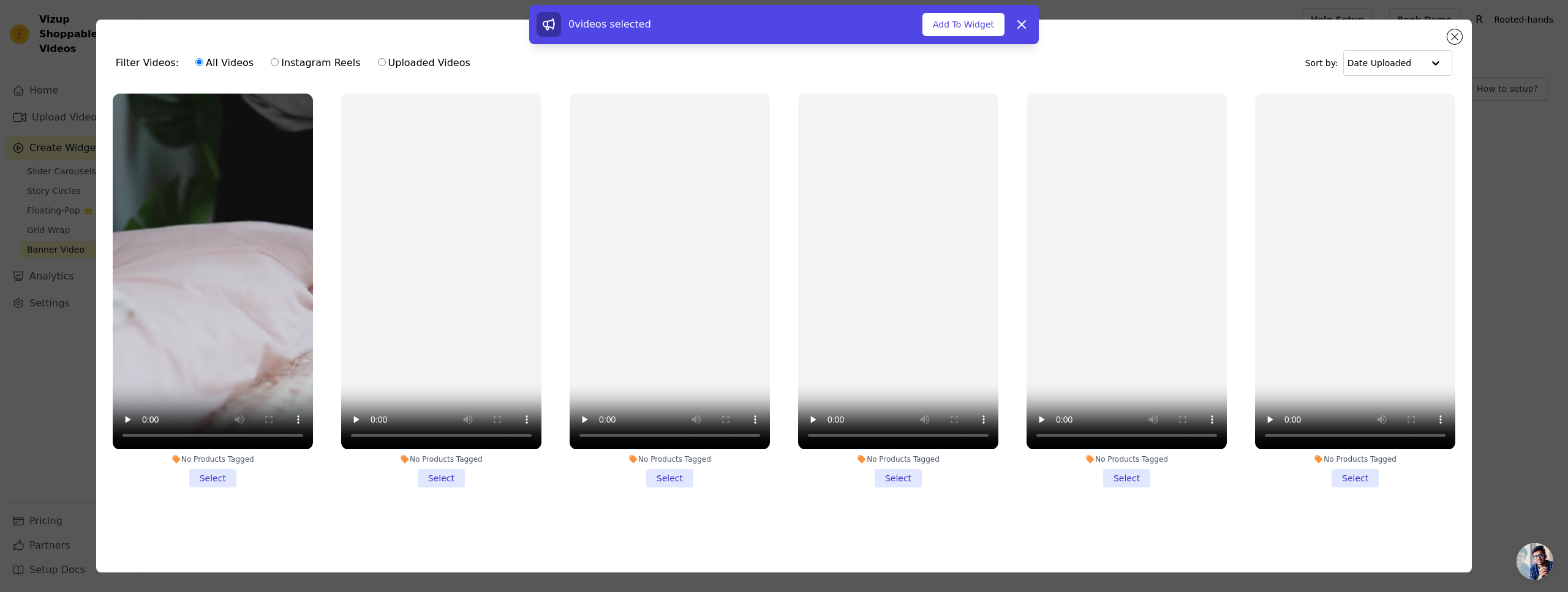
click at [222, 473] on li "No Products Tagged Select" at bounding box center [212, 291] width 200 height 394
click at [0, 0] on input "No Products Tagged Select" at bounding box center [0, 0] width 0 height 0
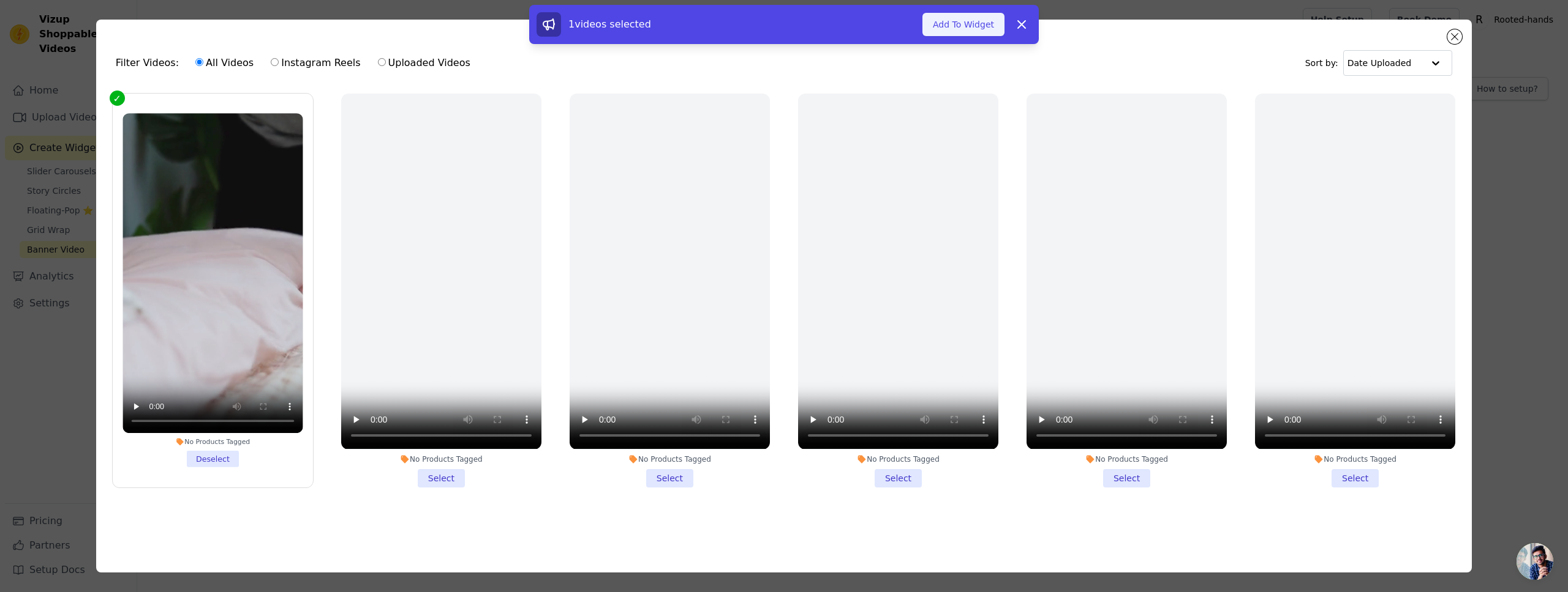
click at [958, 23] on button "Add To Widget" at bounding box center [963, 25] width 82 height 23
